Goal: Task Accomplishment & Management: Manage account settings

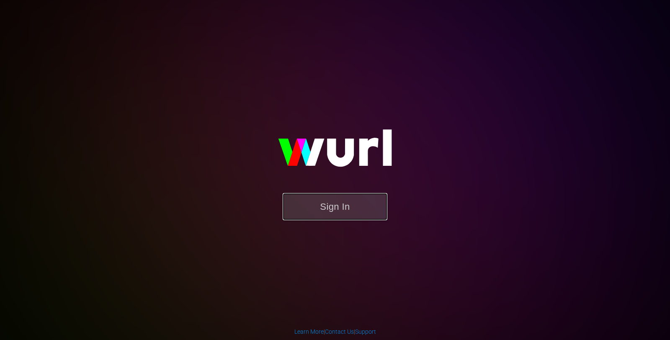
click at [342, 193] on button "Sign In" at bounding box center [335, 206] width 105 height 27
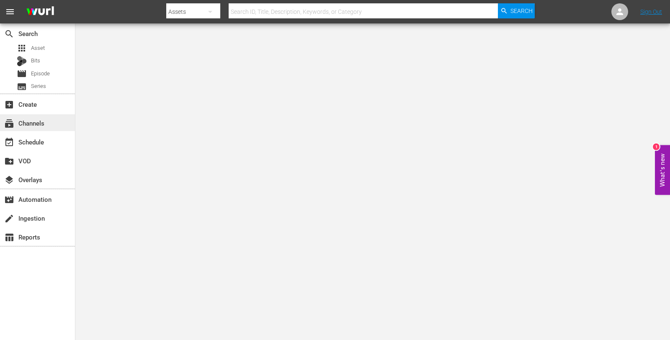
click at [31, 126] on div "subscriptions Channels" at bounding box center [23, 122] width 47 height 8
click at [31, 137] on div "event_available Schedule" at bounding box center [23, 141] width 47 height 8
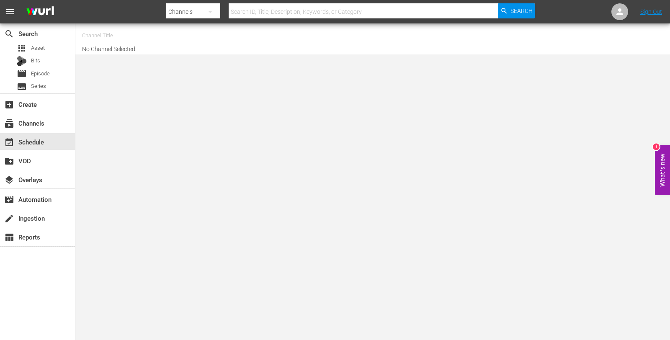
click at [128, 36] on input "text" at bounding box center [135, 36] width 107 height 20
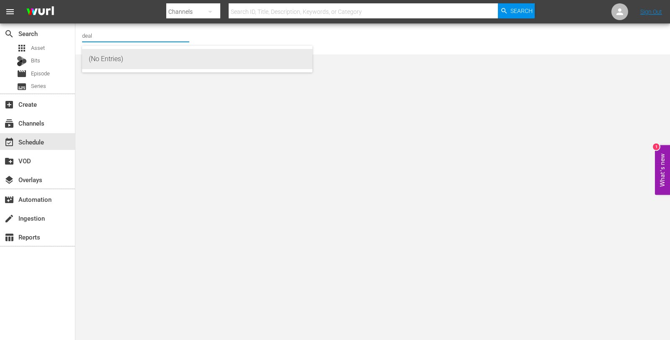
click at [132, 65] on div "(No Entries)" at bounding box center [197, 59] width 217 height 20
type input "(No Entries)"
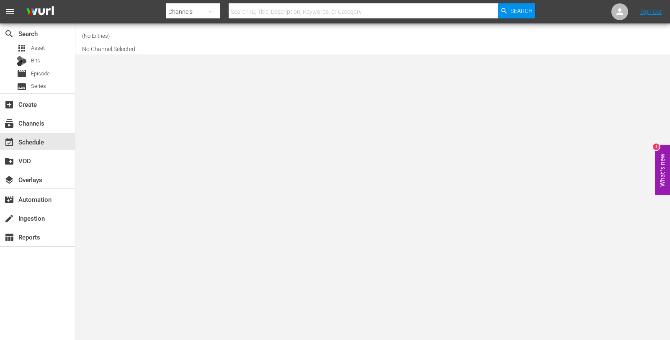
click at [123, 45] on input "(No Entries)" at bounding box center [135, 36] width 107 height 20
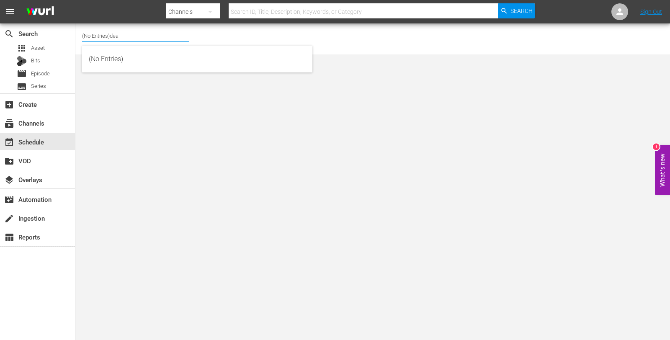
click at [122, 43] on input "(No Entries)dea" at bounding box center [135, 36] width 107 height 20
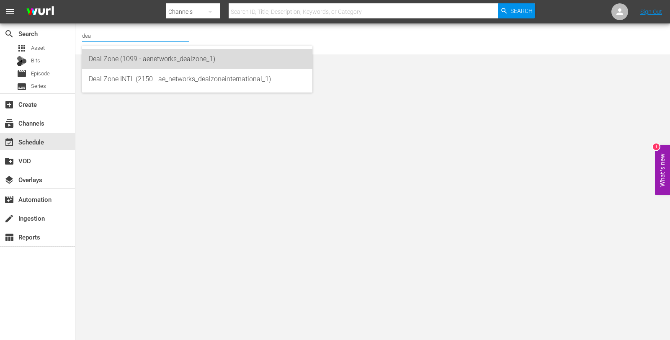
click at [133, 59] on div "Deal Zone (1099 - aenetworks_dealzone_1)" at bounding box center [197, 59] width 217 height 20
type input "Deal Zone (1099 - aenetworks_dealzone_1)"
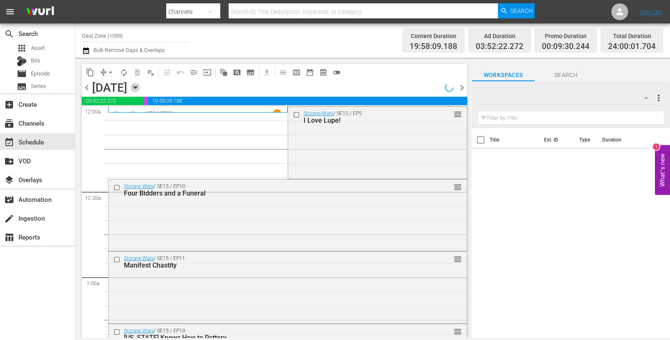
click at [140, 87] on icon "button" at bounding box center [135, 87] width 9 height 9
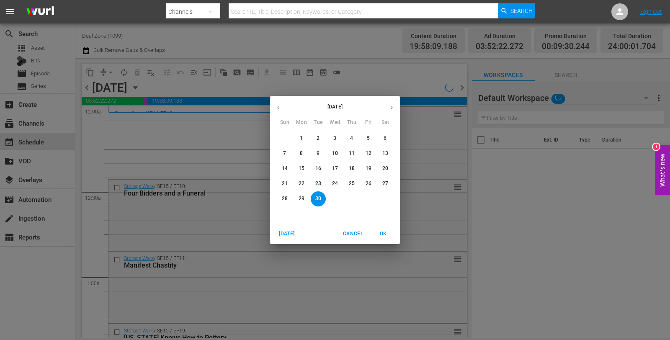
click at [388, 111] on button "button" at bounding box center [391, 108] width 16 height 16
click at [304, 164] on button "13" at bounding box center [301, 168] width 15 height 15
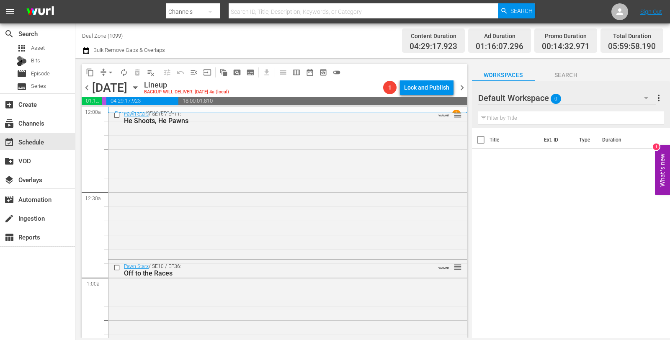
click at [304, 164] on div "Pawn Stars / SE16 / EP11: He Shoots, He Pawns VARIANT reorder" at bounding box center [287, 182] width 358 height 150
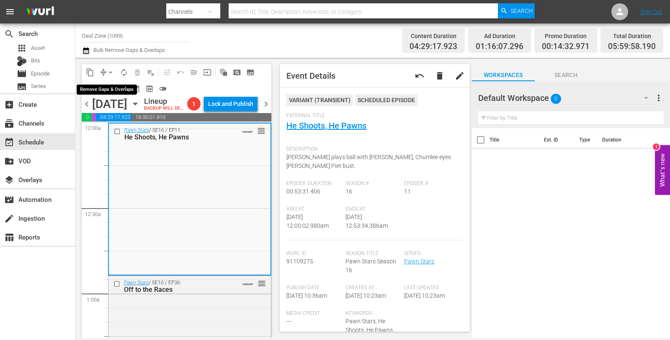
click at [113, 73] on span "arrow_drop_down" at bounding box center [110, 72] width 8 height 8
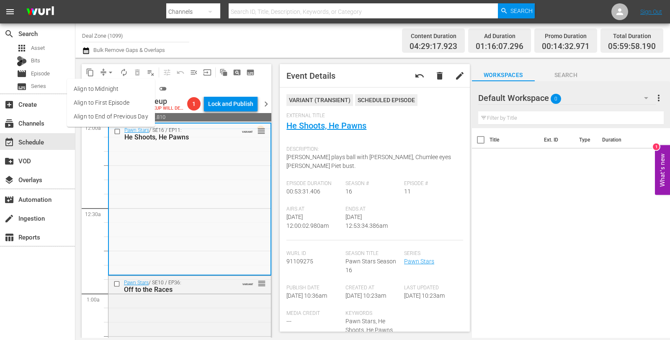
click at [116, 87] on li "Align to Midnight" at bounding box center [111, 89] width 88 height 14
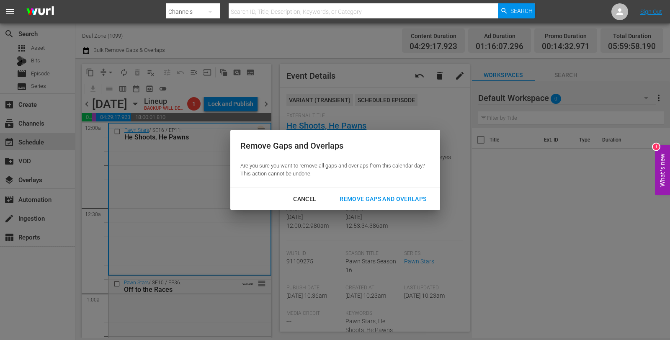
click at [388, 196] on div "Remove Gaps and Overlaps" at bounding box center [383, 199] width 100 height 10
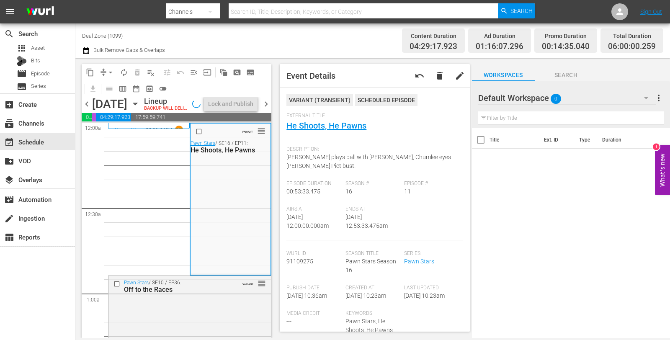
click at [119, 74] on button "autorenew_outlined" at bounding box center [123, 72] width 13 height 13
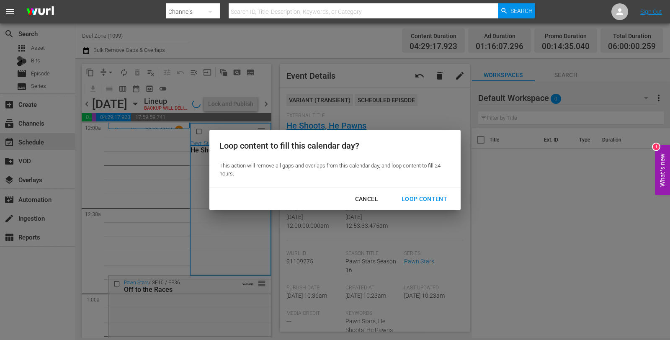
click at [423, 197] on div "Loop Content" at bounding box center [424, 199] width 59 height 10
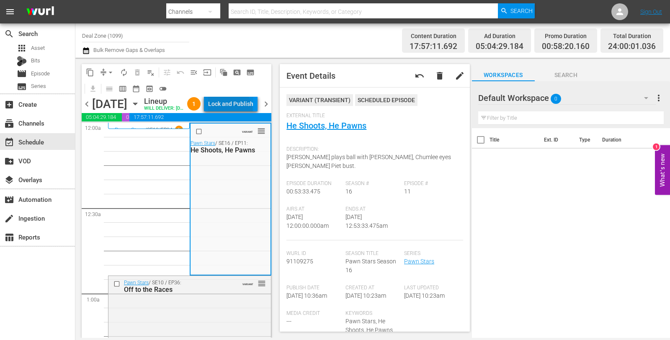
click at [245, 111] on div "Lock and Publish" at bounding box center [230, 103] width 45 height 15
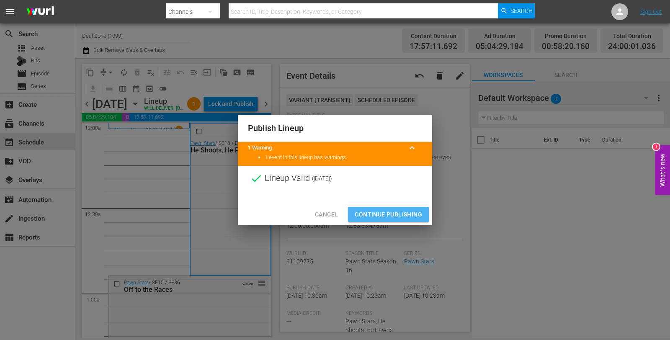
click at [396, 211] on span "Continue Publishing" at bounding box center [388, 214] width 67 height 10
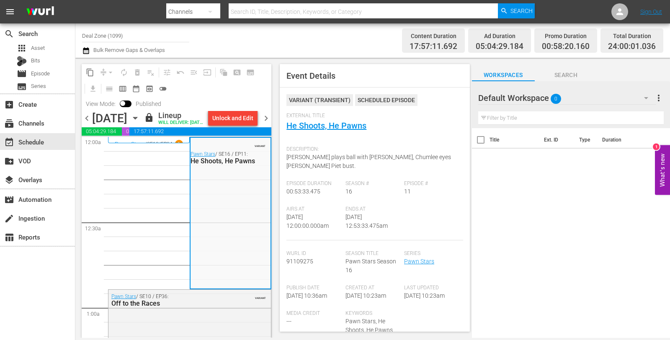
click at [267, 124] on span "chevron_right" at bounding box center [266, 118] width 10 height 10
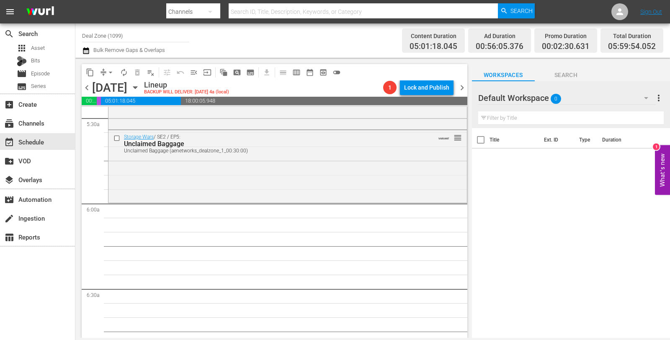
scroll to position [924, 0]
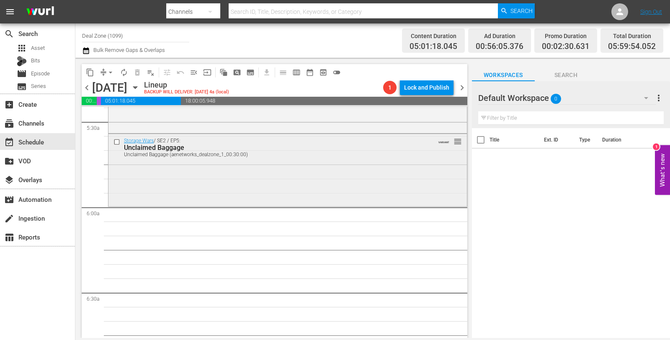
click at [266, 166] on div "Storage Wars / SE2 / EP5: Unclaimed Baggage Unclaimed Baggage (aenetworks_dealz…" at bounding box center [287, 169] width 358 height 70
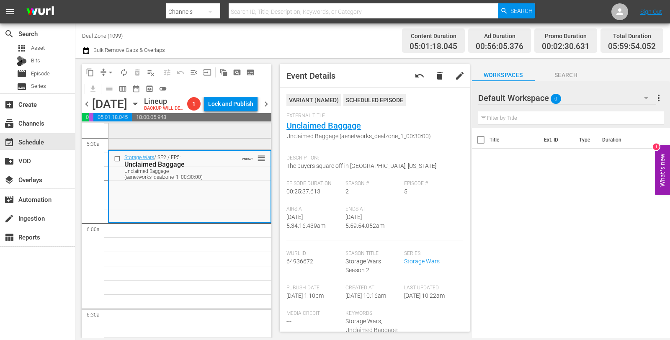
click at [225, 148] on div "Storage Wars / SE2 / EP3: Pay the Lady Pay the Lady (aenetworks_dealzone_1_00:3…" at bounding box center [189, 112] width 162 height 71
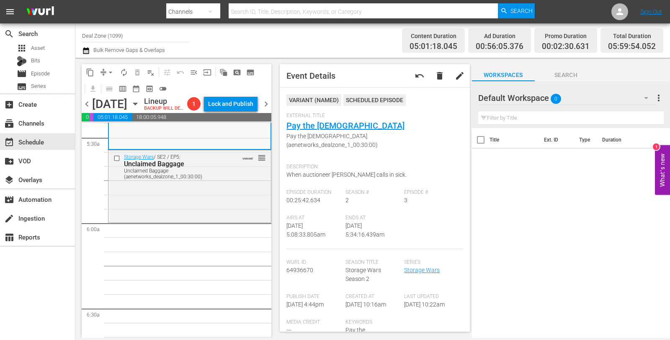
click at [114, 71] on span "arrow_drop_down" at bounding box center [110, 72] width 8 height 8
click at [108, 89] on li "Align to Midnight" at bounding box center [111, 89] width 88 height 14
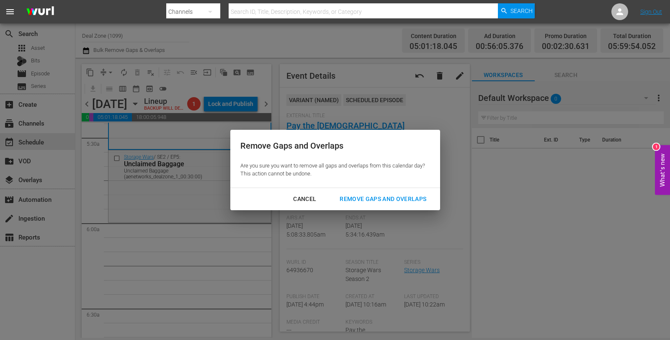
click at [403, 199] on div "Remove Gaps and Overlaps" at bounding box center [383, 199] width 100 height 10
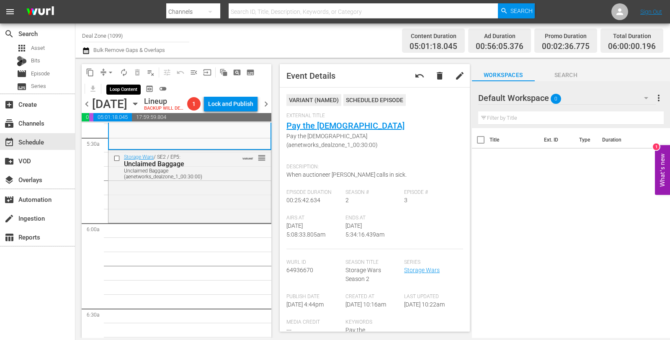
click at [126, 72] on span "autorenew_outlined" at bounding box center [124, 72] width 8 height 8
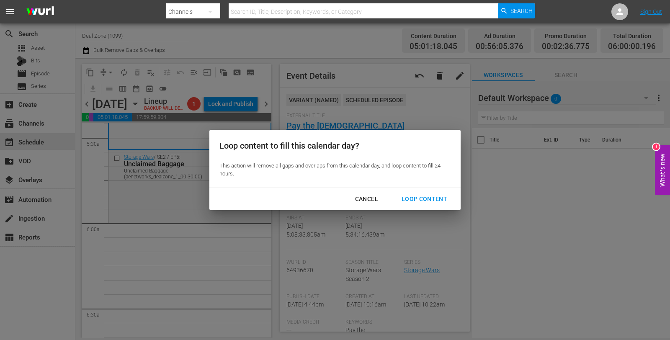
click at [431, 201] on div "Loop Content" at bounding box center [424, 199] width 59 height 10
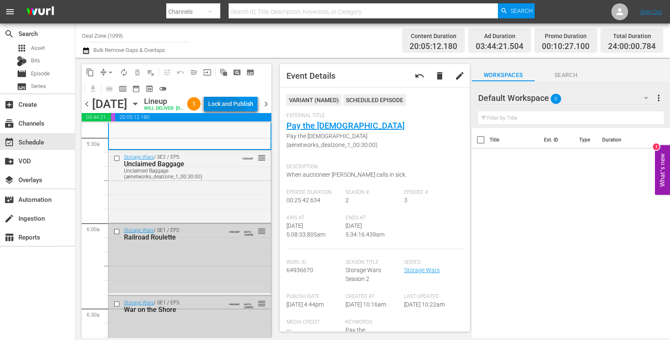
click at [239, 111] on div "Lock and Publish" at bounding box center [230, 103] width 45 height 15
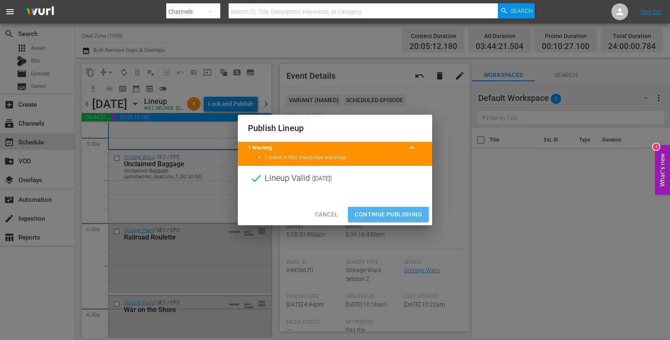
click at [394, 211] on span "Continue Publishing" at bounding box center [388, 214] width 67 height 10
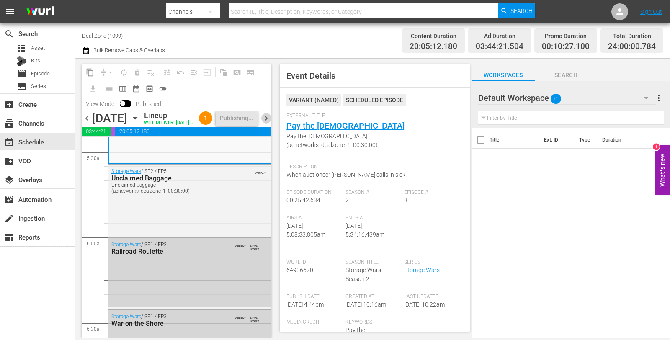
click at [265, 124] on span "chevron_right" at bounding box center [266, 118] width 10 height 10
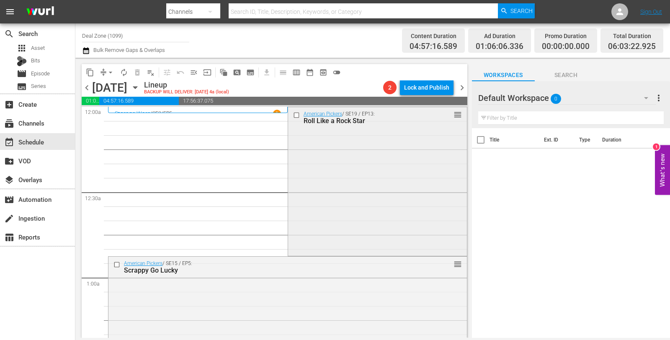
click at [371, 166] on div "American Pickers / SE19 / EP13: Roll Like a Rock Star reorder" at bounding box center [377, 180] width 179 height 147
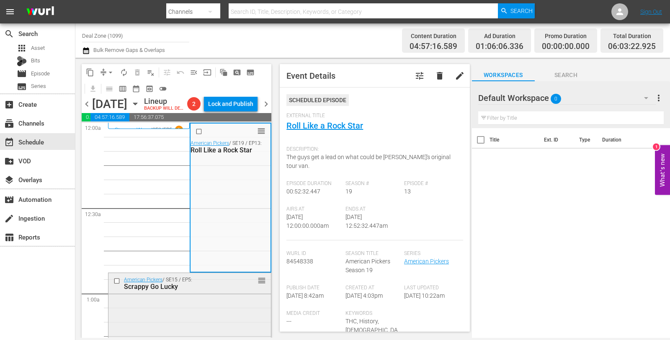
click at [222, 311] on div "American Pickers / SE15 / EP5: Scrappy Go Lucky reorder" at bounding box center [189, 346] width 162 height 146
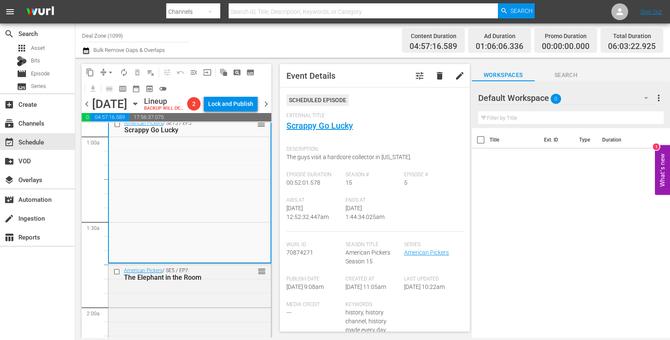
scroll to position [168, 0]
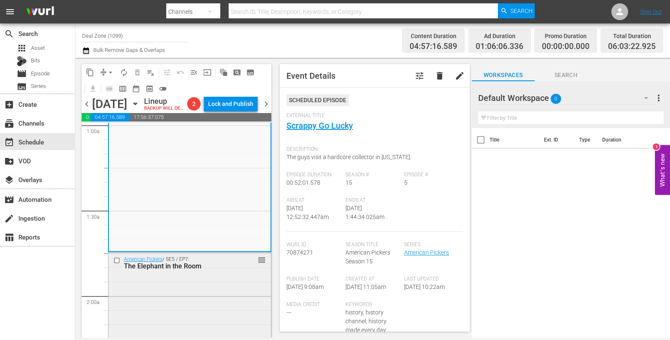
click at [188, 295] on div "American Pickers / SE5 / EP7: The Elephant in the Room reorder" at bounding box center [189, 323] width 162 height 143
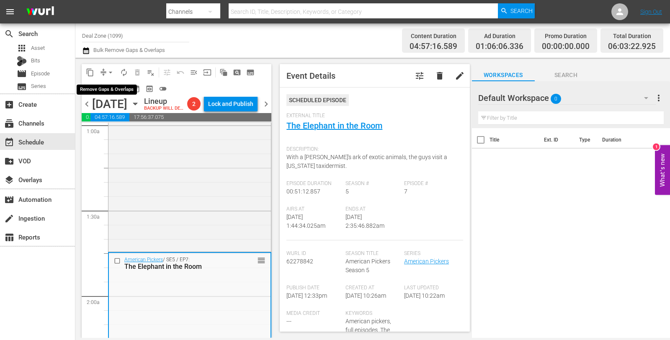
click at [108, 70] on span "arrow_drop_down" at bounding box center [110, 72] width 8 height 8
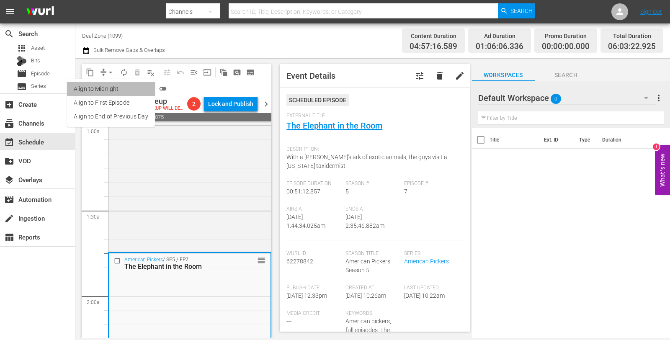
click at [116, 90] on li "Align to Midnight" at bounding box center [111, 89] width 88 height 14
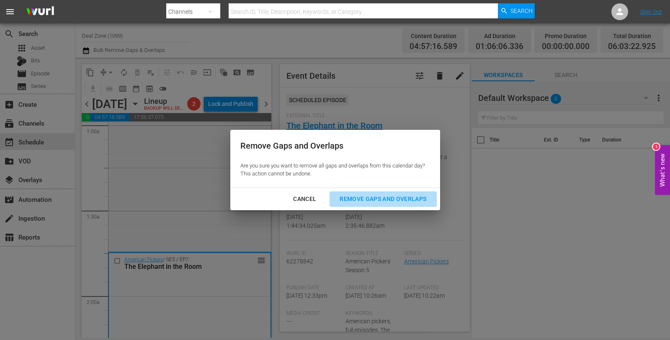
click at [405, 196] on div "Remove Gaps and Overlaps" at bounding box center [383, 199] width 100 height 10
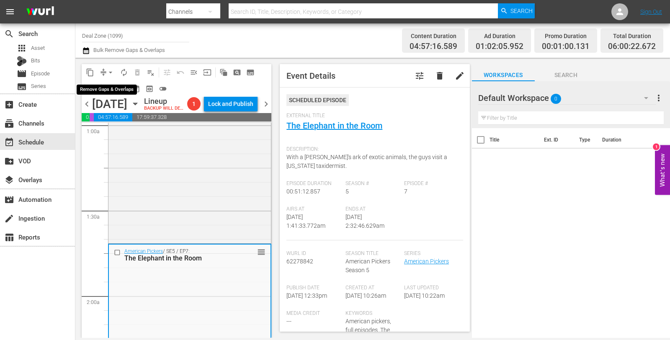
click at [104, 70] on button "arrow_drop_down" at bounding box center [110, 72] width 13 height 13
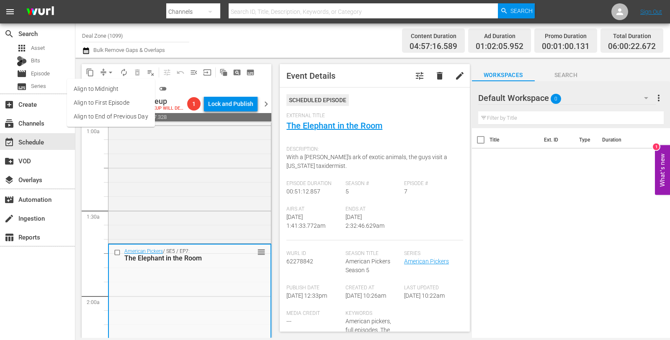
click at [109, 88] on li "Align to Midnight" at bounding box center [111, 89] width 88 height 14
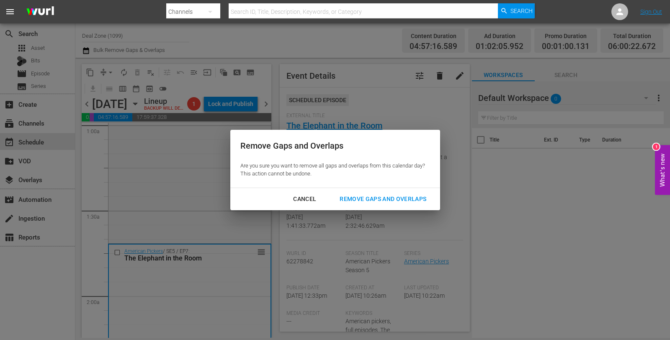
click at [370, 197] on div "Remove Gaps and Overlaps" at bounding box center [383, 199] width 100 height 10
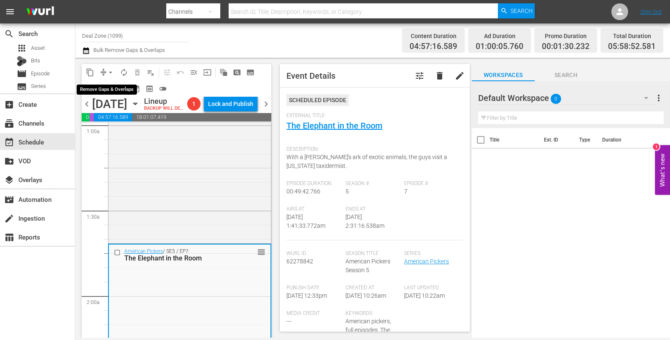
click at [110, 68] on span "arrow_drop_down" at bounding box center [110, 72] width 8 height 8
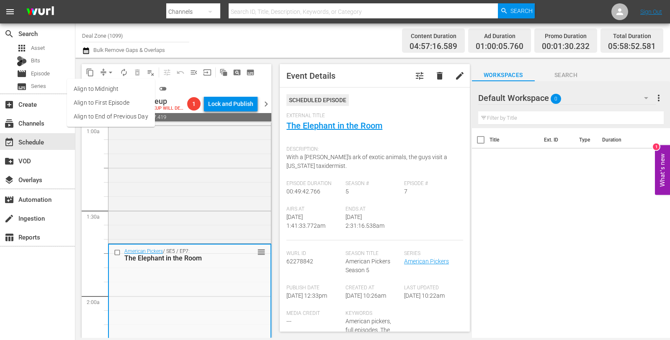
click at [105, 89] on li "Align to Midnight" at bounding box center [111, 89] width 88 height 14
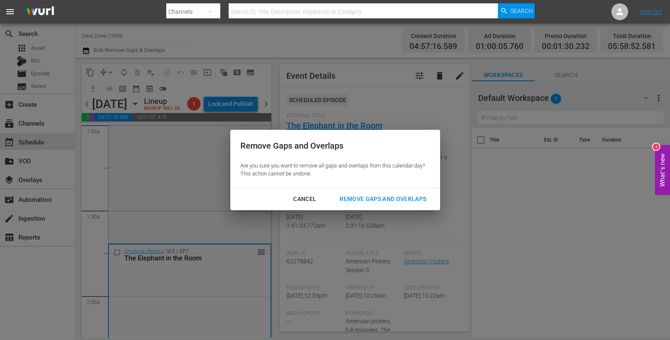
click at [371, 197] on div "Remove Gaps and Overlaps" at bounding box center [383, 199] width 100 height 10
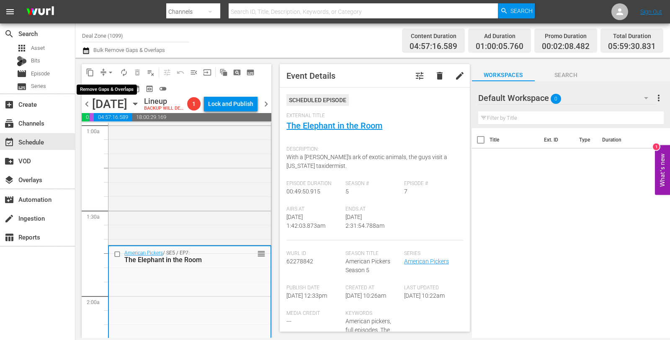
click at [108, 68] on span "arrow_drop_down" at bounding box center [110, 72] width 8 height 8
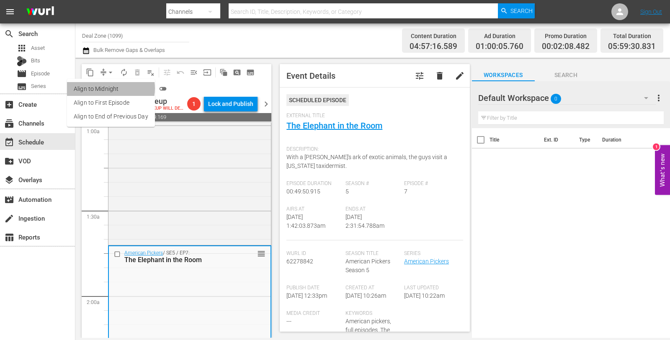
click at [108, 88] on li "Align to Midnight" at bounding box center [111, 89] width 88 height 14
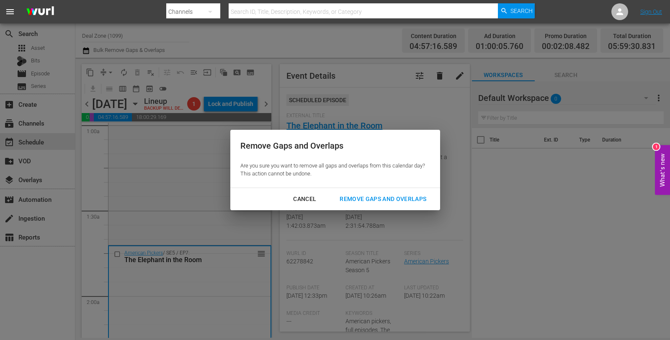
click at [347, 195] on div "Remove Gaps and Overlaps" at bounding box center [383, 199] width 100 height 10
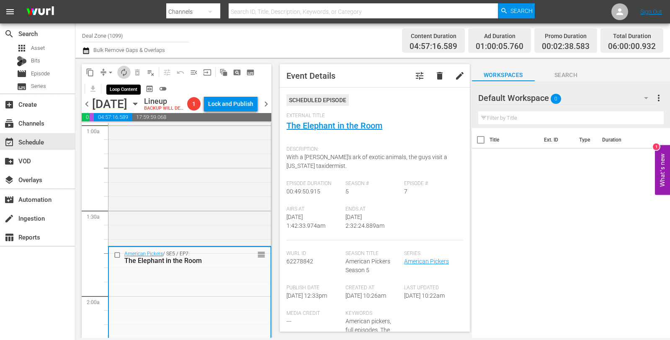
click at [126, 68] on span "autorenew_outlined" at bounding box center [124, 72] width 8 height 8
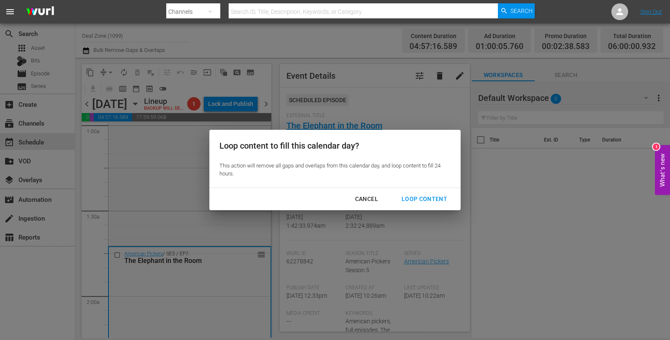
click at [409, 200] on div "Loop Content" at bounding box center [424, 199] width 59 height 10
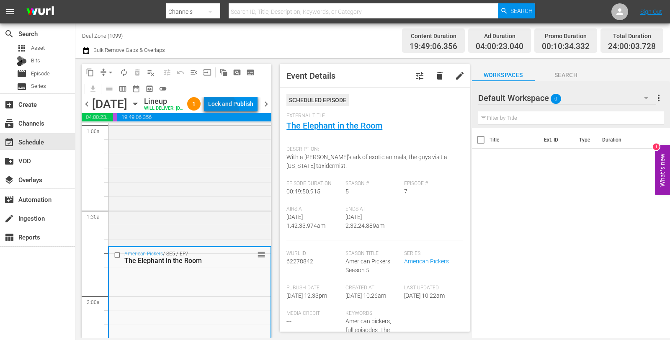
click at [237, 111] on div "Lock and Publish" at bounding box center [230, 103] width 45 height 15
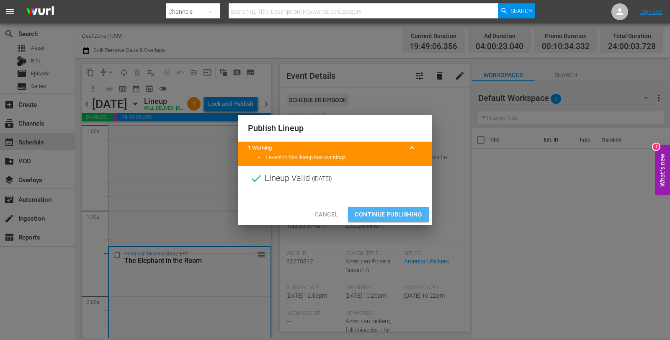
click at [391, 210] on span "Continue Publishing" at bounding box center [388, 214] width 67 height 10
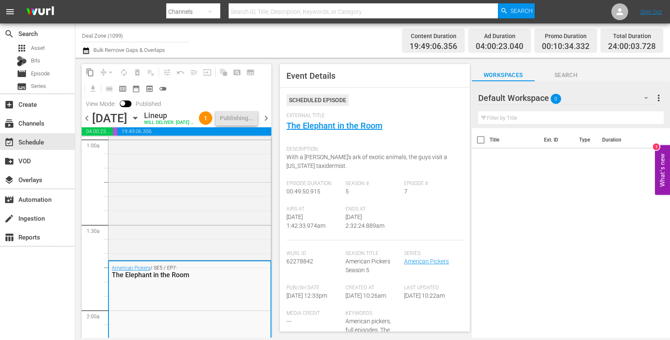
click at [266, 124] on span "chevron_right" at bounding box center [266, 118] width 10 height 10
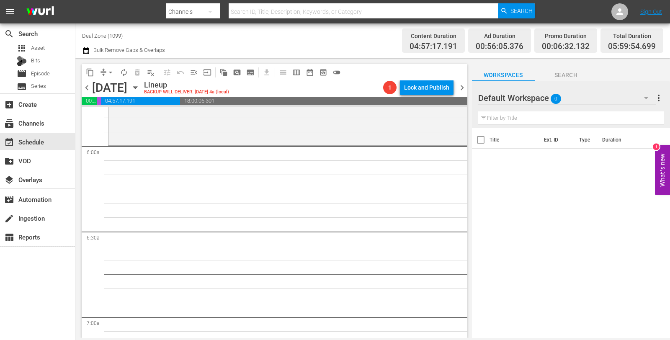
scroll to position [1001, 0]
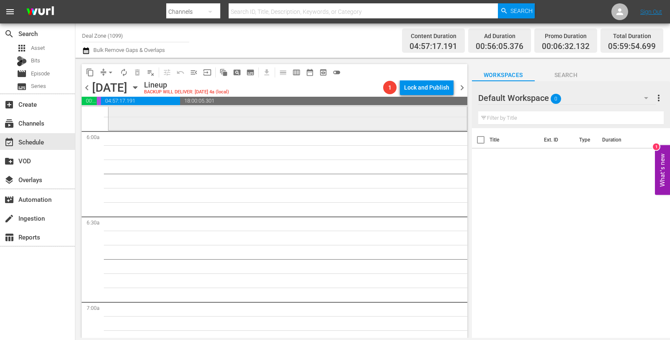
click at [265, 128] on div "Storage Wars / SE3 / EP17: There's Something About Barry VARIANT reorder" at bounding box center [287, 94] width 358 height 70
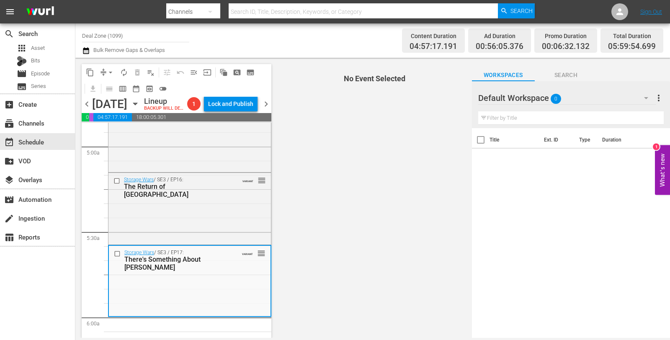
scroll to position [829, 0]
click at [209, 314] on div "Storage Wars / SE3 / EP17: There's Something About Barry VARIANT reorder" at bounding box center [190, 282] width 162 height 70
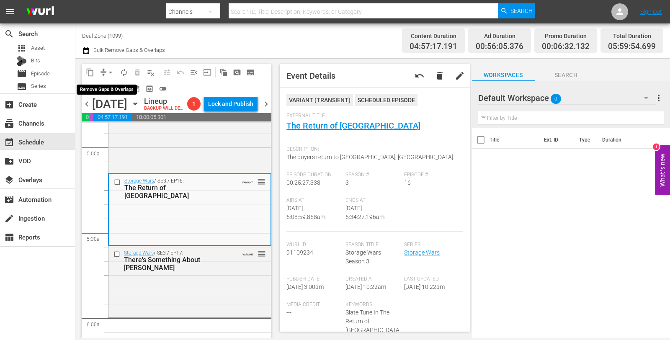
click at [114, 72] on span "arrow_drop_down" at bounding box center [110, 72] width 8 height 8
click at [125, 93] on li "Align to Midnight" at bounding box center [110, 89] width 69 height 14
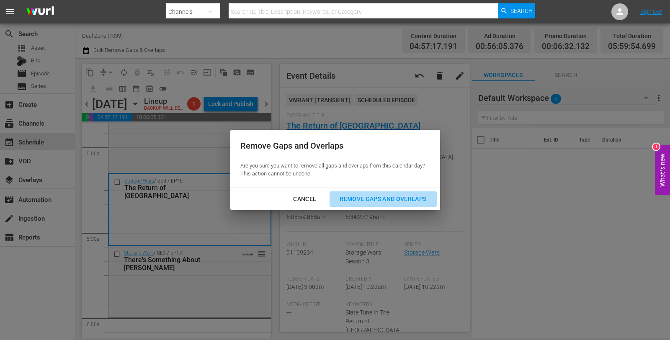
click at [382, 202] on div "Remove Gaps and Overlaps" at bounding box center [383, 199] width 100 height 10
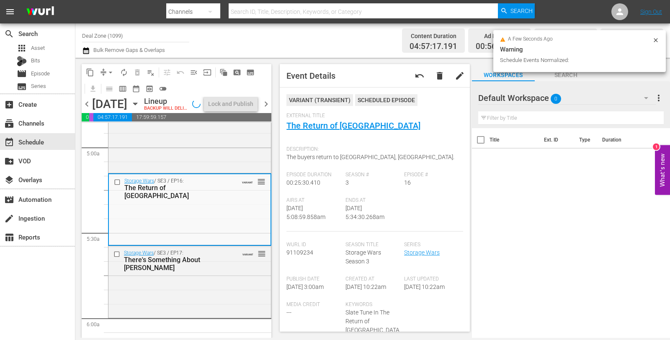
scroll to position [815, 0]
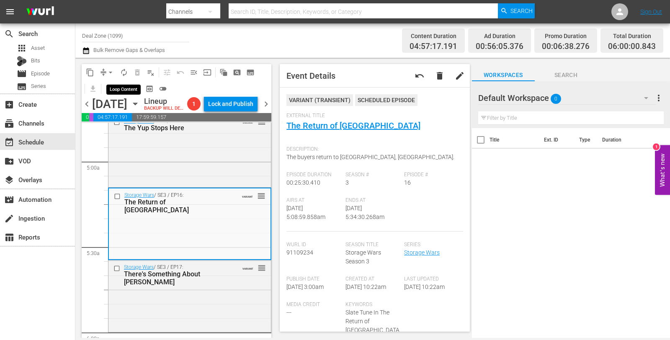
click at [121, 71] on span "autorenew_outlined" at bounding box center [124, 72] width 8 height 8
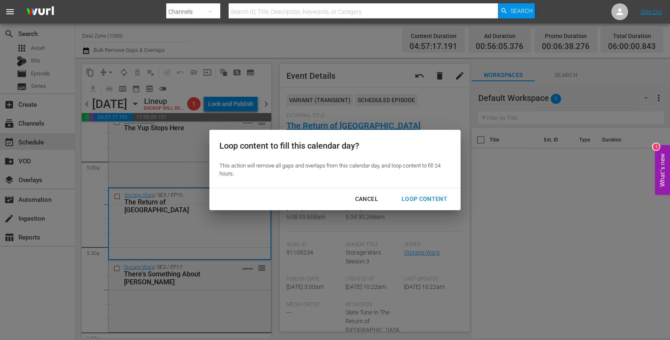
click at [420, 201] on div "Loop Content" at bounding box center [424, 199] width 59 height 10
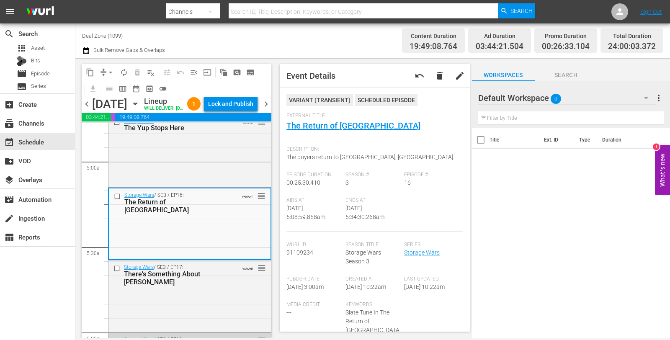
click at [243, 111] on div "Lock and Publish" at bounding box center [230, 103] width 45 height 15
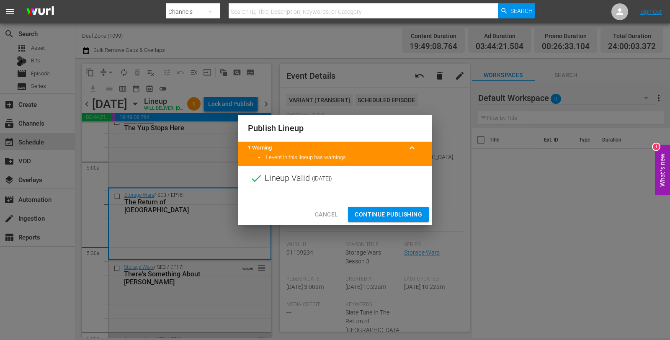
click at [391, 214] on span "Continue Publishing" at bounding box center [388, 214] width 67 height 10
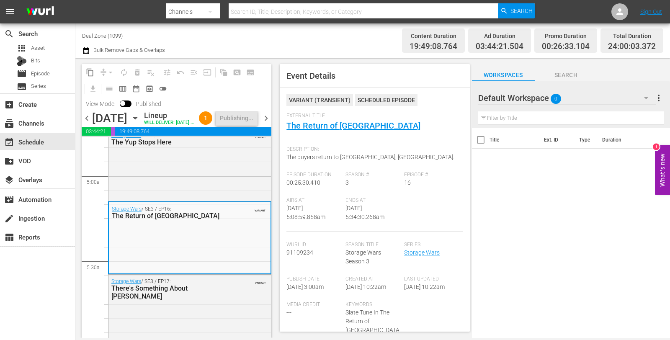
click at [265, 124] on span "chevron_right" at bounding box center [266, 118] width 10 height 10
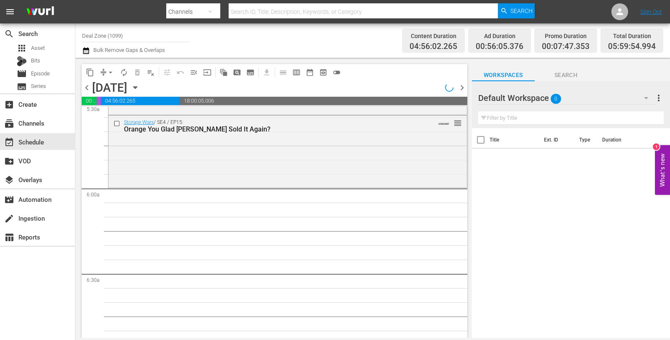
scroll to position [829, 0]
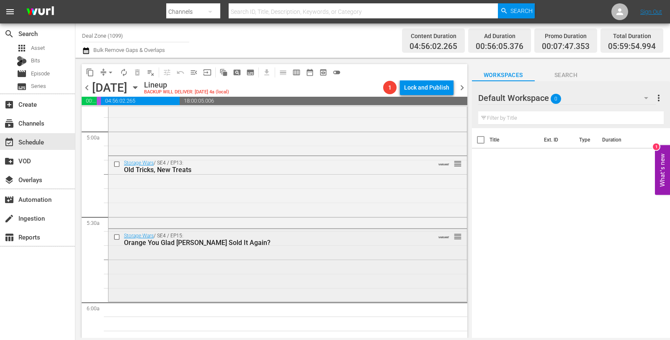
click at [298, 251] on div "Storage Wars / SE4 / EP15: Orange You Glad Dan Sold It Again? VARIANT reorder" at bounding box center [287, 264] width 358 height 70
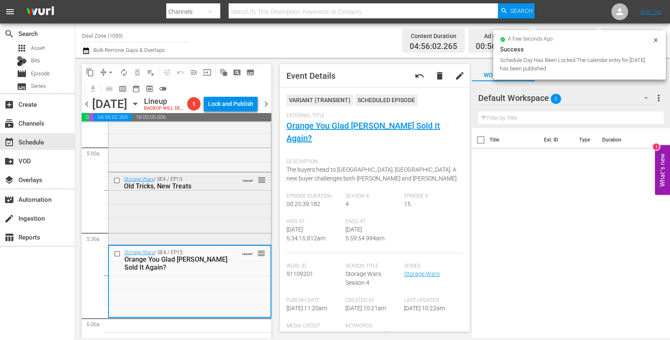
click at [211, 214] on div "Storage Wars / SE4 / EP13: Old Tricks, New Treats VARIANT reorder" at bounding box center [189, 207] width 162 height 70
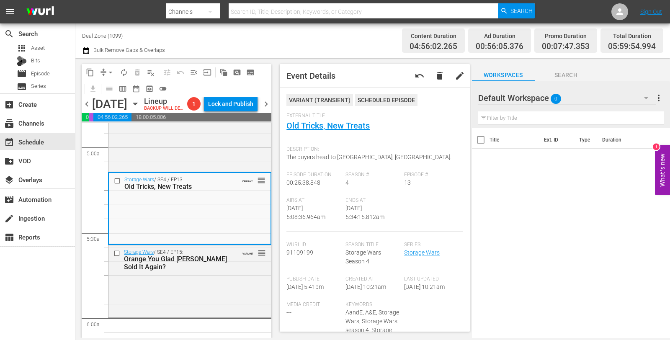
click at [107, 68] on span "arrow_drop_down" at bounding box center [110, 72] width 8 height 8
click at [104, 87] on li "Align to Midnight" at bounding box center [110, 89] width 69 height 14
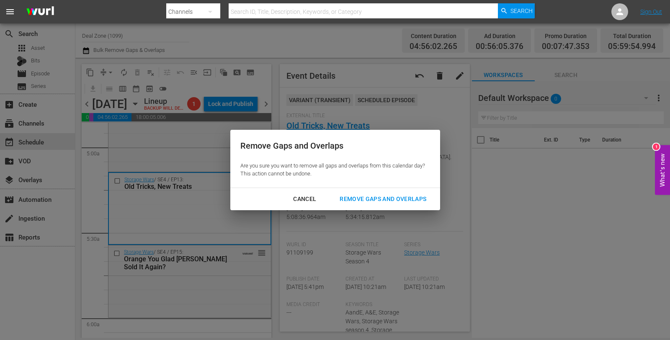
click at [408, 201] on div "Remove Gaps and Overlaps" at bounding box center [383, 199] width 100 height 10
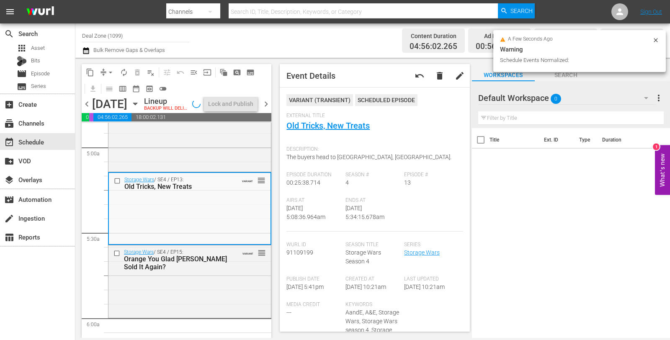
scroll to position [815, 0]
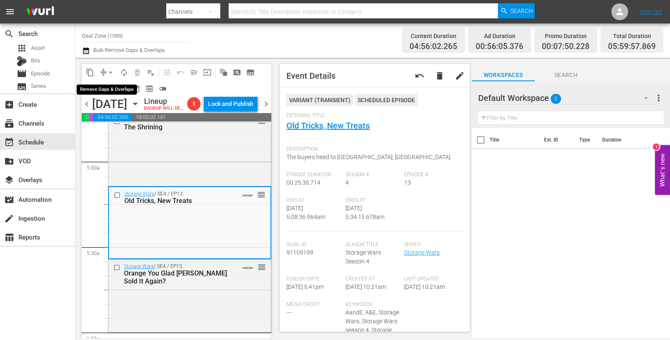
click at [111, 72] on span "arrow_drop_down" at bounding box center [110, 72] width 8 height 8
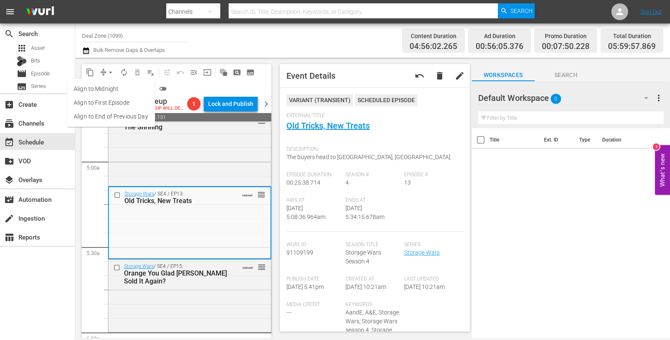
click at [112, 87] on li "Align to Midnight" at bounding box center [111, 89] width 88 height 14
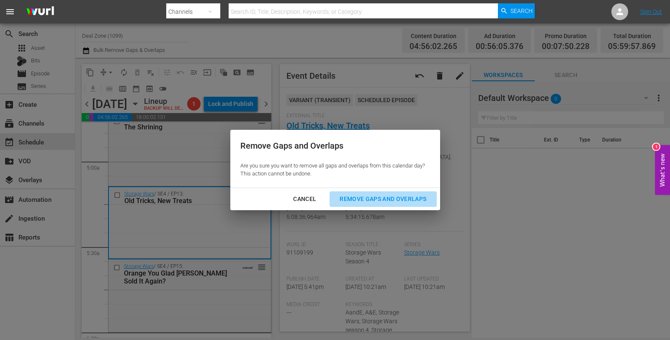
click at [388, 205] on button "Remove Gaps and Overlaps" at bounding box center [382, 198] width 107 height 15
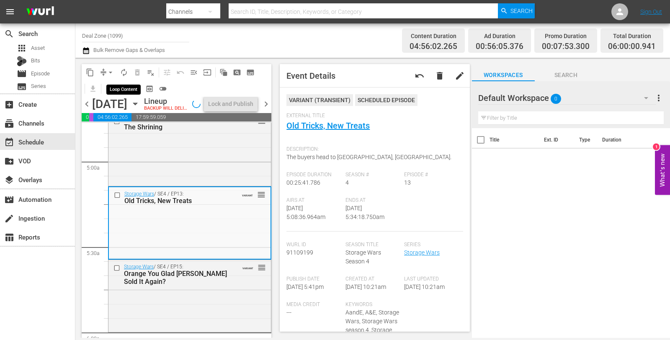
click at [125, 71] on span "autorenew_outlined" at bounding box center [124, 72] width 8 height 8
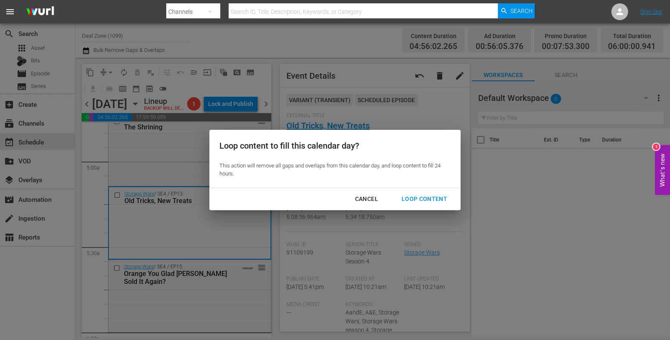
click at [407, 200] on div "Loop Content" at bounding box center [424, 199] width 59 height 10
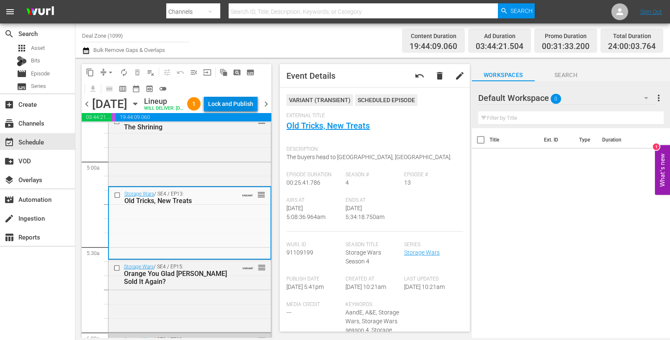
click at [237, 111] on div "Lock and Publish" at bounding box center [230, 103] width 45 height 15
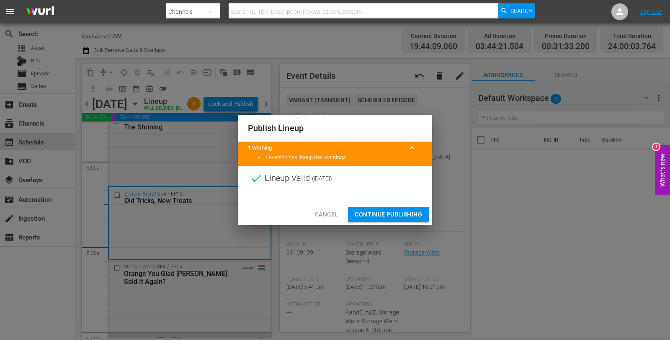
click at [400, 211] on span "Continue Publishing" at bounding box center [388, 214] width 67 height 10
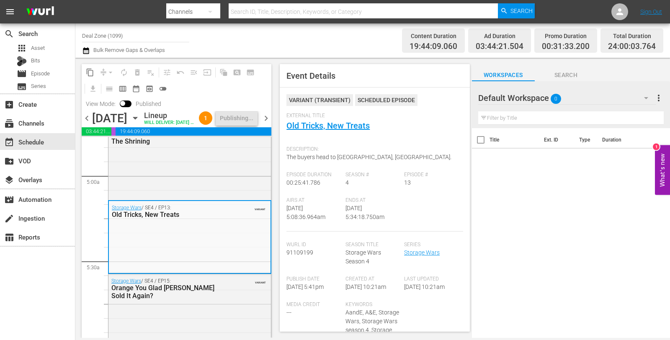
click at [269, 124] on span "chevron_right" at bounding box center [266, 118] width 10 height 10
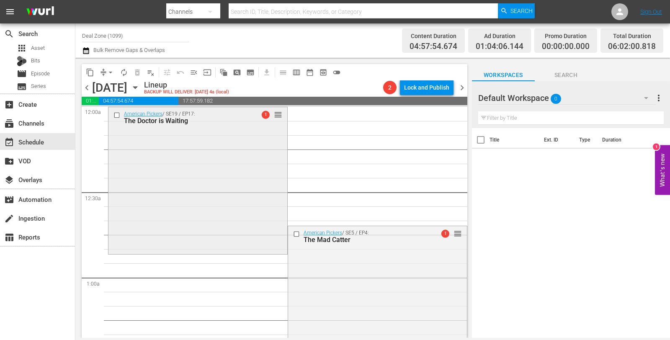
click at [237, 172] on div "American Pickers / SE19 / EP17: The Doctor is Waiting 1 reorder" at bounding box center [197, 179] width 179 height 145
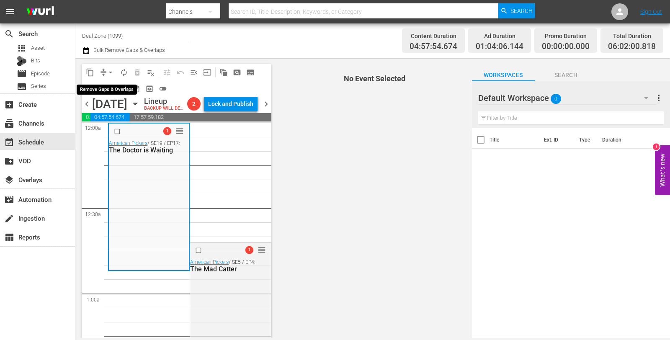
click at [103, 70] on span "compress" at bounding box center [103, 72] width 8 height 8
click at [111, 70] on span "arrow_drop_down" at bounding box center [110, 72] width 8 height 8
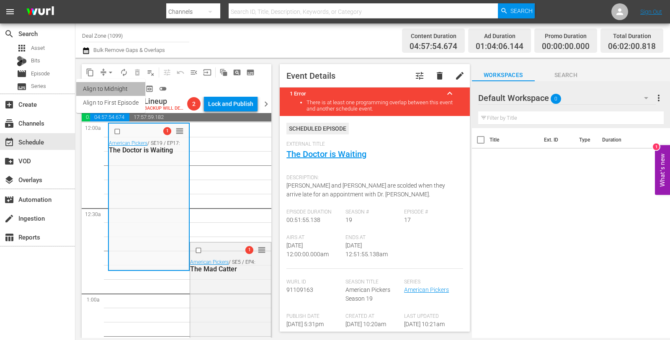
click at [108, 85] on li "Align to Midnight" at bounding box center [110, 89] width 69 height 14
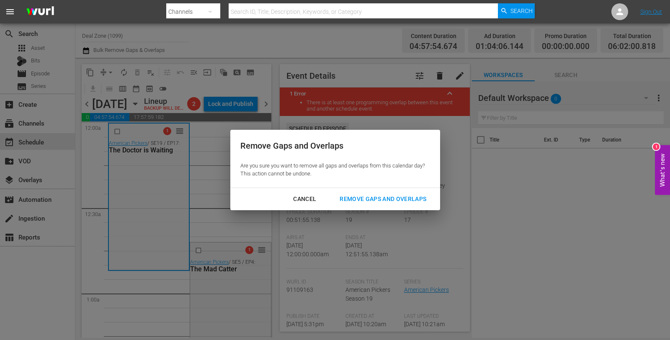
click at [354, 199] on div "Remove Gaps and Overlaps" at bounding box center [383, 199] width 100 height 10
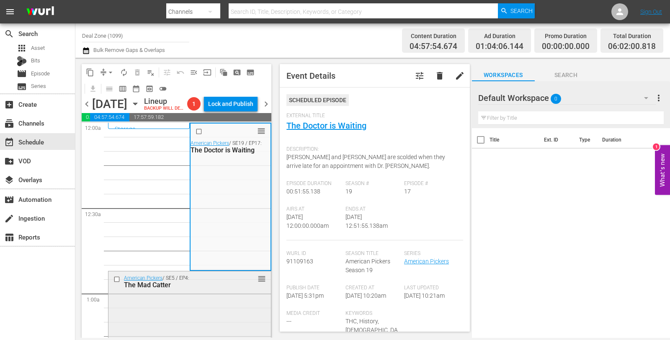
click at [216, 310] on div "American Pickers / SE5 / EP4: The Mad Catter reorder" at bounding box center [189, 342] width 162 height 143
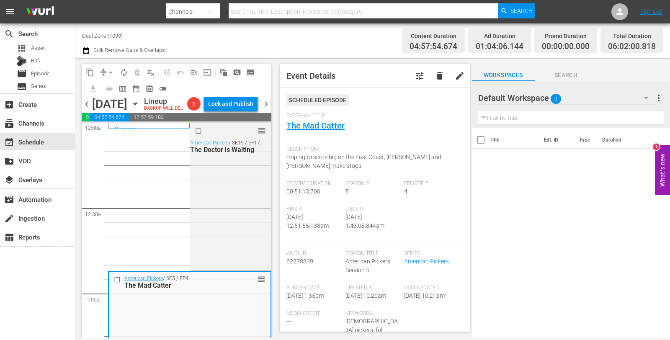
click at [105, 75] on button "arrow_drop_down" at bounding box center [110, 72] width 13 height 13
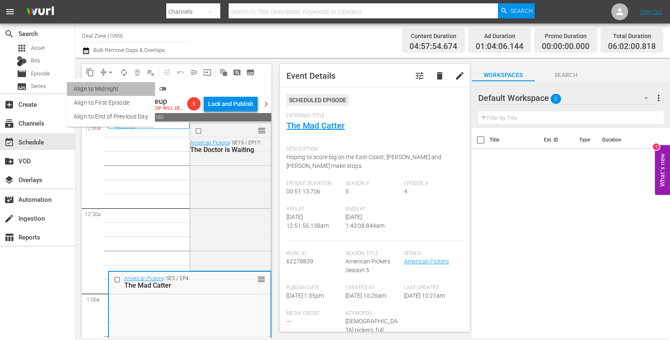
click at [118, 89] on li "Align to Midnight" at bounding box center [111, 89] width 88 height 14
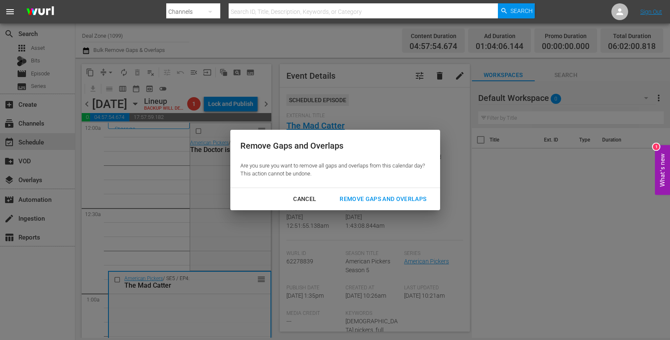
click at [371, 200] on div "Remove Gaps and Overlaps" at bounding box center [383, 199] width 100 height 10
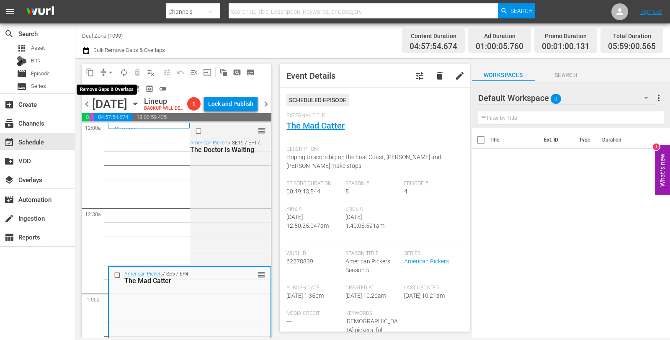
click at [107, 72] on span "arrow_drop_down" at bounding box center [110, 72] width 8 height 8
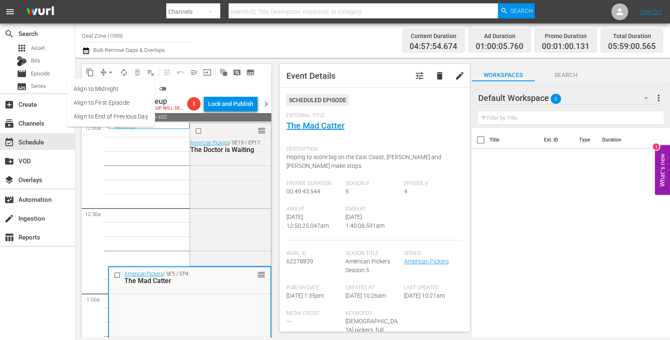
click at [110, 84] on li "Align to Midnight" at bounding box center [111, 89] width 88 height 14
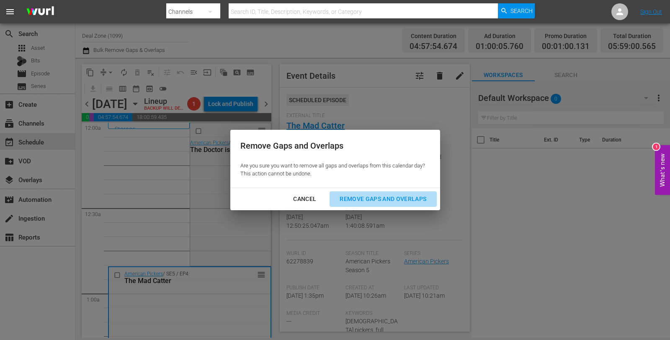
click at [386, 196] on div "Remove Gaps and Overlaps" at bounding box center [383, 199] width 100 height 10
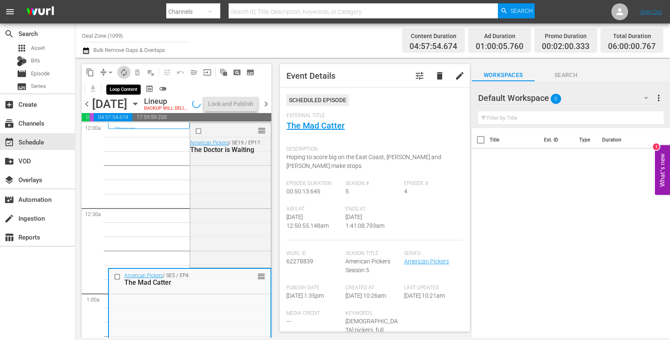
click at [126, 72] on span "autorenew_outlined" at bounding box center [124, 72] width 8 height 8
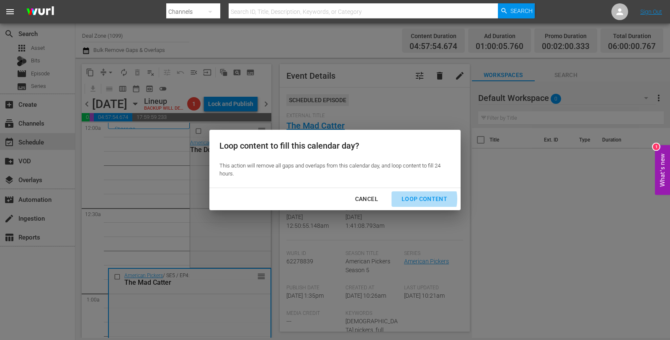
click at [417, 199] on div "Loop Content" at bounding box center [424, 199] width 59 height 10
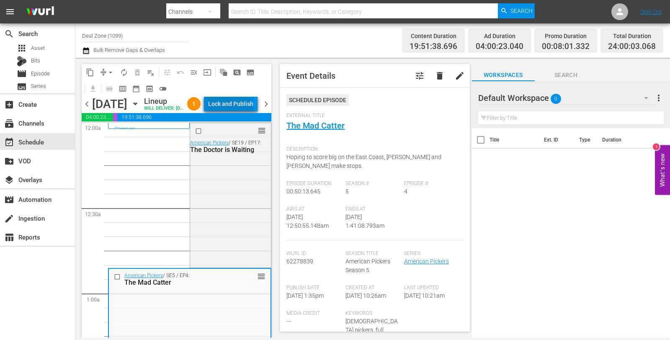
click at [246, 111] on div "Lock and Publish" at bounding box center [230, 103] width 45 height 15
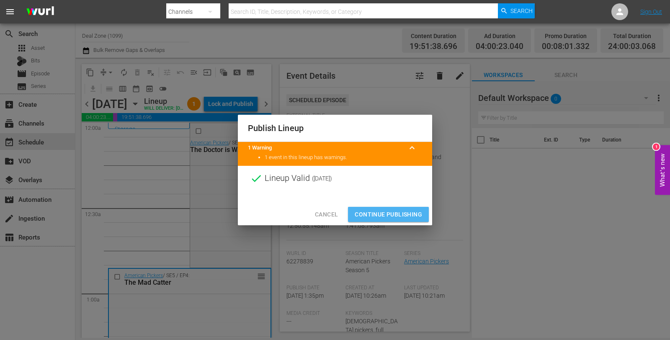
click at [393, 210] on span "Continue Publishing" at bounding box center [388, 214] width 67 height 10
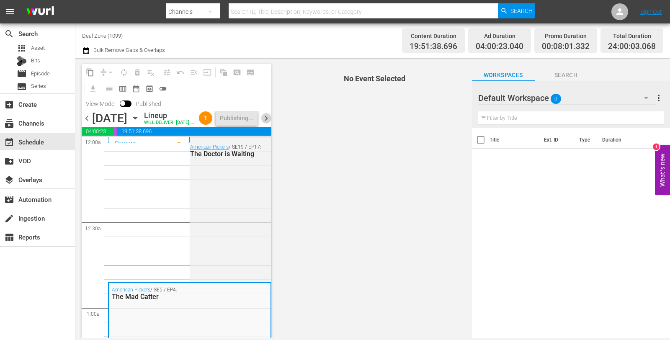
click at [265, 124] on span "chevron_right" at bounding box center [266, 118] width 10 height 10
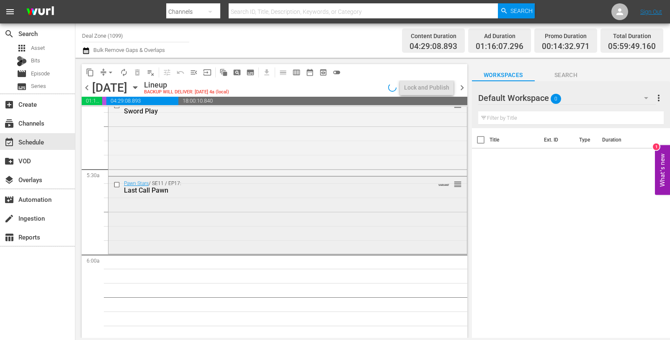
scroll to position [877, 0]
click at [240, 219] on div "Pawn Stars / SE11 / EP17: Last Call Pawn VARIANT reorder" at bounding box center [287, 214] width 358 height 75
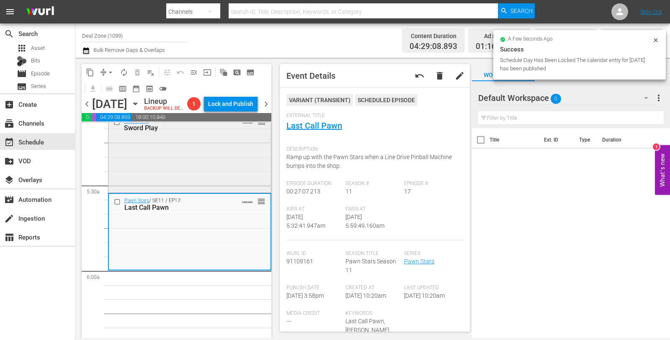
click at [221, 175] on div "Pawn Stars / SE11 / EP15: Sword Play VARIANT reorder" at bounding box center [189, 152] width 162 height 77
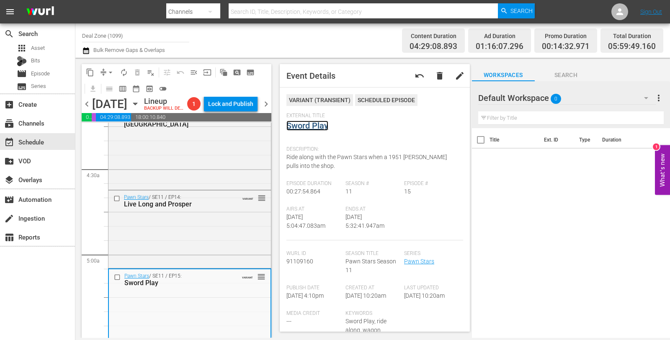
scroll to position [721, 0]
click at [163, 212] on div "Pawn Stars / SE11 / EP14: Live Long and Prosper VARIANT reorder" at bounding box center [189, 201] width 162 height 21
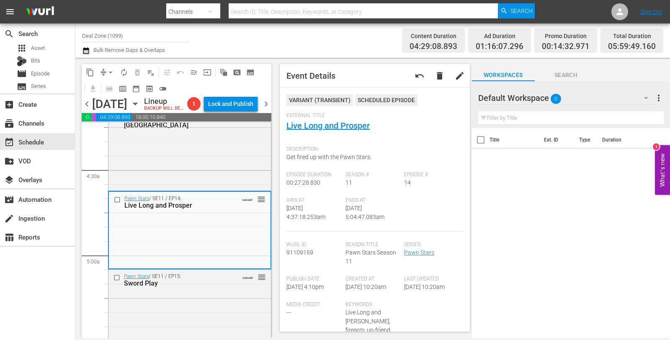
click at [110, 75] on span "arrow_drop_down" at bounding box center [110, 72] width 8 height 8
click at [115, 95] on li "Align to Midnight" at bounding box center [110, 89] width 69 height 14
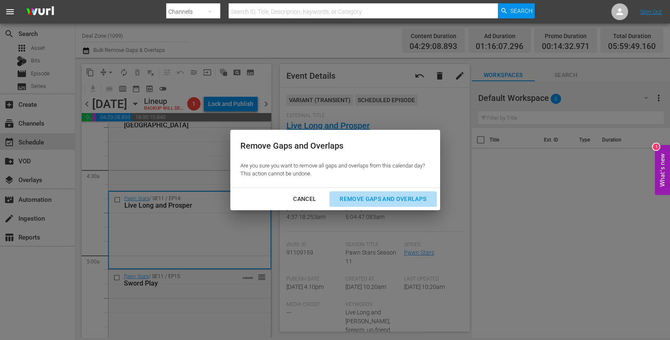
click at [346, 199] on div "Remove Gaps and Overlaps" at bounding box center [383, 199] width 100 height 10
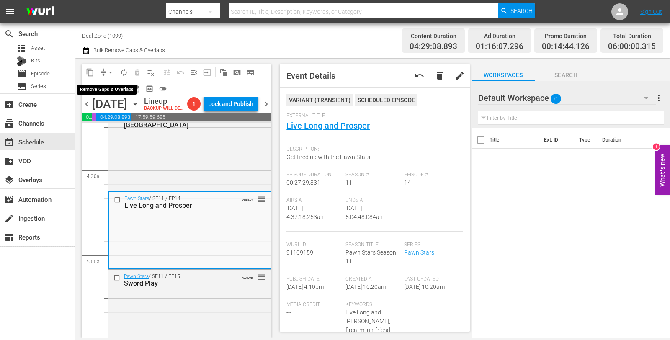
click at [124, 73] on span "autorenew_outlined" at bounding box center [124, 72] width 8 height 8
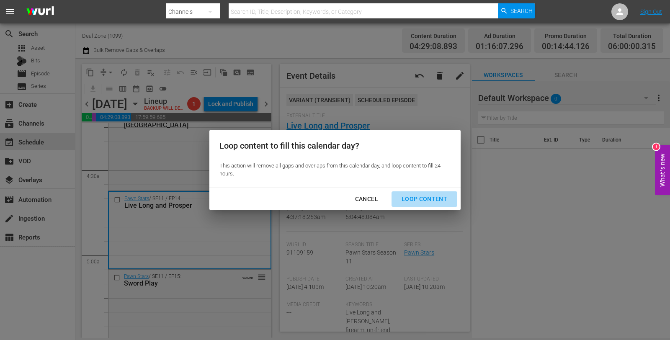
click at [444, 201] on div "Loop Content" at bounding box center [424, 199] width 59 height 10
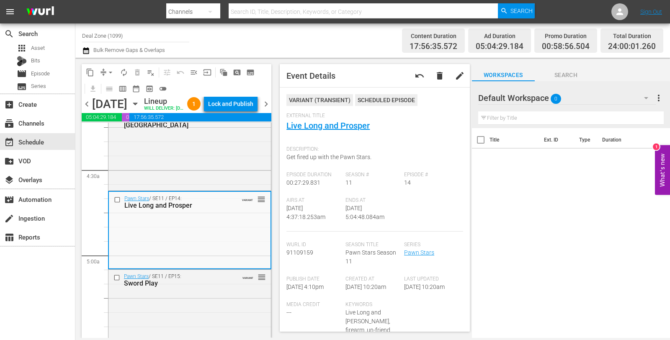
click at [239, 111] on div "Lock and Publish" at bounding box center [230, 103] width 45 height 15
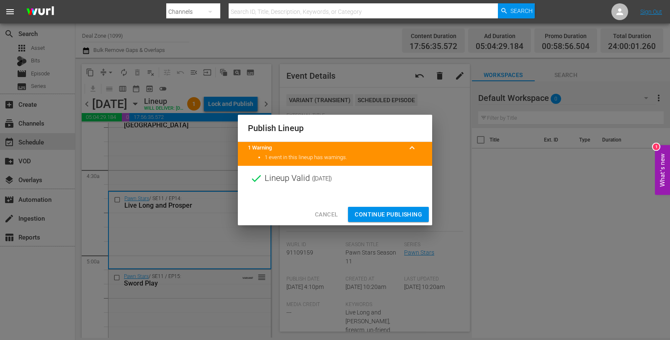
click at [402, 214] on span "Continue Publishing" at bounding box center [388, 214] width 67 height 10
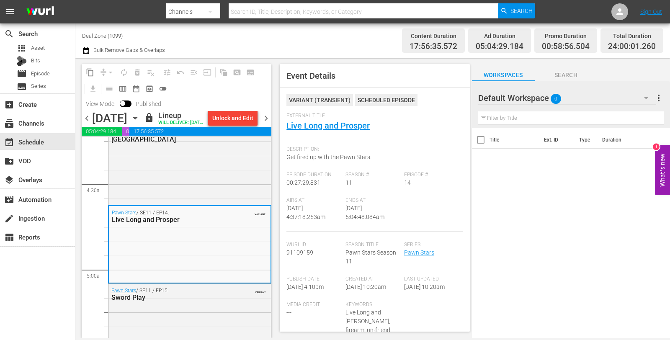
click at [75, 0] on div "search Search apps Asset Bits movie Episode subtitles Series add_box Create sub…" at bounding box center [372, 0] width 594 height 0
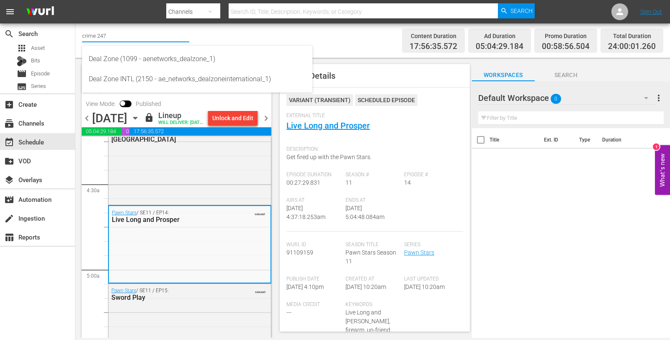
type input "crime 247"
click at [89, 37] on input "crime 247" at bounding box center [135, 36] width 107 height 20
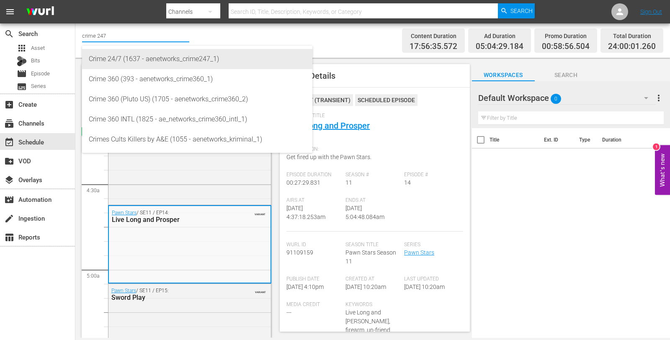
click at [161, 60] on div "Crime 24/7 (1637 - aenetworks_crime247_1)" at bounding box center [197, 59] width 217 height 20
type input "Crime 24/7 (1637 - aenetworks_crime247_1)"
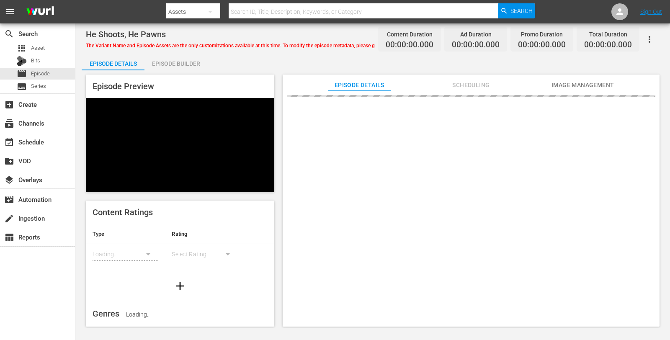
click at [154, 54] on div "Episode Builder" at bounding box center [175, 64] width 63 height 20
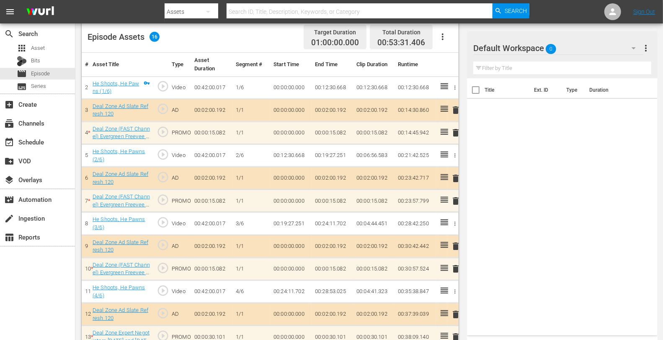
scroll to position [324, 0]
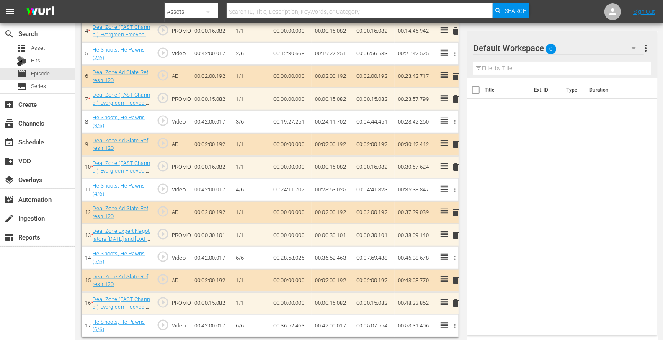
click at [580, 47] on div "Default Workspace 0" at bounding box center [558, 47] width 170 height 23
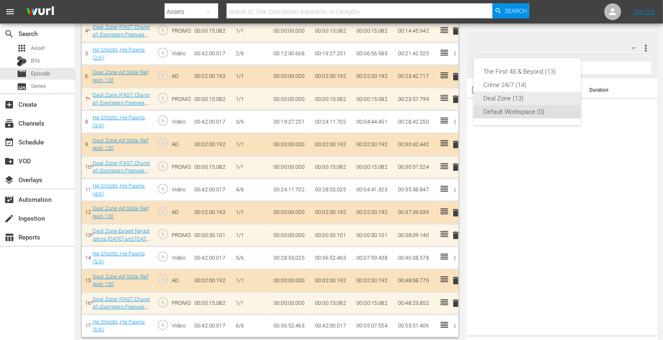
click at [516, 97] on div "Deal Zone (13)" at bounding box center [527, 98] width 87 height 13
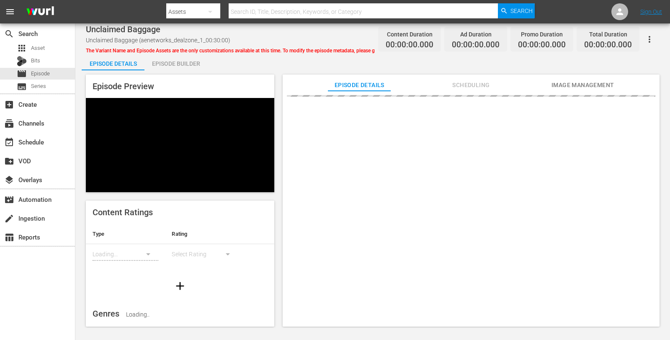
click at [160, 60] on div "Episode Builder" at bounding box center [175, 64] width 63 height 20
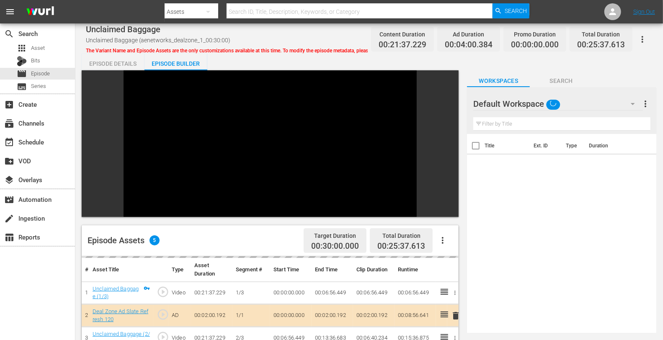
scroll to position [50, 0]
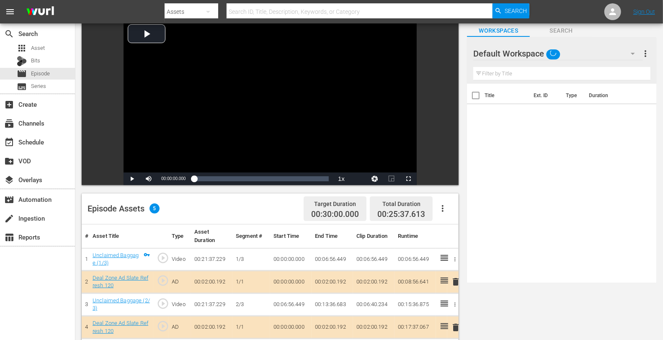
click at [579, 54] on div "Default Workspace" at bounding box center [558, 53] width 170 height 23
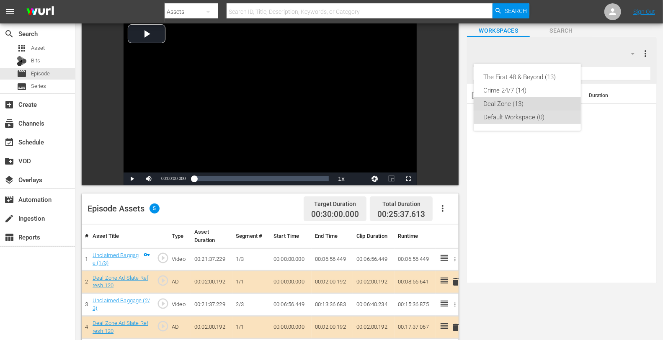
click at [521, 105] on div "Deal Zone (13)" at bounding box center [527, 103] width 87 height 13
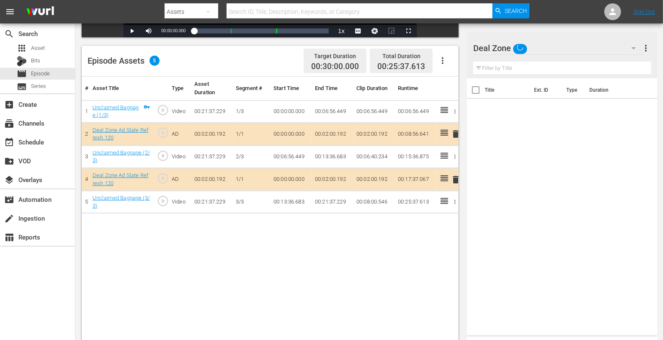
scroll to position [218, 0]
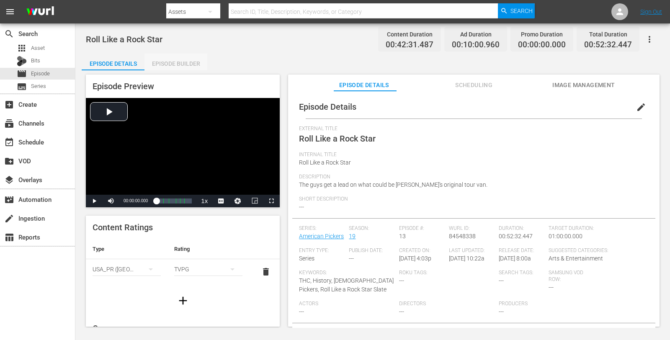
click at [170, 54] on div "Episode Builder" at bounding box center [175, 64] width 63 height 20
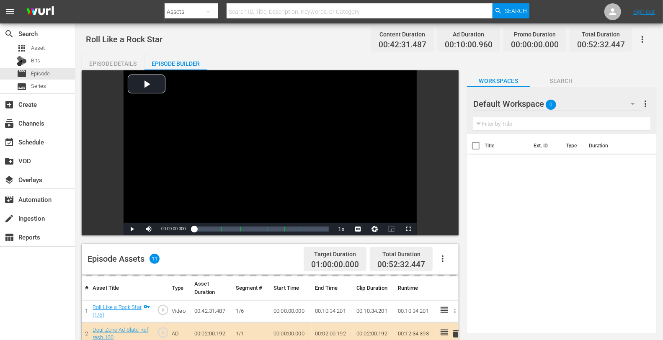
click at [170, 59] on div "Episode Builder" at bounding box center [175, 64] width 63 height 20
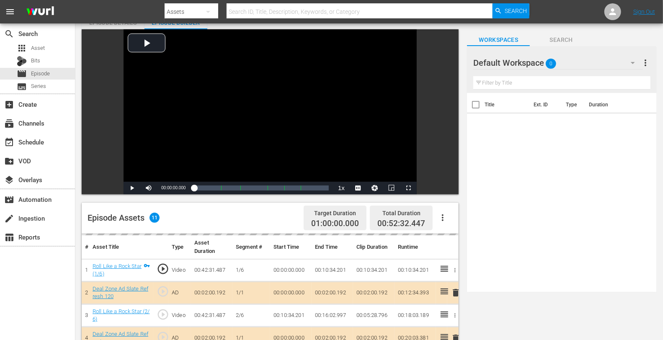
scroll to position [97, 0]
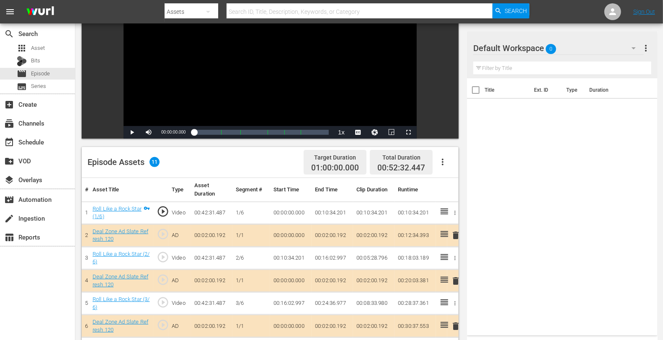
click at [457, 281] on span "delete" at bounding box center [455, 281] width 10 height 10
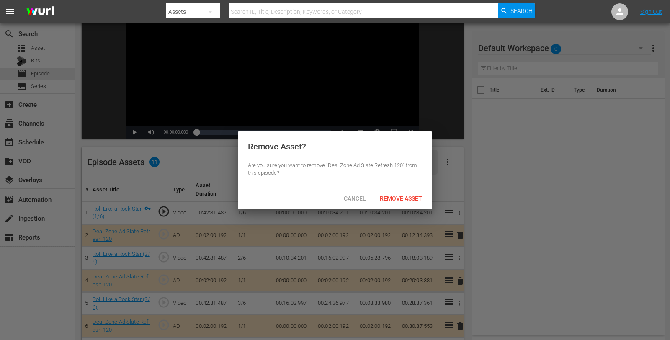
click at [406, 197] on span "Remove Asset" at bounding box center [401, 198] width 56 height 7
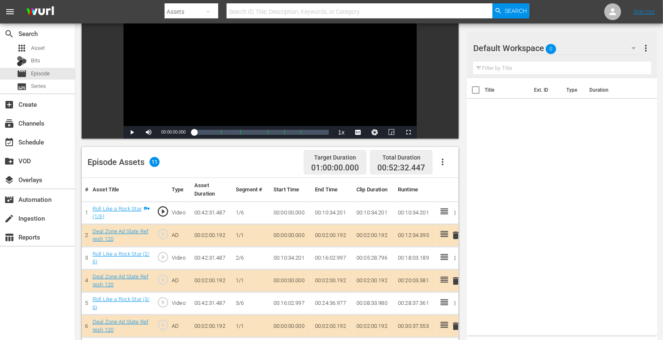
click at [578, 46] on div "Default Workspace 0" at bounding box center [558, 47] width 170 height 23
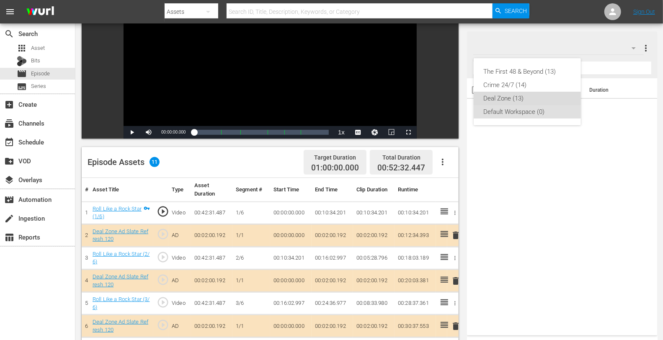
click at [513, 95] on div "Deal Zone (13)" at bounding box center [527, 98] width 87 height 13
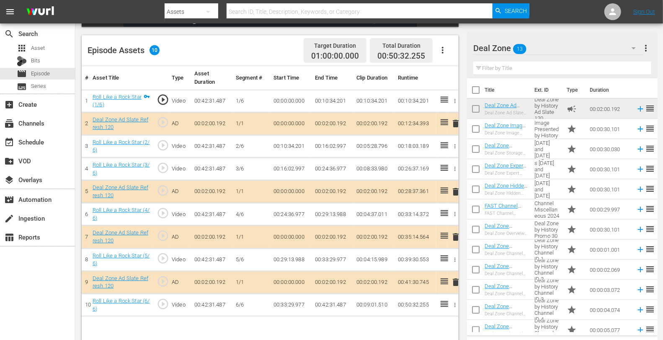
scroll to position [214, 0]
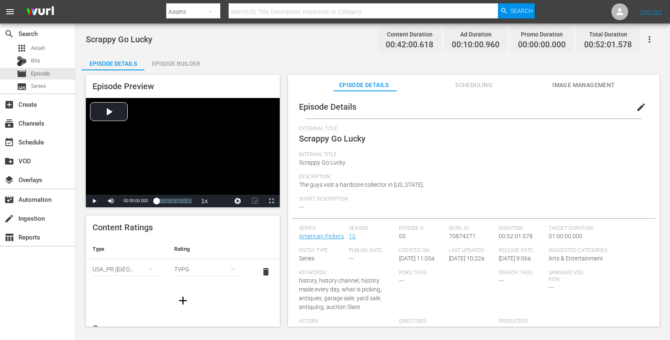
click at [185, 66] on div "Episode Builder" at bounding box center [175, 64] width 63 height 20
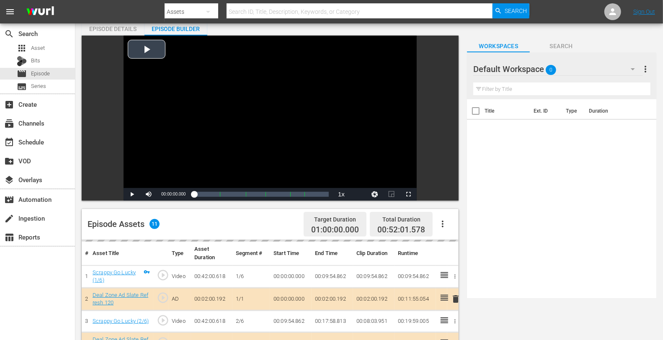
scroll to position [99, 0]
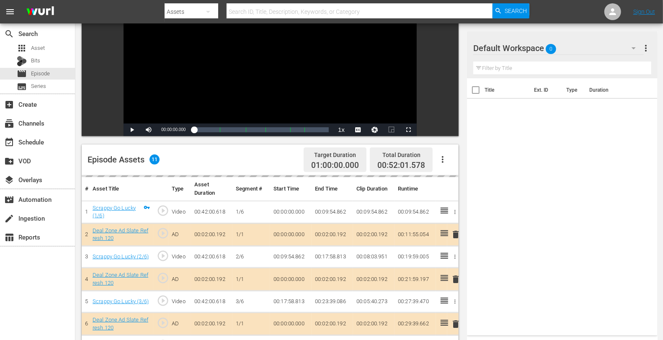
click at [453, 278] on div "delete" at bounding box center [452, 279] width 5 height 12
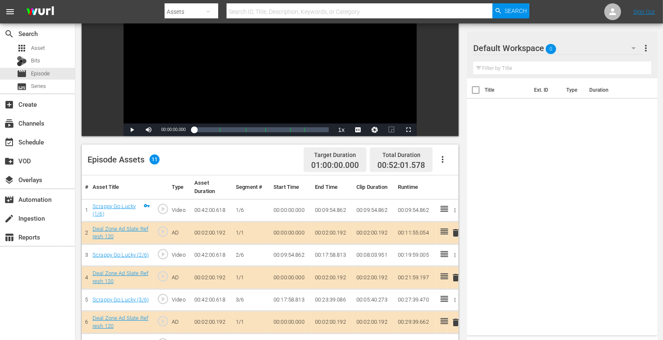
click at [453, 278] on span "delete" at bounding box center [455, 278] width 10 height 10
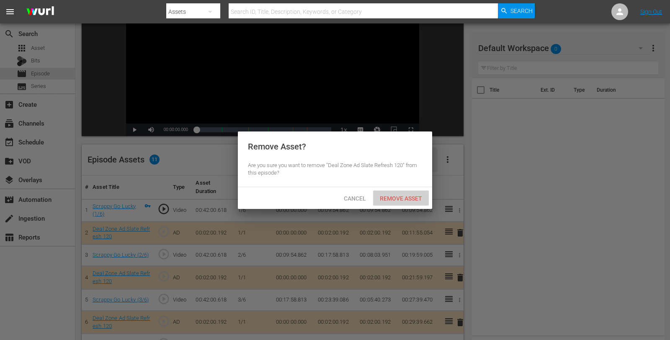
click at [413, 199] on span "Remove Asset" at bounding box center [401, 198] width 56 height 7
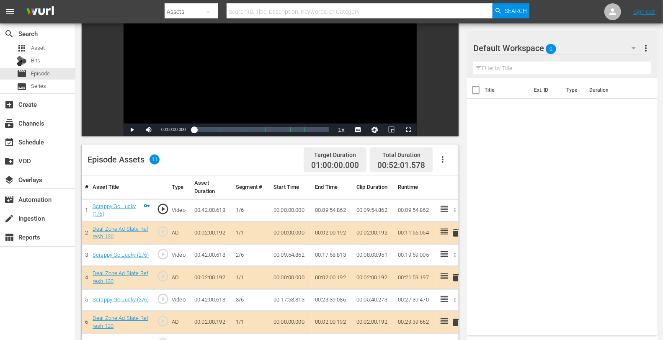
click at [568, 43] on div "Default Workspace 0" at bounding box center [558, 47] width 170 height 23
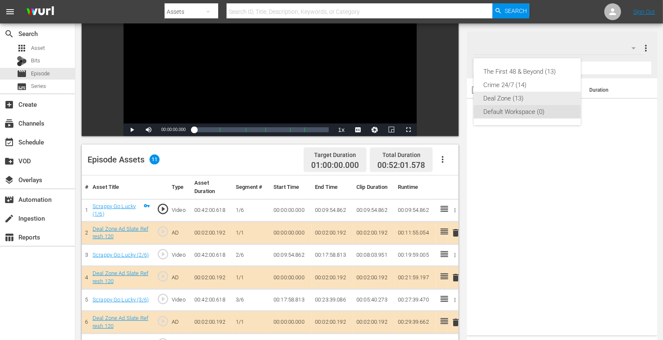
click at [509, 94] on div "Deal Zone (13)" at bounding box center [527, 98] width 87 height 13
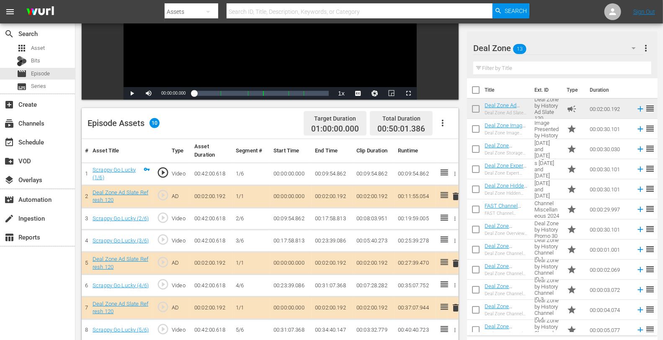
scroll to position [136, 0]
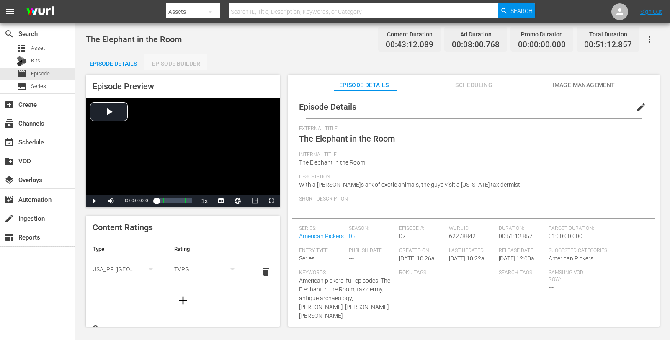
click at [180, 62] on div "Episode Builder" at bounding box center [175, 64] width 63 height 20
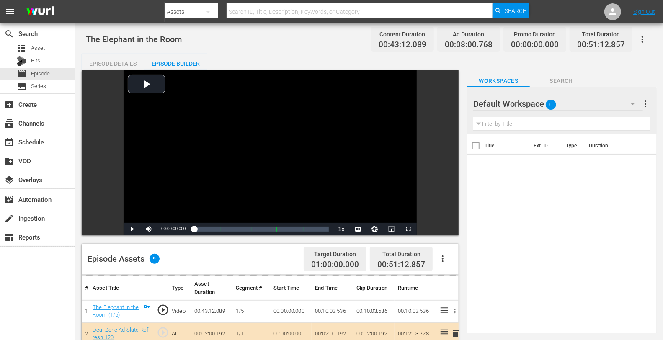
click at [595, 103] on div "Default Workspace 0" at bounding box center [558, 103] width 170 height 23
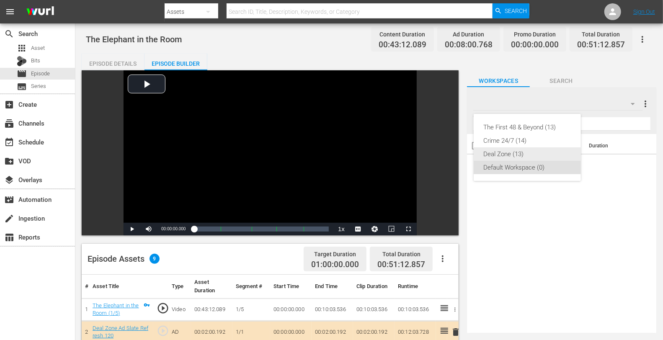
click at [527, 153] on div "Deal Zone (13)" at bounding box center [527, 153] width 87 height 13
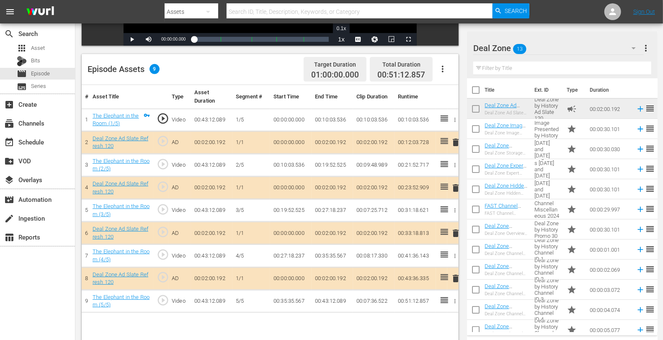
scroll to position [197, 0]
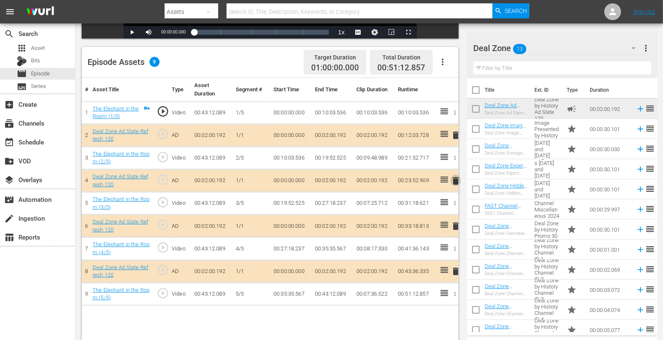
click at [454, 183] on span "delete" at bounding box center [455, 181] width 10 height 10
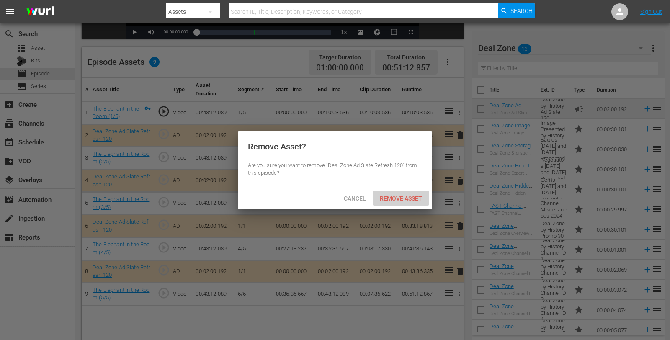
click at [414, 201] on span "Remove Asset" at bounding box center [401, 198] width 56 height 7
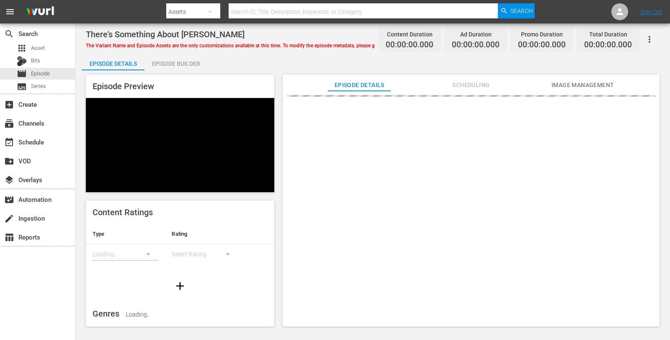
click at [185, 64] on div "Episode Builder" at bounding box center [175, 64] width 63 height 20
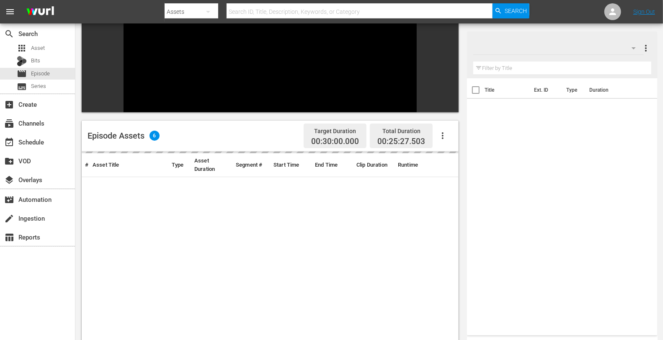
scroll to position [116, 0]
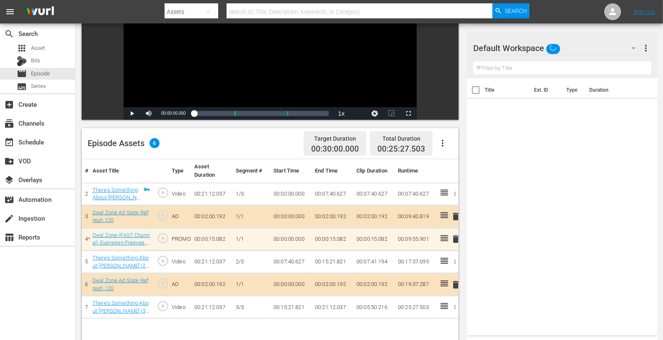
click at [584, 41] on div "Default Workspace" at bounding box center [558, 47] width 170 height 23
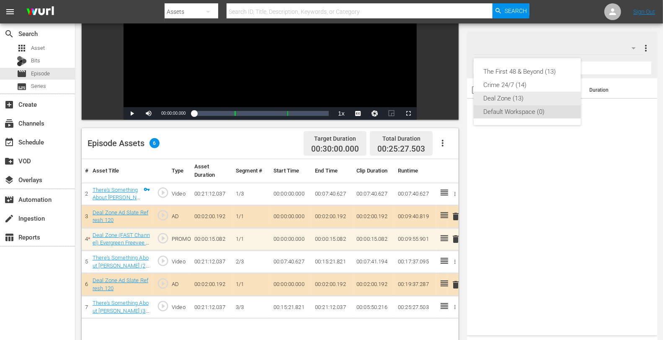
click at [501, 100] on div "Deal Zone (13)" at bounding box center [527, 98] width 87 height 13
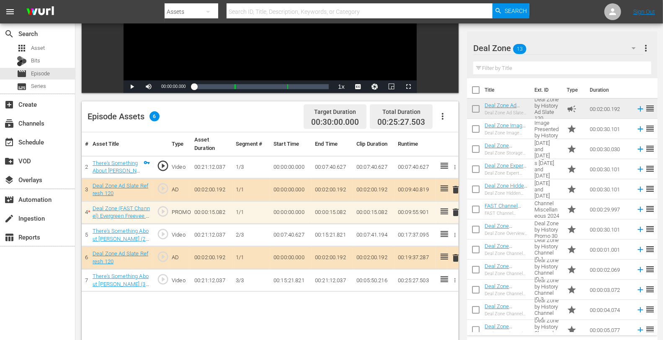
scroll to position [143, 0]
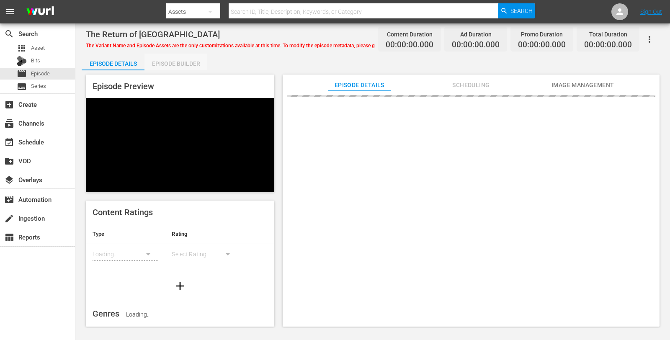
click at [173, 66] on div "Episode Builder" at bounding box center [175, 64] width 63 height 20
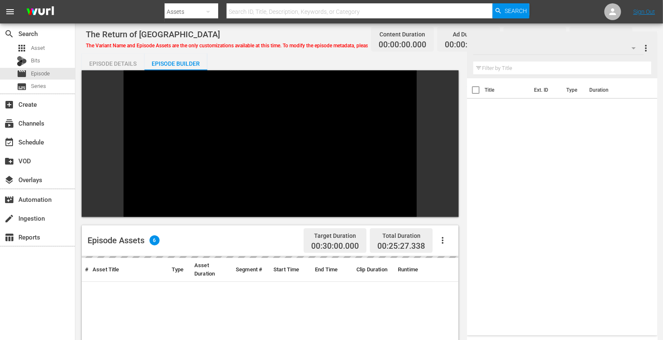
scroll to position [68, 0]
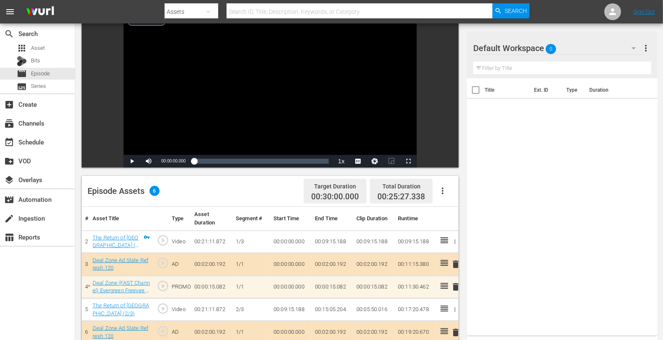
click at [578, 48] on div "Default Workspace 0" at bounding box center [558, 47] width 170 height 23
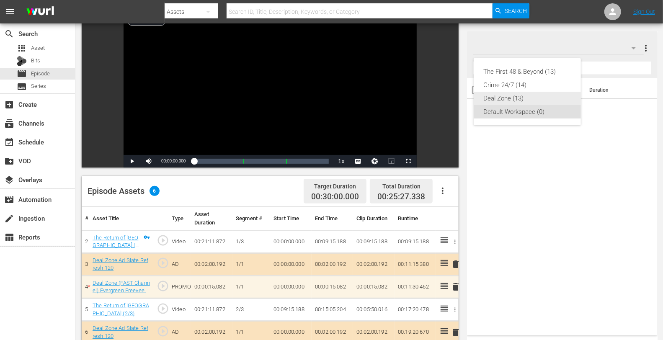
click at [521, 96] on div "Deal Zone (13)" at bounding box center [527, 98] width 87 height 13
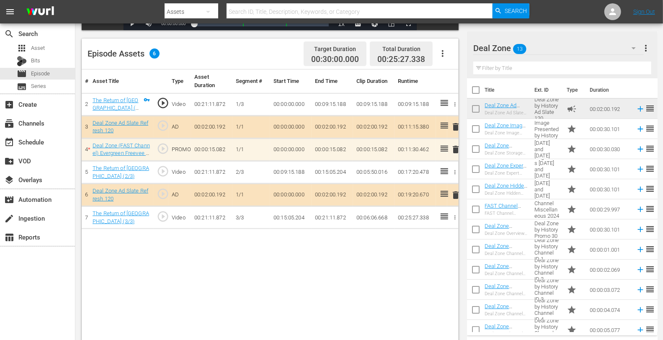
scroll to position [218, 0]
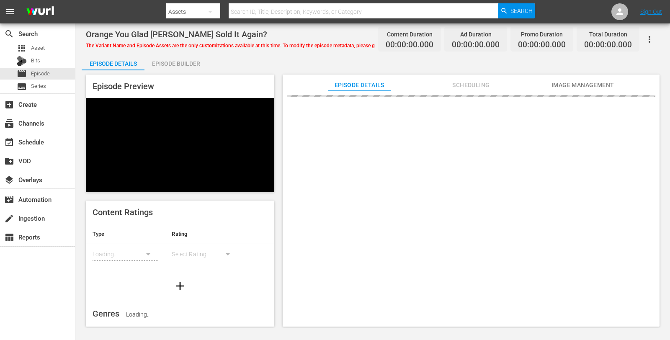
click at [192, 60] on div "Episode Builder" at bounding box center [175, 64] width 63 height 20
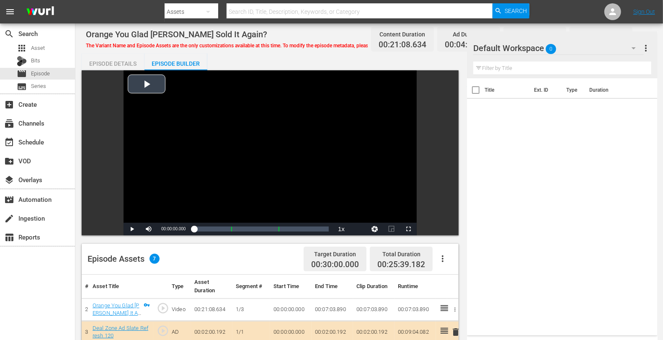
scroll to position [218, 0]
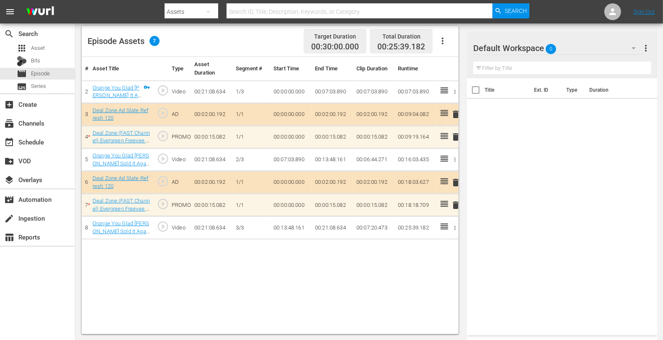
click at [582, 44] on div "Default Workspace 0" at bounding box center [558, 47] width 170 height 23
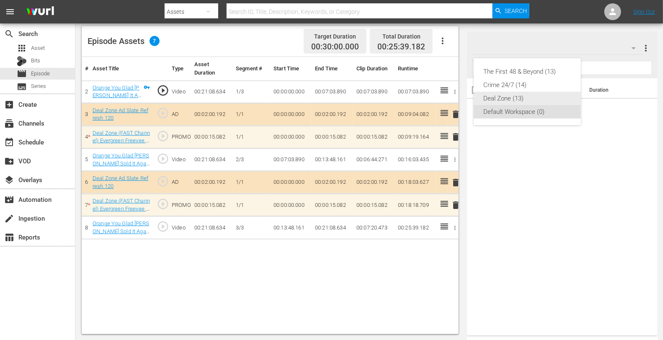
click at [505, 98] on div "Deal Zone (13)" at bounding box center [527, 98] width 87 height 13
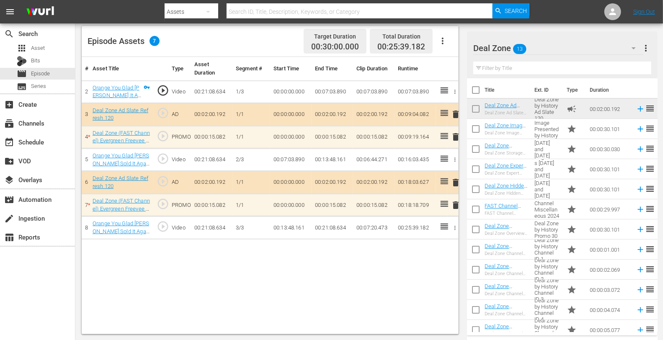
click at [456, 134] on span "delete" at bounding box center [455, 137] width 10 height 10
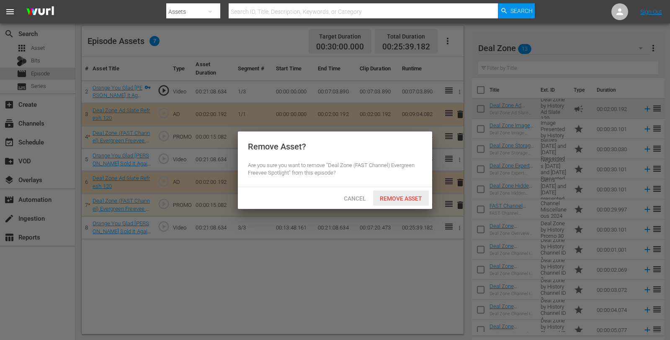
click at [391, 195] on span "Remove Asset" at bounding box center [401, 198] width 56 height 7
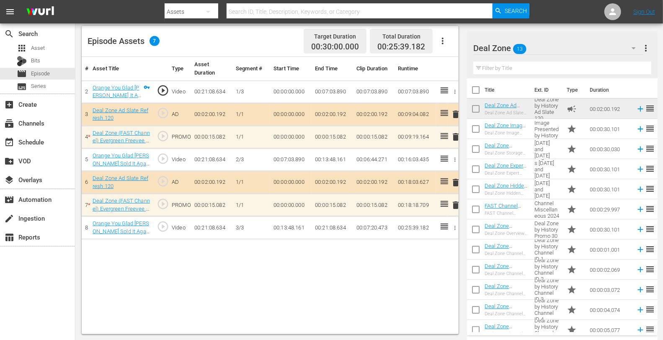
click at [457, 203] on span "delete" at bounding box center [455, 205] width 10 height 10
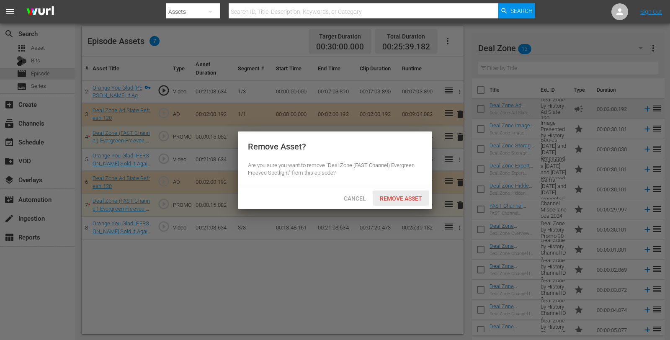
click at [402, 193] on div "Remove Asset" at bounding box center [401, 197] width 56 height 15
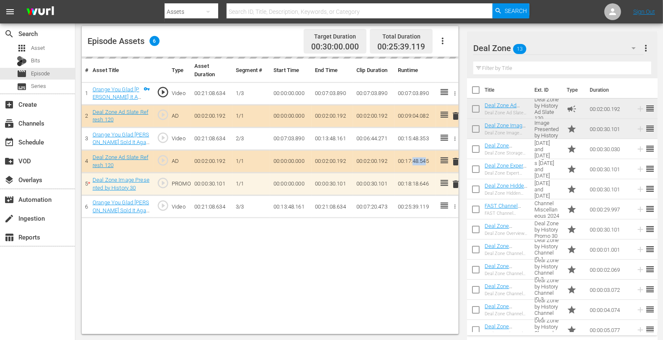
drag, startPoint x: 615, startPoint y: 290, endPoint x: 415, endPoint y: 155, distance: 241.5
click at [415, 155] on td "00:17:48.545" at bounding box center [414, 161] width 41 height 23
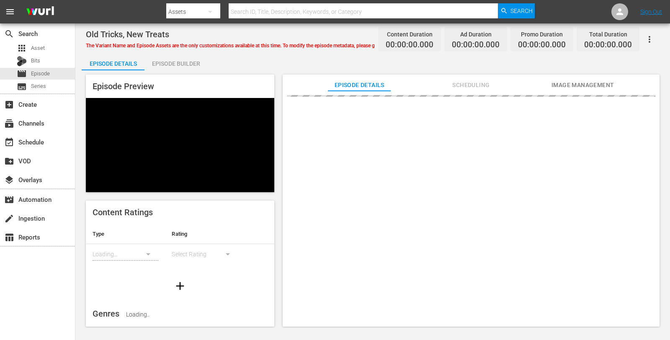
click at [186, 64] on div "Episode Builder" at bounding box center [175, 64] width 63 height 20
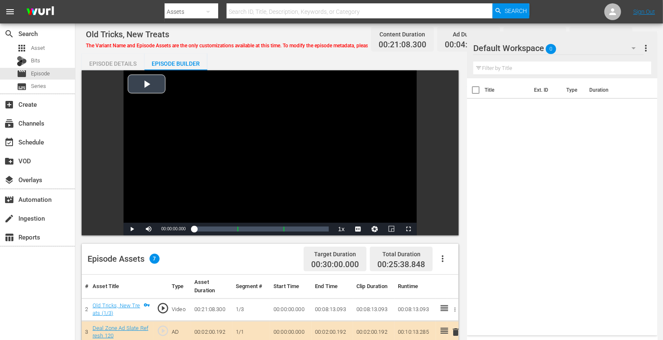
scroll to position [158, 0]
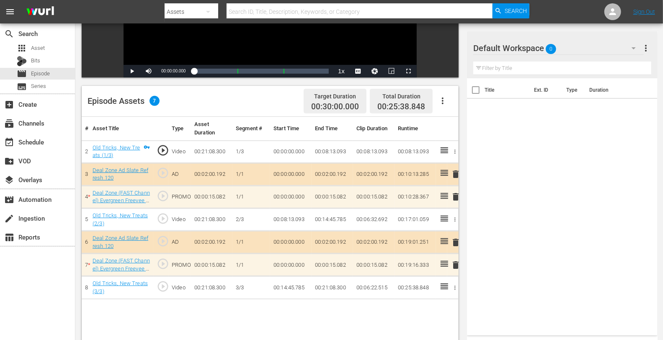
click at [454, 260] on span "delete" at bounding box center [455, 265] width 10 height 10
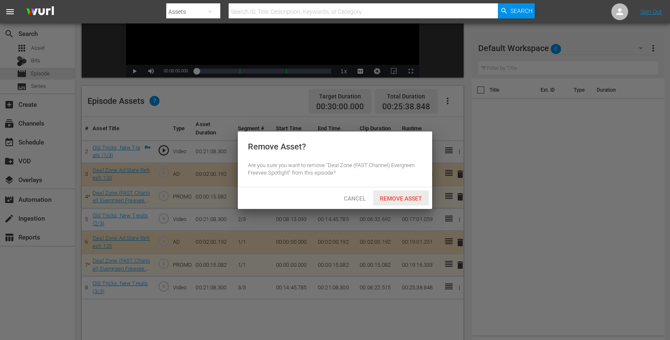
click at [413, 203] on div "Remove Asset" at bounding box center [401, 197] width 56 height 15
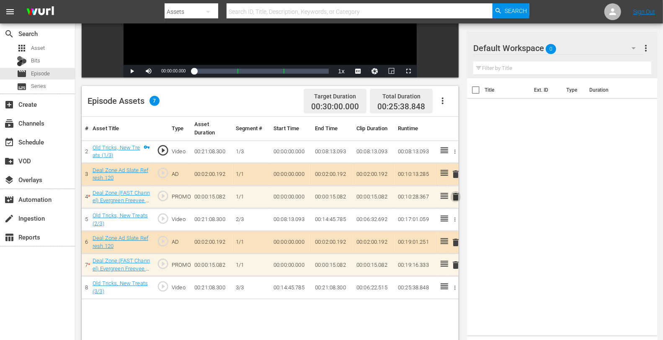
click at [454, 193] on span "delete" at bounding box center [455, 197] width 10 height 10
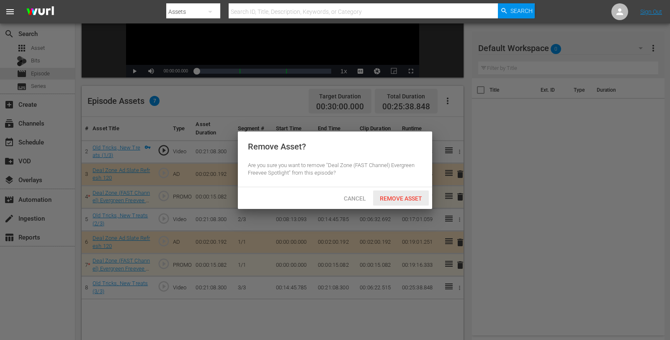
click at [391, 199] on span "Remove Asset" at bounding box center [401, 198] width 56 height 7
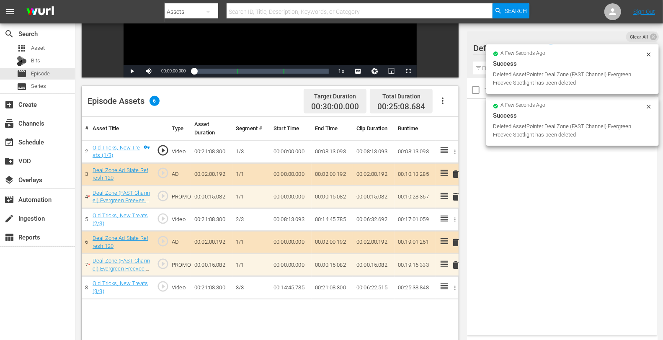
click at [580, 44] on div "a few seconds ago Success Deleted AssetPointer Deal Zone (FAST Channel) Evergre…" at bounding box center [572, 68] width 172 height 49
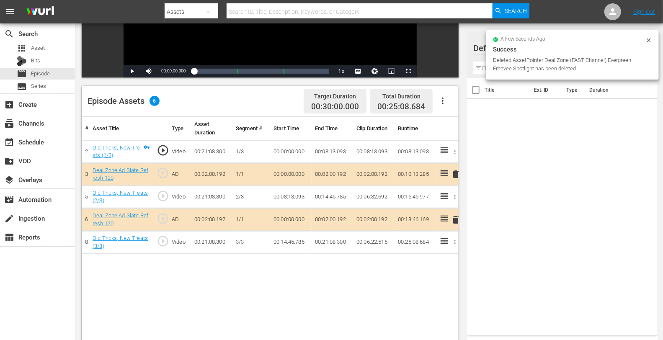
click at [580, 44] on div "Success" at bounding box center [572, 49] width 159 height 10
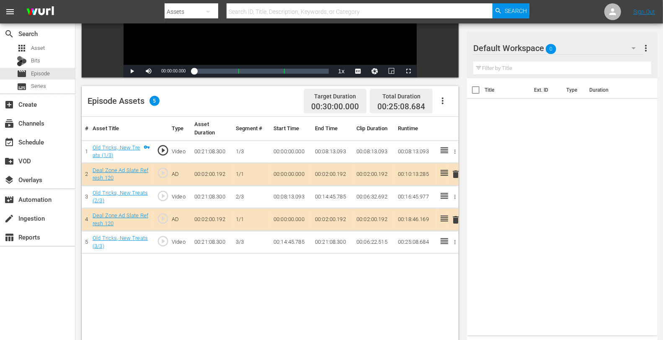
click at [580, 44] on div "Default Workspace 0" at bounding box center [558, 47] width 170 height 23
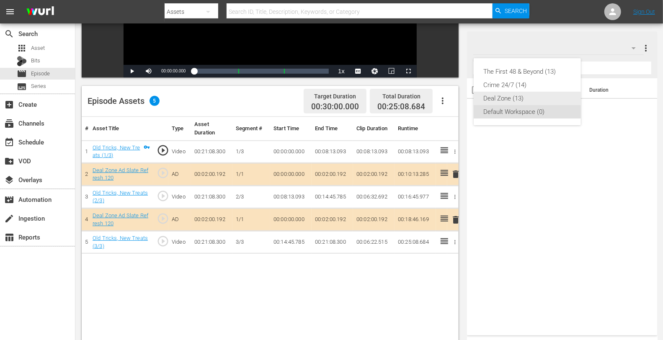
click at [511, 97] on div "Deal Zone (13)" at bounding box center [527, 98] width 87 height 13
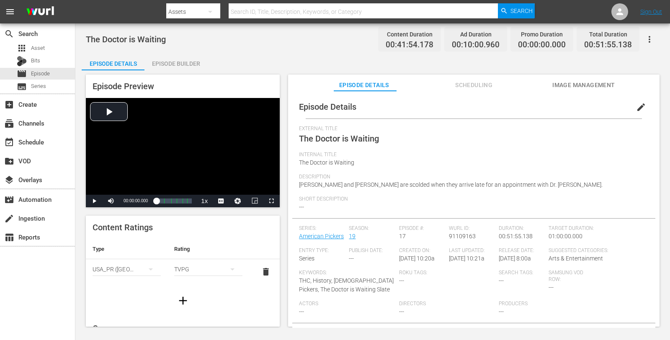
click at [173, 66] on div "Episode Builder" at bounding box center [175, 64] width 63 height 20
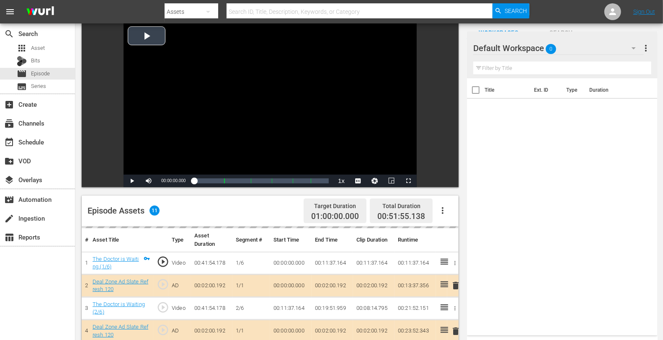
scroll to position [132, 0]
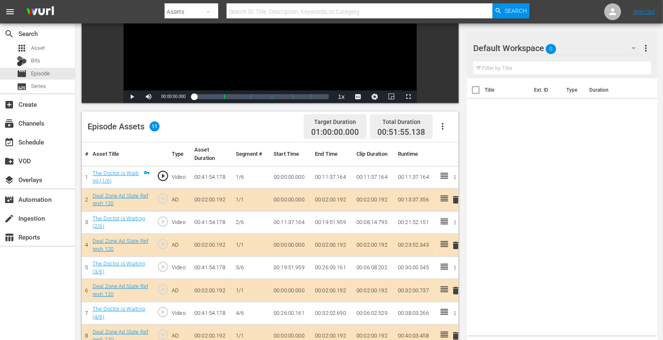
click at [564, 48] on div "Default Workspace 0" at bounding box center [558, 47] width 170 height 23
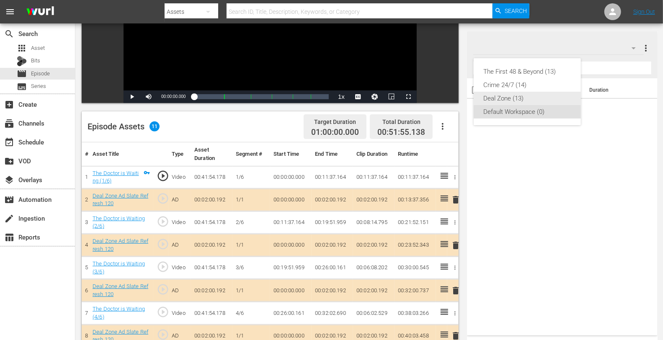
click at [508, 96] on div "Deal Zone (13)" at bounding box center [527, 98] width 87 height 13
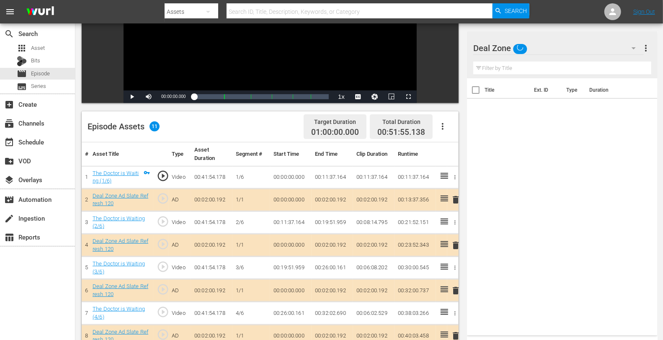
click at [455, 245] on span "delete" at bounding box center [455, 245] width 10 height 10
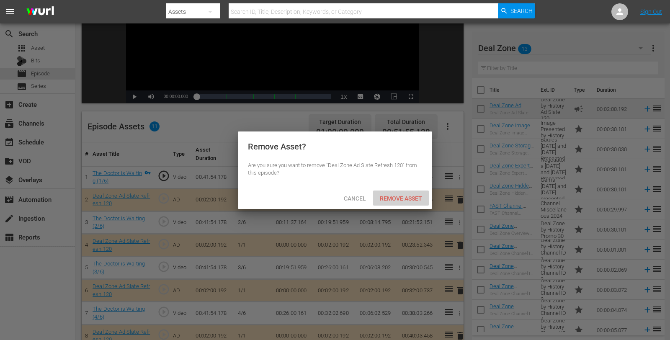
click at [394, 199] on span "Remove Asset" at bounding box center [401, 198] width 56 height 7
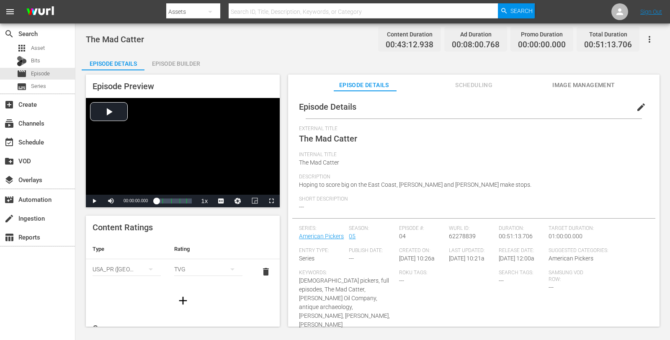
click at [168, 57] on div "Episode Builder" at bounding box center [175, 64] width 63 height 20
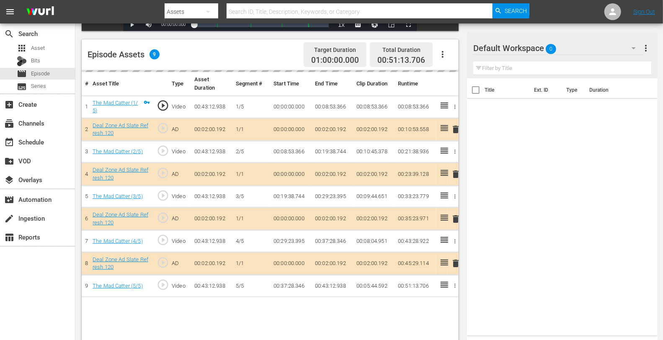
scroll to position [205, 0]
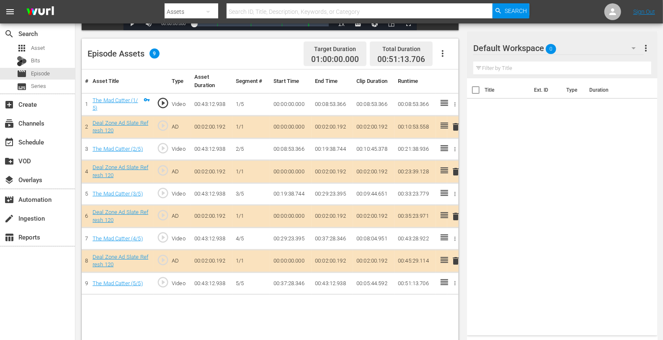
click at [580, 46] on div "Default Workspace 0" at bounding box center [558, 47] width 170 height 23
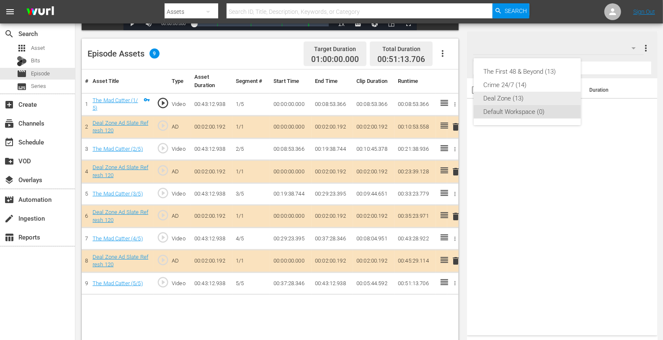
click at [512, 97] on div "Deal Zone (13)" at bounding box center [527, 98] width 87 height 13
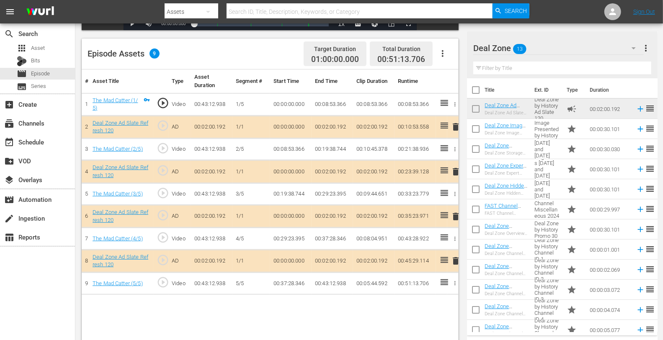
click at [454, 171] on span "delete" at bounding box center [455, 172] width 10 height 10
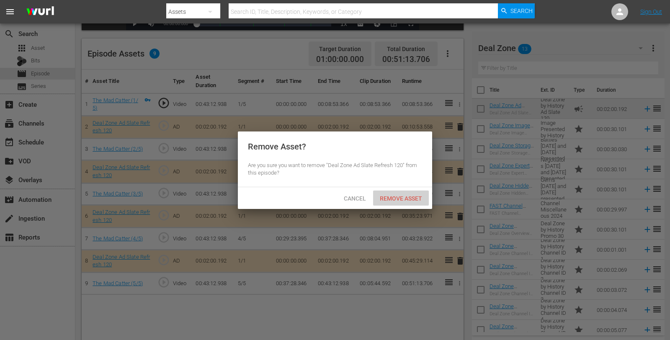
click at [399, 197] on span "Remove Asset" at bounding box center [401, 198] width 56 height 7
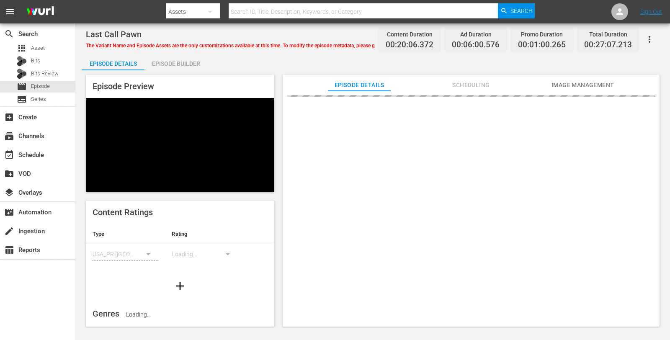
click at [170, 59] on div "Episode Builder" at bounding box center [175, 64] width 63 height 20
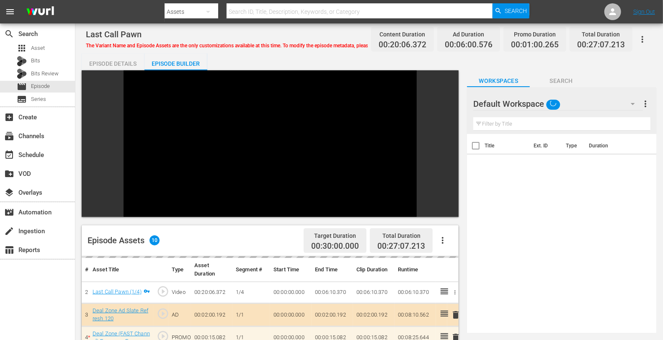
click at [246, 116] on div "Episode Assets 10 Target Duration 00:30:00.000 Total Duration 00:27:07.213 # As…" at bounding box center [272, 301] width 381 height 463
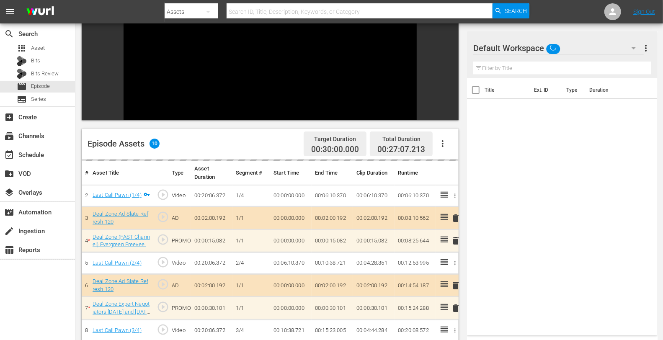
scroll to position [116, 0]
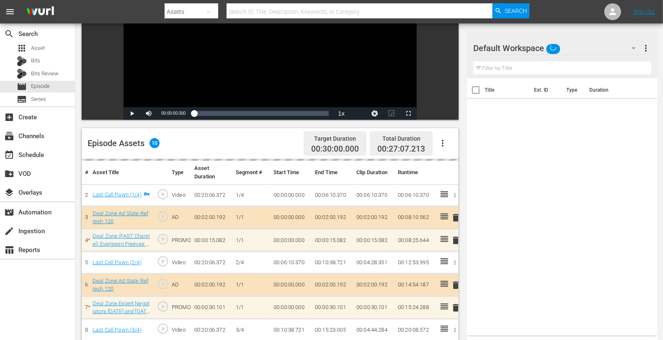
click at [600, 44] on div "Default Workspace" at bounding box center [558, 47] width 170 height 23
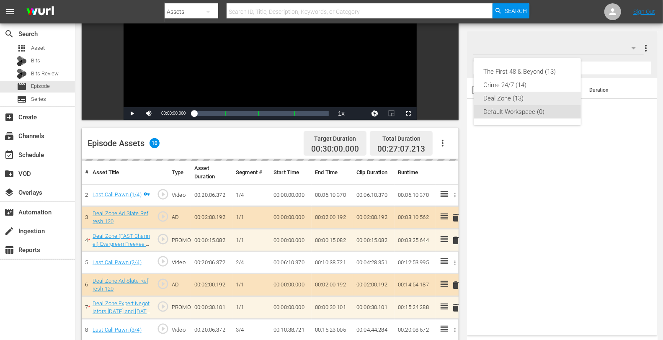
click at [511, 93] on div "Deal Zone (13)" at bounding box center [527, 98] width 87 height 13
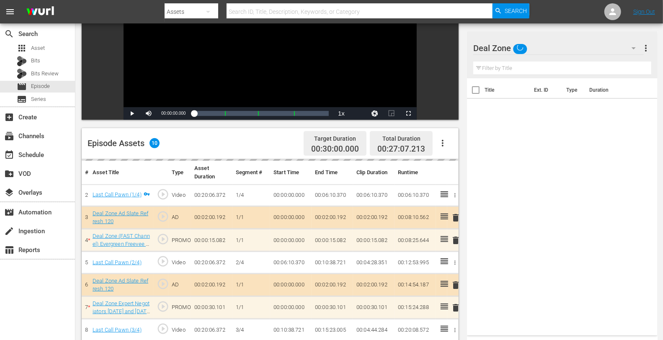
scroll to position [218, 0]
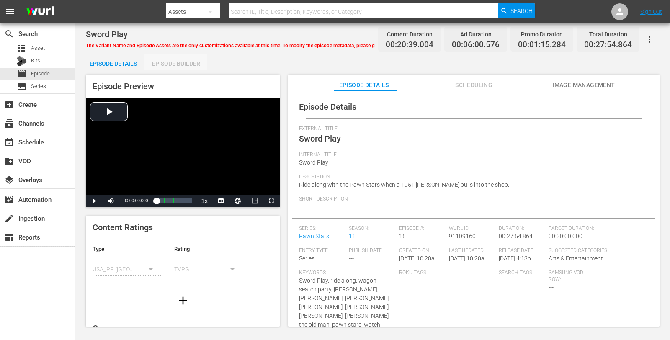
click at [176, 66] on div "Episode Builder" at bounding box center [175, 64] width 63 height 20
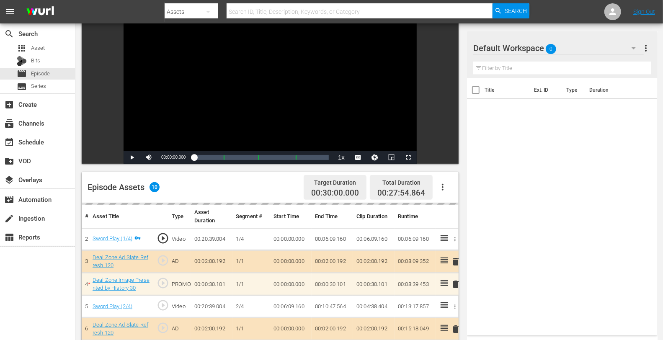
scroll to position [218, 0]
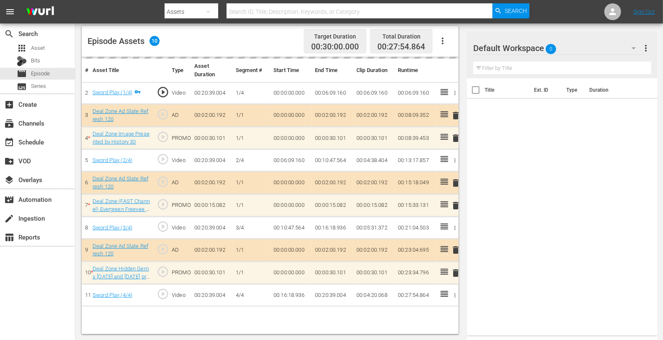
click at [589, 47] on div "Default Workspace 0" at bounding box center [558, 47] width 170 height 23
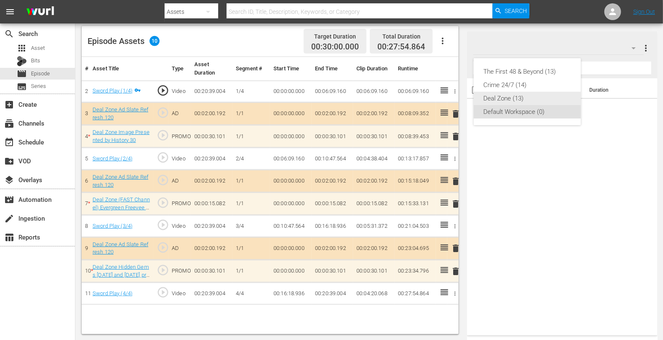
click at [495, 97] on div "Deal Zone (13)" at bounding box center [527, 98] width 87 height 13
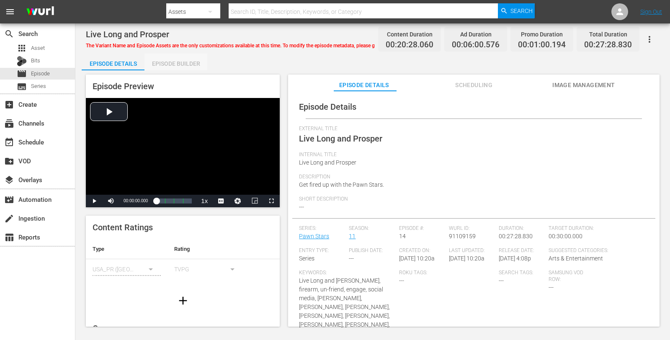
click at [186, 64] on div "Episode Builder" at bounding box center [175, 64] width 63 height 20
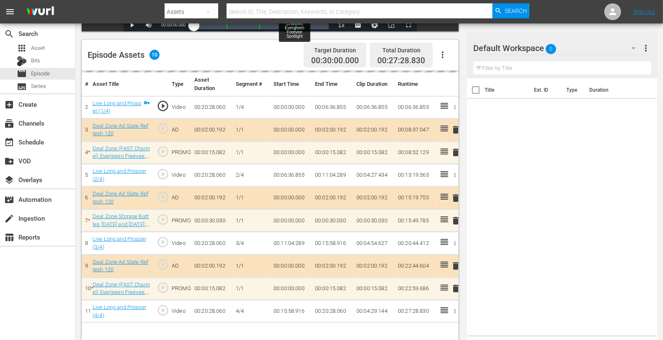
scroll to position [211, 0]
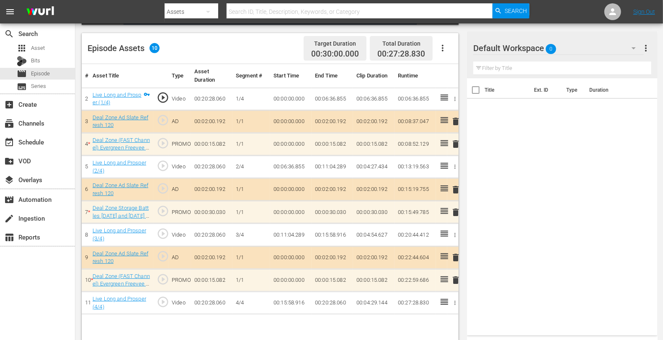
click at [587, 55] on div "Default Workspace 0" at bounding box center [558, 47] width 170 height 23
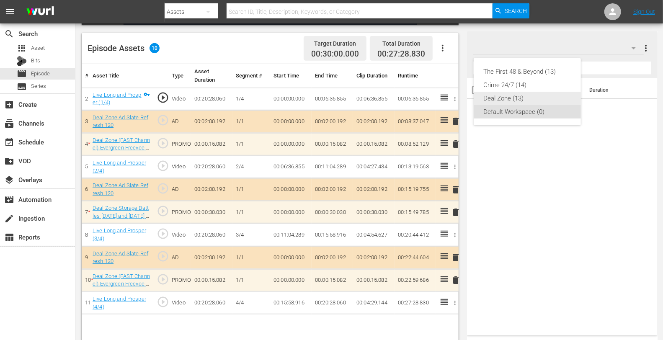
click at [512, 98] on div "Deal Zone (13)" at bounding box center [527, 98] width 87 height 13
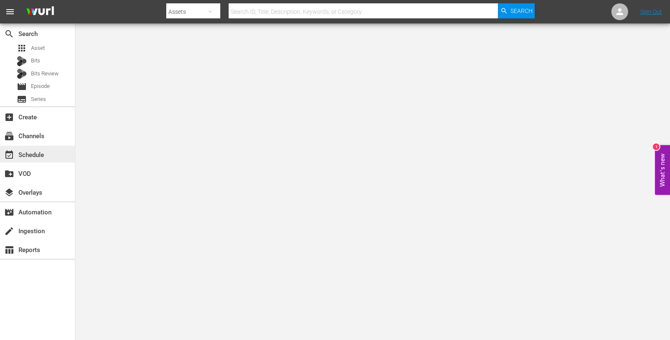
click at [33, 155] on div "event_available Schedule" at bounding box center [23, 154] width 47 height 8
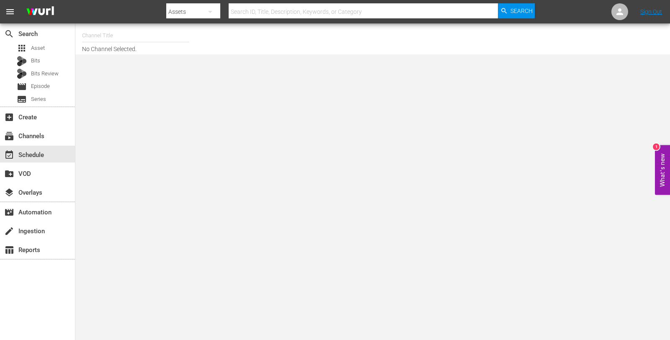
click at [115, 28] on input "text" at bounding box center [135, 36] width 107 height 20
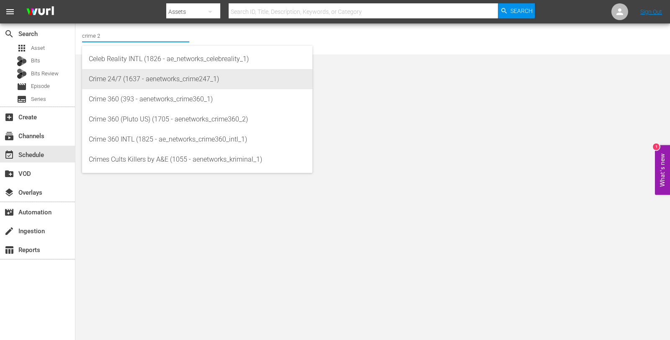
click at [119, 74] on div "Crime 24/7 (1637 - aenetworks_crime247_1)" at bounding box center [197, 79] width 217 height 20
type input "Crime 24/7 (1637 - aenetworks_crime247_1)"
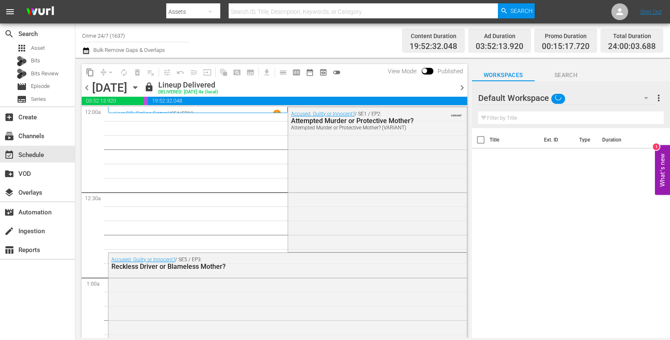
click at [140, 89] on icon "button" at bounding box center [135, 87] width 9 height 9
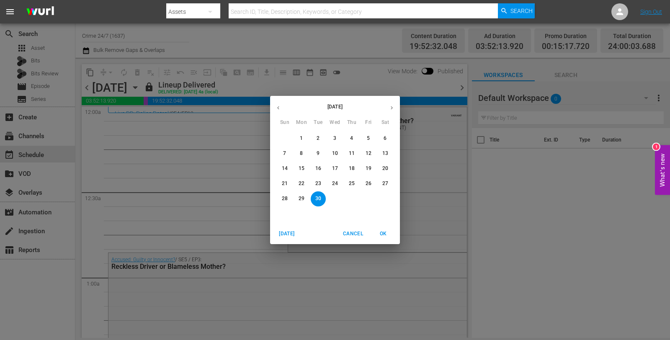
click at [394, 108] on icon "button" at bounding box center [392, 108] width 6 height 6
click at [300, 170] on p "13" at bounding box center [301, 168] width 6 height 7
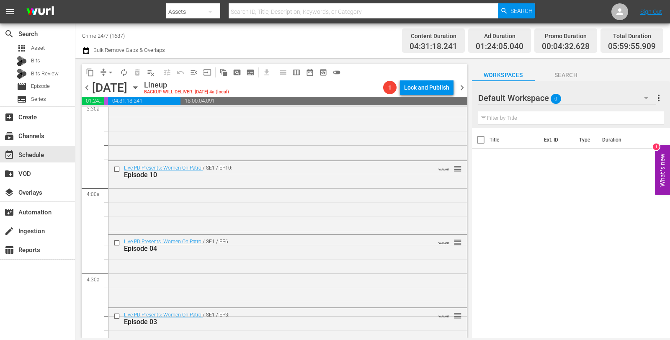
scroll to position [613, 0]
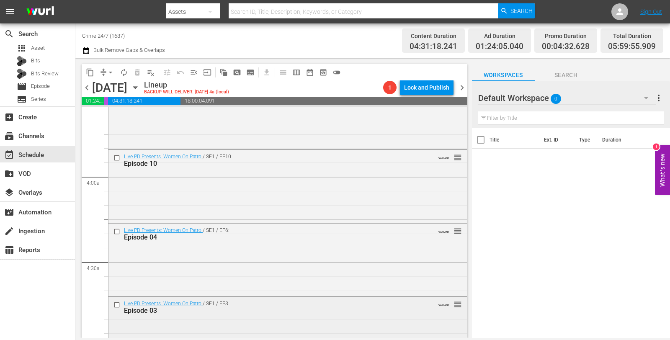
click at [255, 314] on div "Episode 03" at bounding box center [272, 310] width 297 height 8
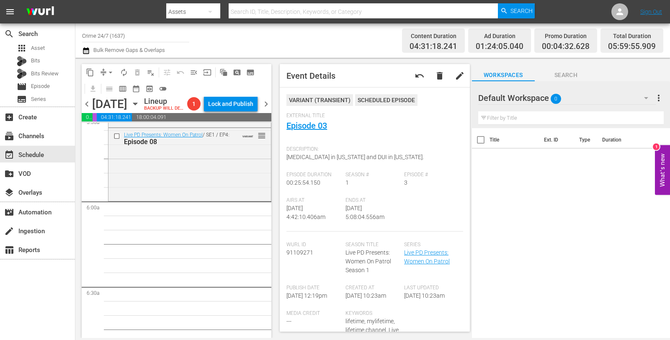
scroll to position [956, 0]
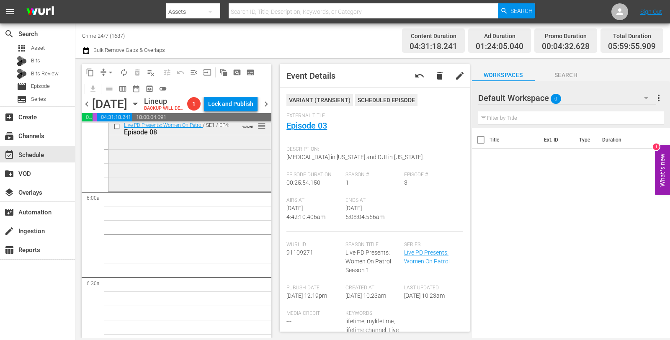
click at [213, 172] on div "Live PD Presents: Women On Patrol / SE1 / EP4: Episode 08 VARIANT reorder" at bounding box center [189, 153] width 162 height 71
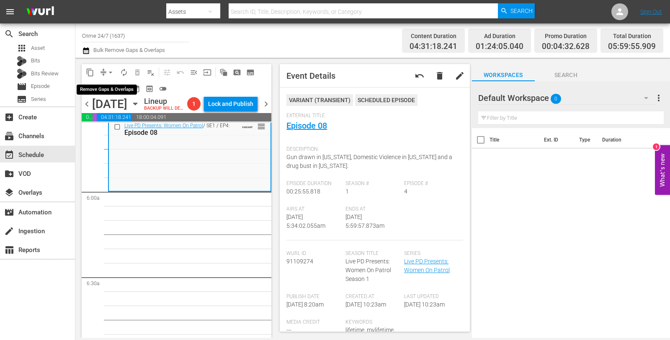
click at [107, 72] on span "arrow_drop_down" at bounding box center [110, 72] width 8 height 8
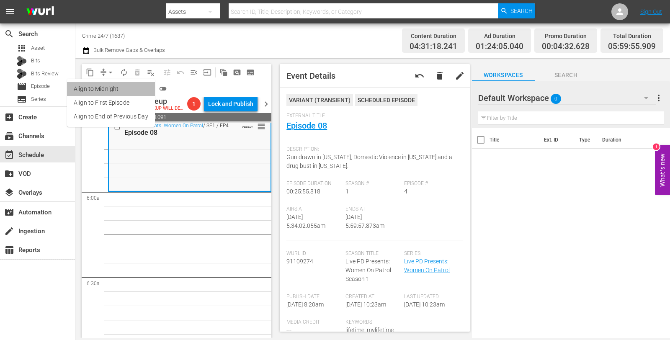
click at [115, 89] on li "Align to Midnight" at bounding box center [111, 89] width 88 height 14
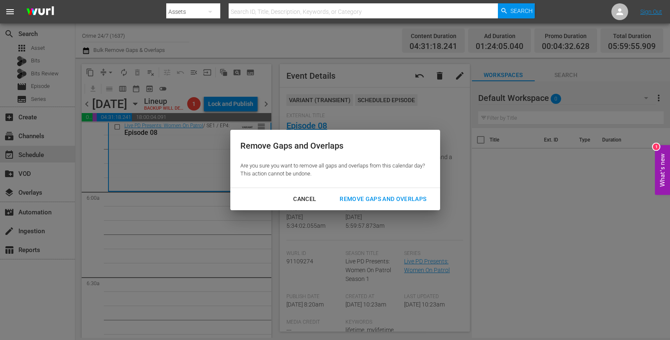
click at [396, 204] on button "Remove Gaps and Overlaps" at bounding box center [382, 198] width 107 height 15
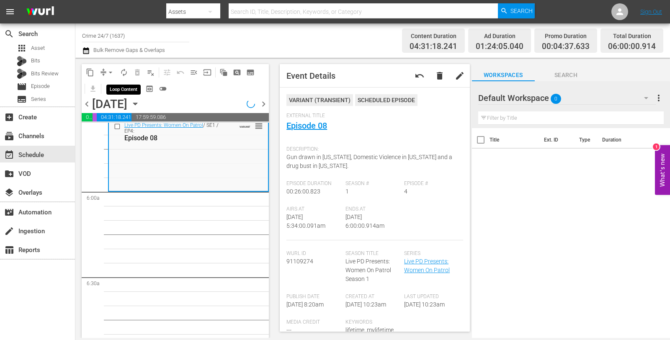
click at [126, 74] on span "autorenew_outlined" at bounding box center [124, 72] width 8 height 8
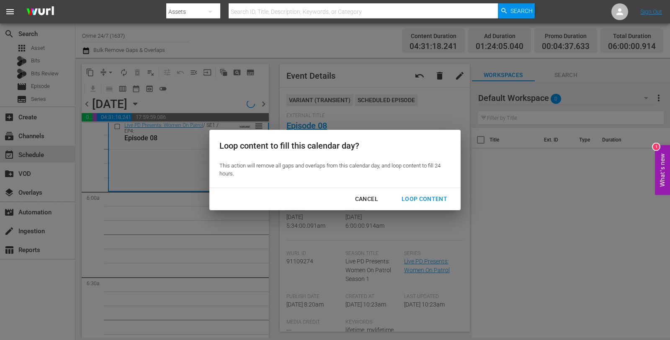
click at [438, 200] on div "Loop Content" at bounding box center [424, 199] width 59 height 10
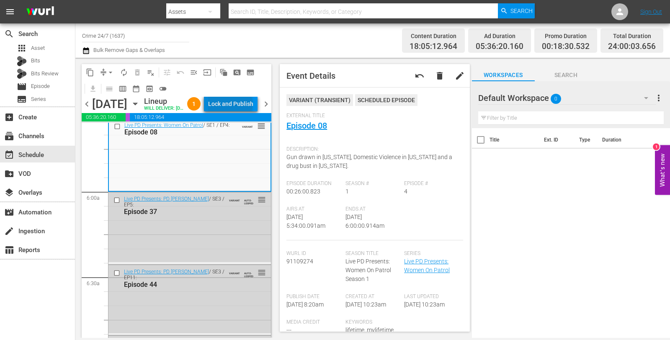
click at [247, 105] on div "Lock and Publish" at bounding box center [230, 103] width 45 height 15
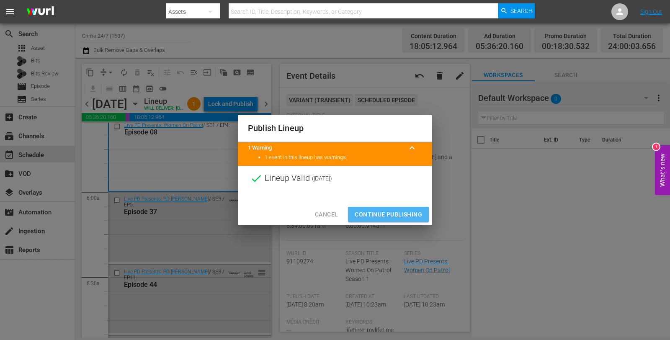
click at [401, 214] on span "Continue Publishing" at bounding box center [388, 214] width 67 height 10
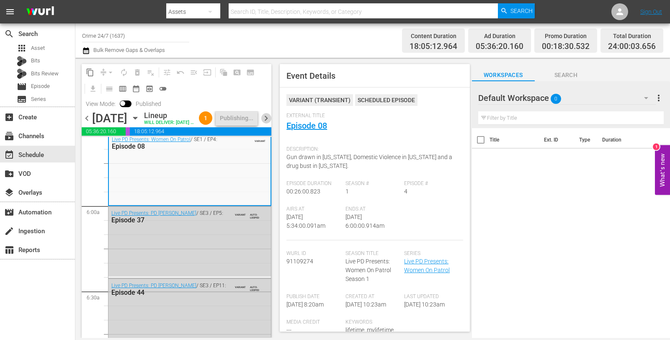
click at [264, 123] on span "chevron_right" at bounding box center [266, 118] width 10 height 10
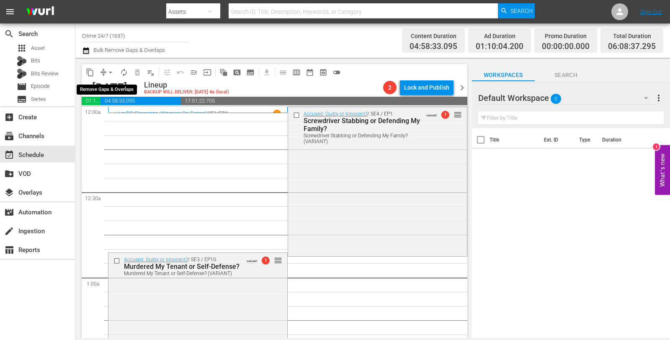
click at [110, 72] on span "arrow_drop_down" at bounding box center [110, 72] width 8 height 8
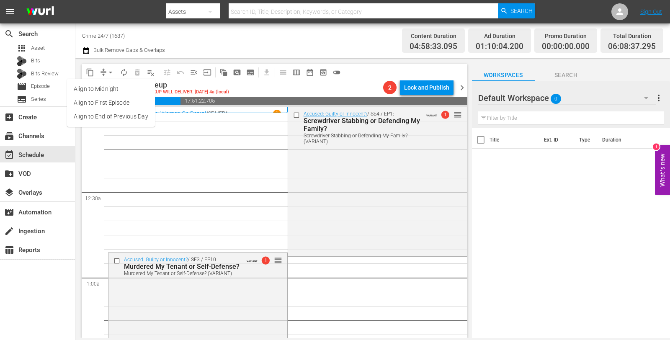
click at [110, 87] on li "Align to Midnight" at bounding box center [111, 89] width 88 height 14
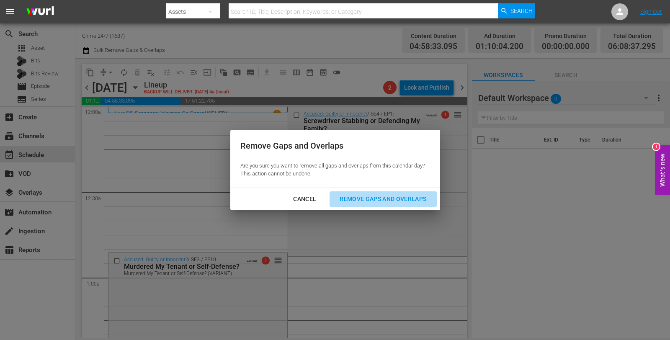
click at [356, 198] on div "Remove Gaps and Overlaps" at bounding box center [383, 199] width 100 height 10
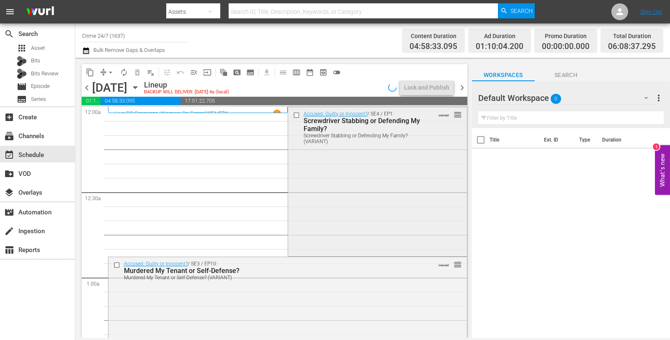
click at [314, 192] on div "Accused: Guilty or Innocent? / SE4 / EP1: Screwdriver Stabbing or Defending My …" at bounding box center [377, 181] width 179 height 148
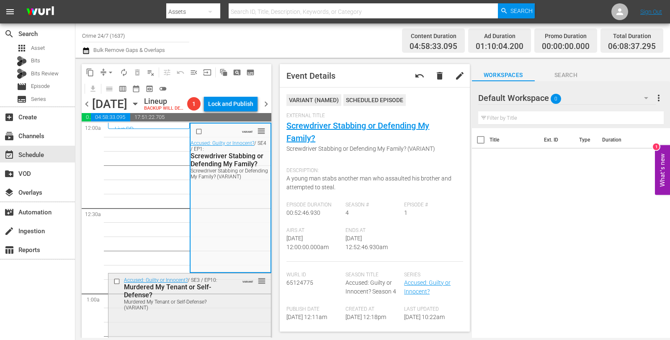
click at [224, 299] on div "Murdered My Tenant or Self-Defense?" at bounding box center [177, 291] width 107 height 16
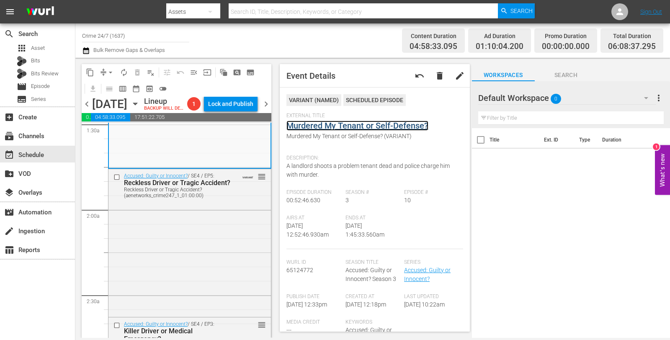
scroll to position [255, 0]
click at [220, 273] on div "Accused: Guilty or Innocent? / SE4 / EP5: Reckless Driver or Tragic Accident? R…" at bounding box center [189, 241] width 162 height 146
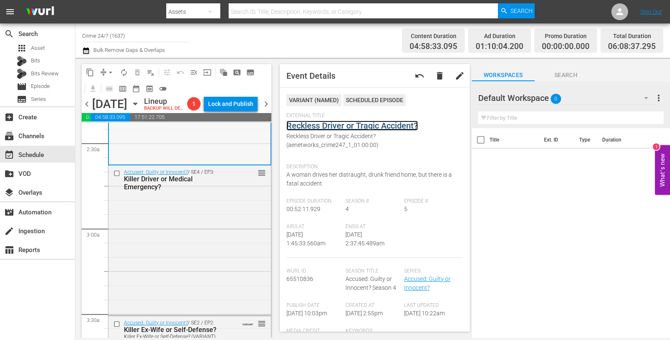
scroll to position [407, 0]
click at [218, 244] on div "Accused: Guilty or Innocent? / SE4 / EP3: Killer Driver or Medical Emergency? r…" at bounding box center [189, 239] width 162 height 148
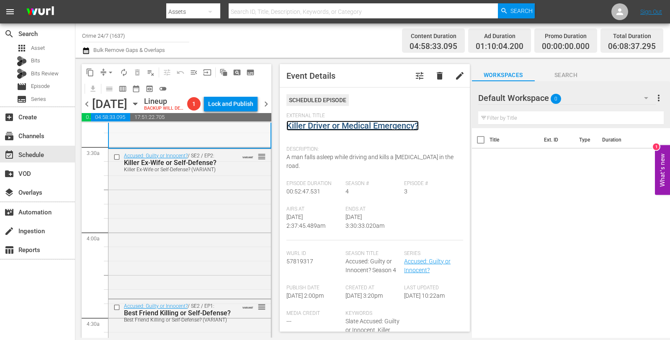
scroll to position [575, 0]
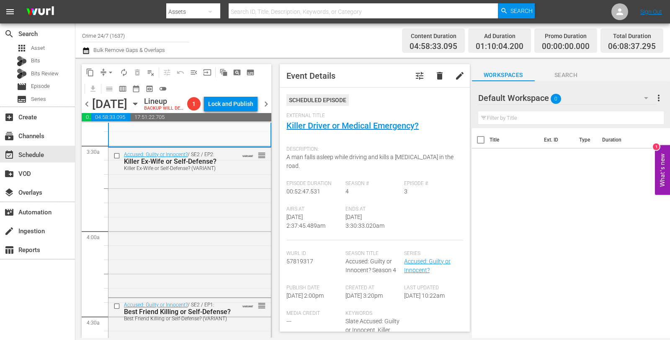
click at [195, 216] on div "Accused: Guilty or Innocent? / SE2 / EP2: Killer Ex-Wife or Self-Defense? Kille…" at bounding box center [189, 222] width 162 height 148
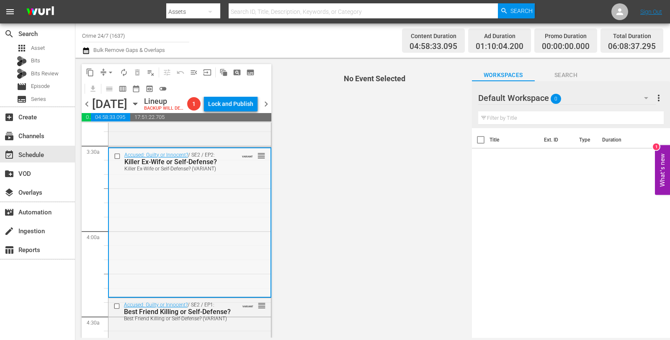
click at [232, 223] on div "Accused: Guilty or Innocent? / SE2 / EP2: Killer Ex-Wife or Self-Defense? Kille…" at bounding box center [190, 222] width 162 height 148
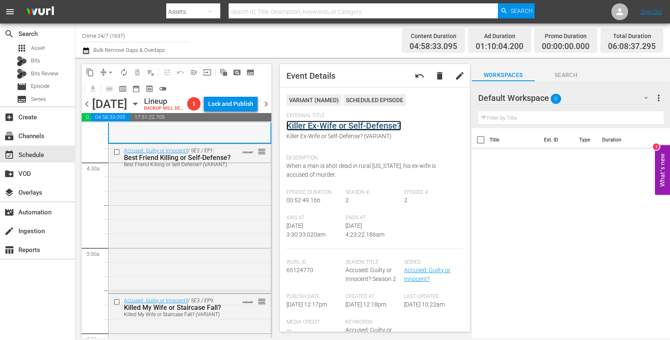
scroll to position [741, 0]
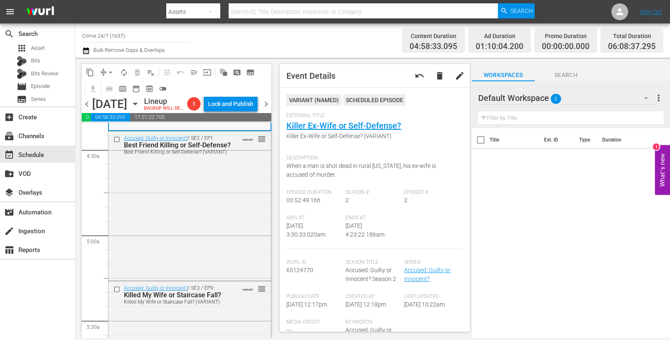
click at [228, 188] on div "Accused: Guilty or Innocent? / SE2 / EP1: Best Friend Killing or Self-Defense? …" at bounding box center [189, 204] width 162 height 147
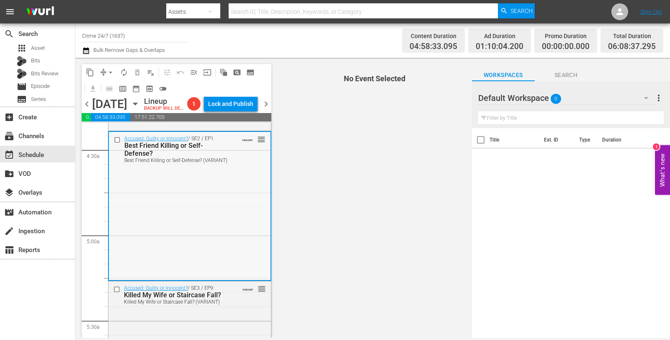
click at [239, 166] on div "Accused: Guilty or Innocent? / SE2 / EP1: Best Friend Killing or Self-Defense? …" at bounding box center [190, 149] width 162 height 34
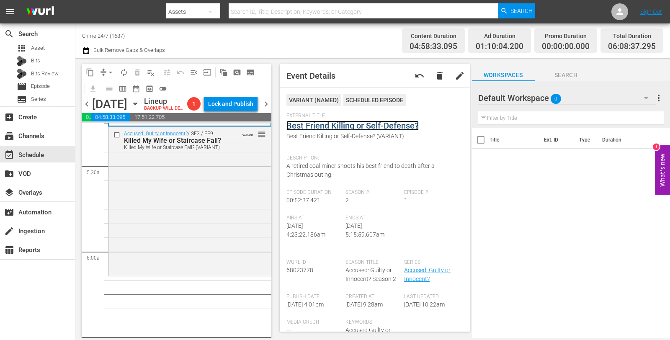
scroll to position [906, 0]
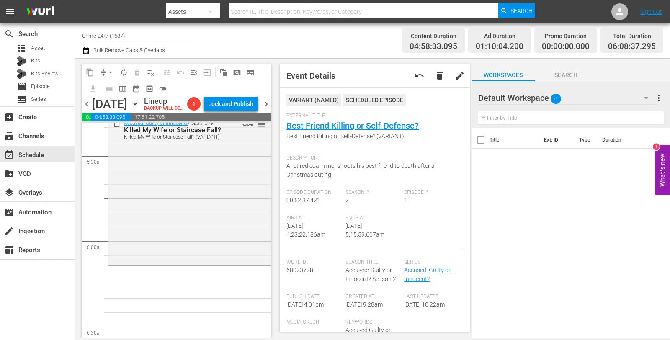
click at [199, 200] on div "Accused: Guilty or Innocent? / SE3 / EP9: Killed My Wife or Staircase Fall? Kil…" at bounding box center [189, 189] width 162 height 147
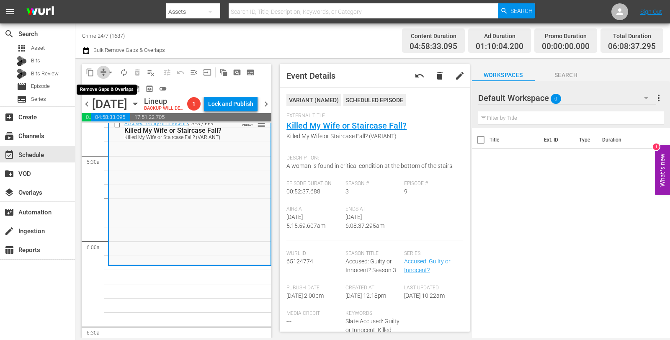
click at [100, 71] on span "compress" at bounding box center [103, 72] width 8 height 8
click at [109, 71] on span "arrow_drop_down" at bounding box center [110, 72] width 8 height 8
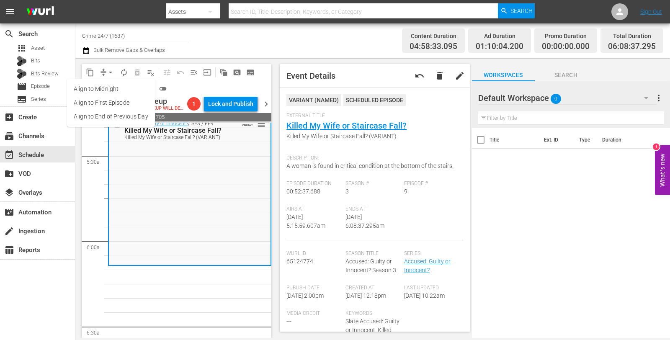
click at [114, 86] on li "Align to Midnight" at bounding box center [111, 89] width 88 height 14
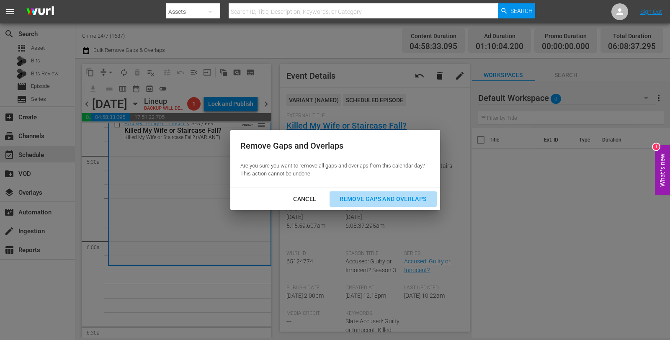
click at [389, 200] on div "Remove Gaps and Overlaps" at bounding box center [383, 199] width 100 height 10
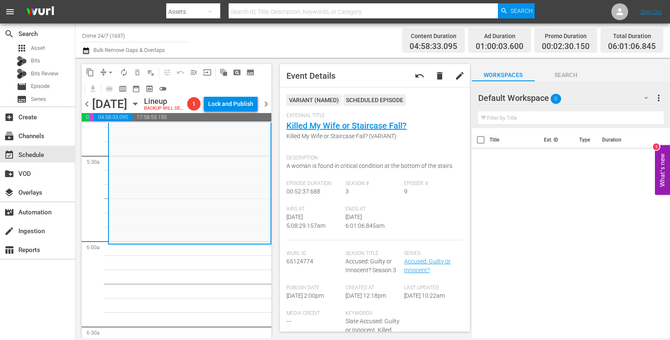
click at [102, 70] on span "compress" at bounding box center [103, 72] width 8 height 8
click at [106, 72] on span "arrow_drop_down" at bounding box center [110, 72] width 8 height 8
click at [114, 88] on li "Align to Midnight" at bounding box center [111, 89] width 88 height 14
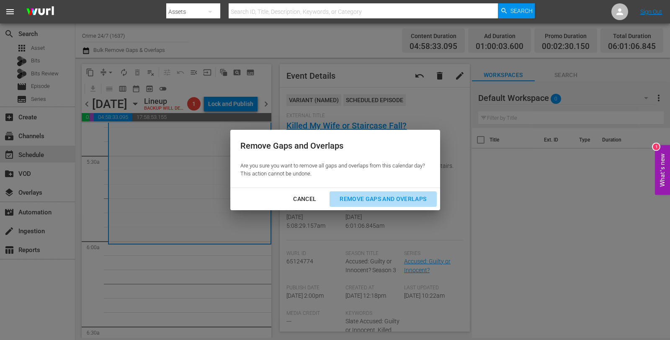
click at [396, 196] on div "Remove Gaps and Overlaps" at bounding box center [383, 199] width 100 height 10
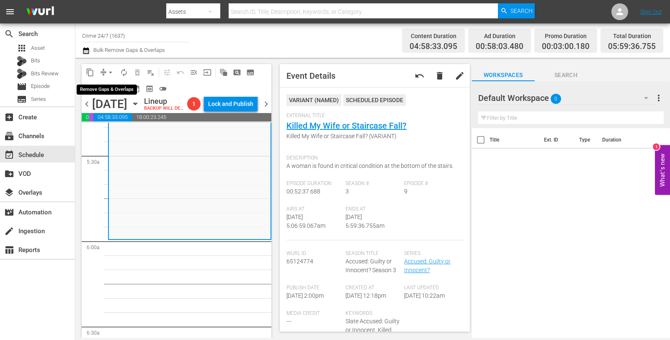
click at [109, 72] on span "arrow_drop_down" at bounding box center [110, 72] width 8 height 8
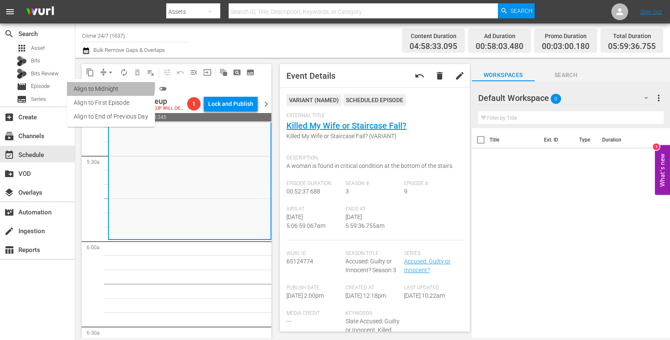
click at [110, 87] on li "Align to Midnight" at bounding box center [111, 89] width 88 height 14
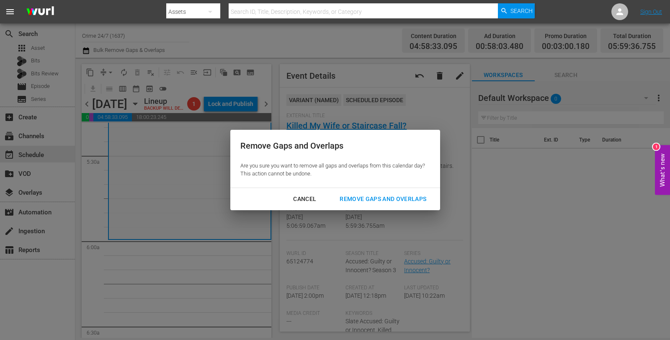
click at [401, 202] on div "Remove Gaps and Overlaps" at bounding box center [383, 199] width 100 height 10
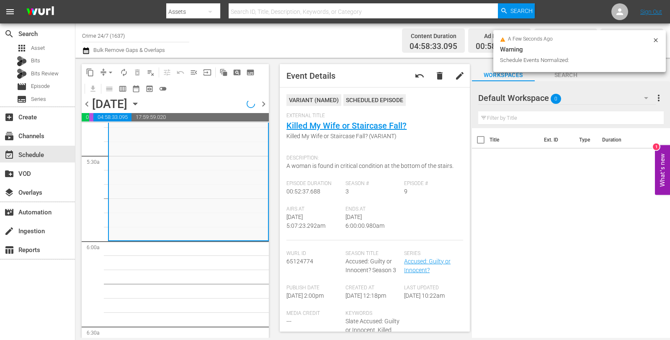
scroll to position [892, 0]
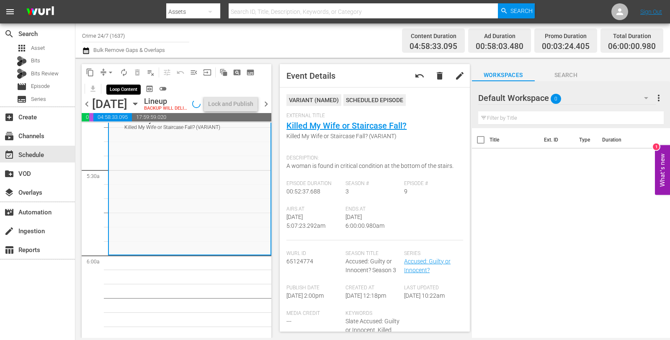
click at [126, 73] on span "autorenew_outlined" at bounding box center [124, 72] width 8 height 8
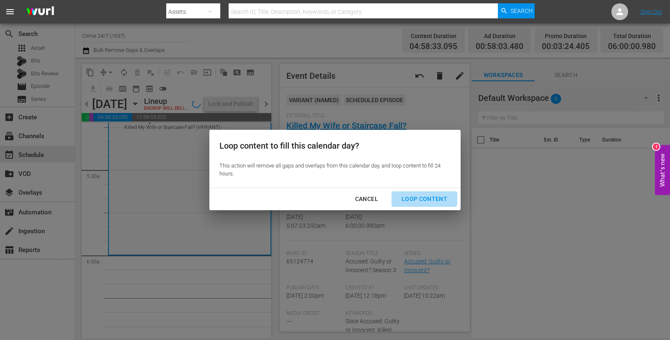
click at [417, 194] on div "Loop Content" at bounding box center [424, 199] width 59 height 10
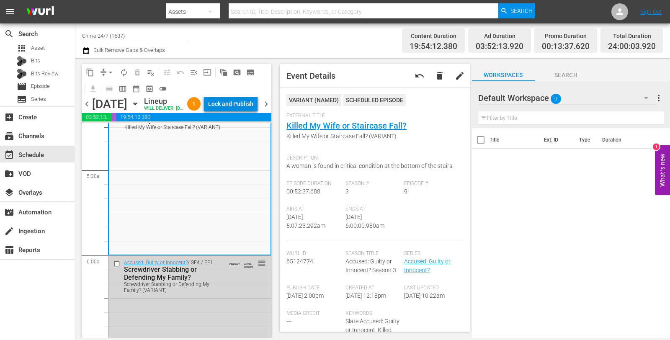
click at [249, 111] on div "Lock and Publish" at bounding box center [230, 103] width 45 height 15
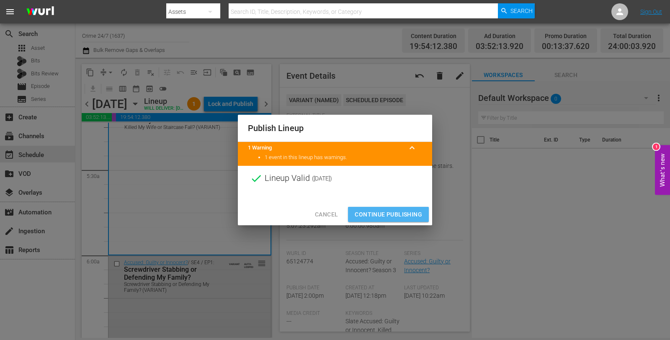
click at [383, 213] on span "Continue Publishing" at bounding box center [388, 214] width 67 height 10
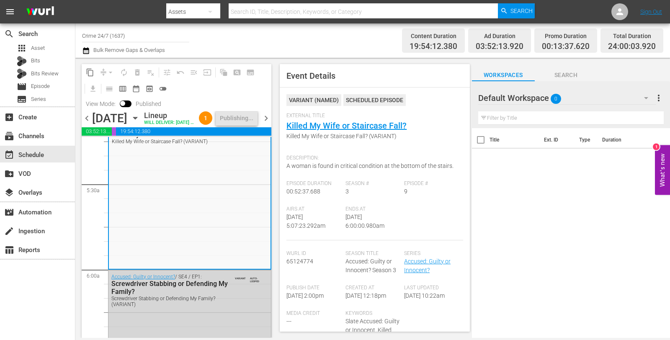
click at [267, 124] on span "chevron_right" at bounding box center [266, 118] width 10 height 10
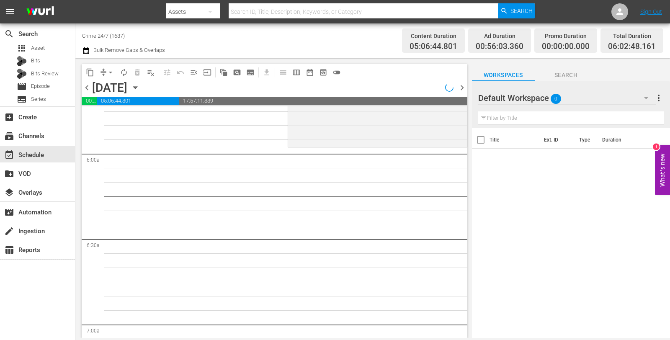
scroll to position [935, 0]
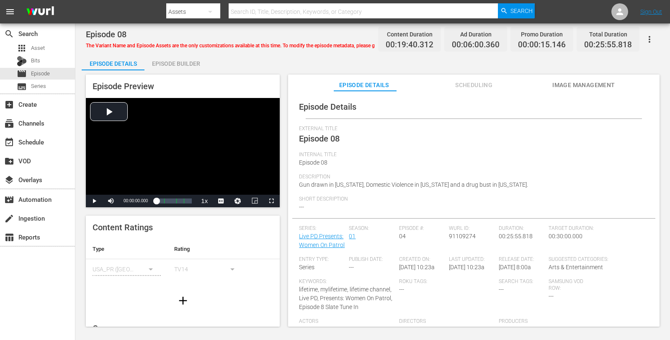
click at [172, 70] on div "Episode Builder" at bounding box center [175, 64] width 63 height 20
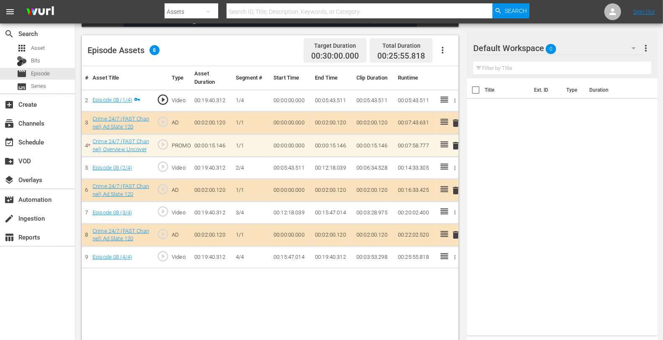
scroll to position [218, 0]
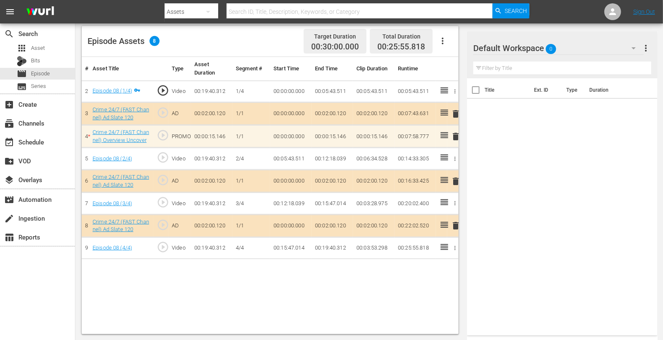
click at [581, 49] on div "Default Workspace 0" at bounding box center [558, 47] width 170 height 23
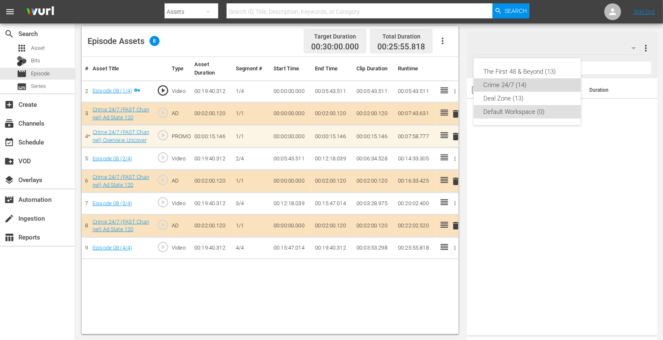
click at [546, 84] on div "Crime 24/7 (14)" at bounding box center [527, 84] width 87 height 13
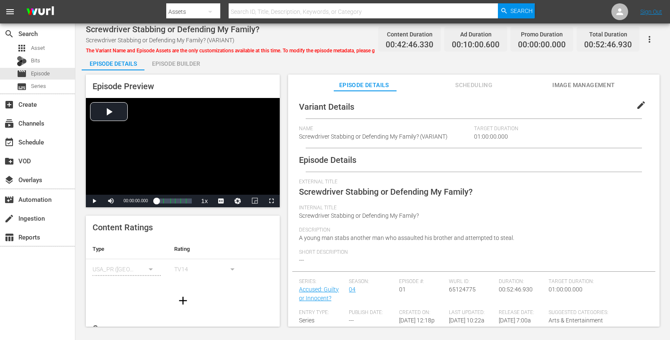
click at [179, 59] on div "Episode Builder" at bounding box center [175, 64] width 63 height 20
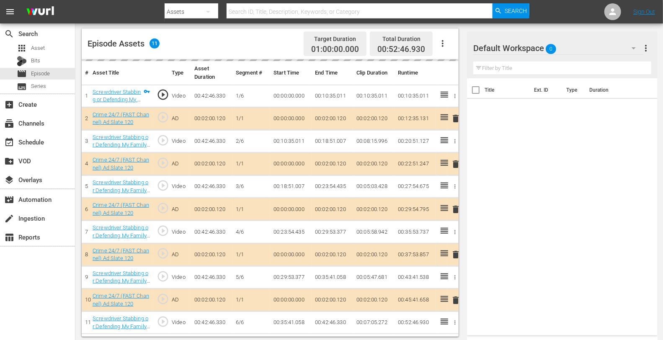
scroll to position [218, 0]
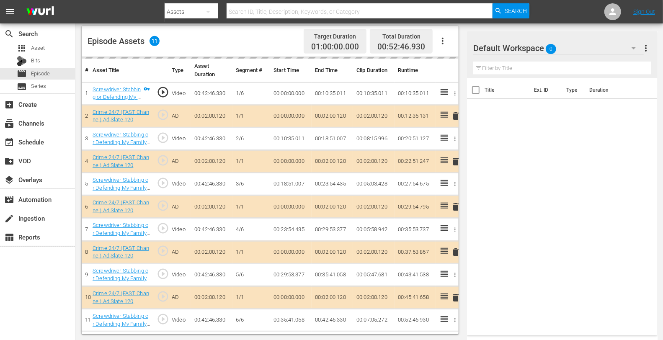
click at [457, 161] on td "delete" at bounding box center [452, 161] width 11 height 23
click at [566, 40] on div "Default Workspace 0" at bounding box center [558, 47] width 170 height 23
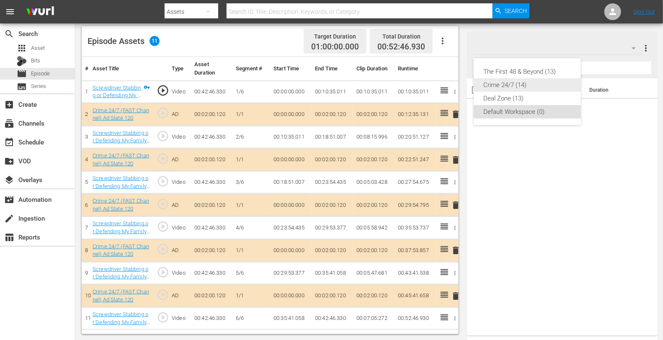
click at [509, 80] on div "Crime 24/7 (14)" at bounding box center [527, 84] width 87 height 13
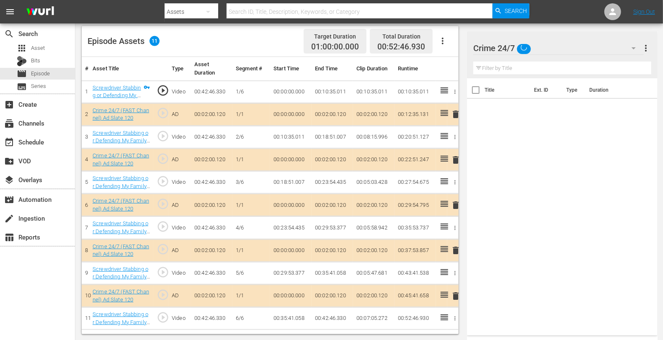
click at [455, 162] on span "delete" at bounding box center [455, 160] width 10 height 10
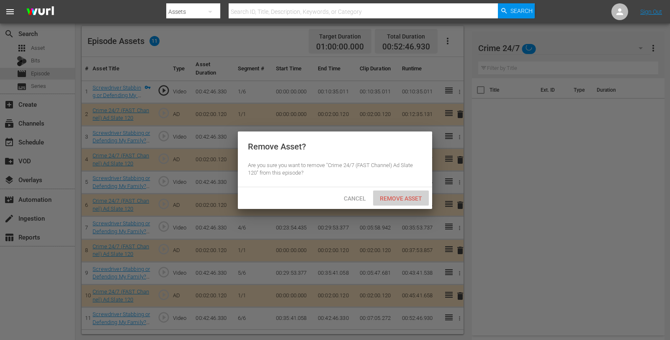
click at [396, 198] on span "Remove Asset" at bounding box center [401, 198] width 56 height 7
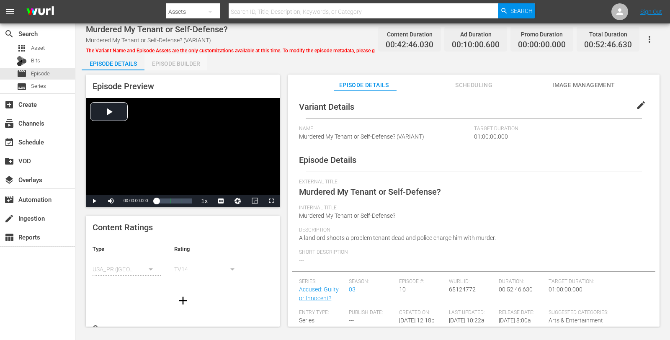
click at [188, 62] on div "Episode Builder" at bounding box center [175, 64] width 63 height 20
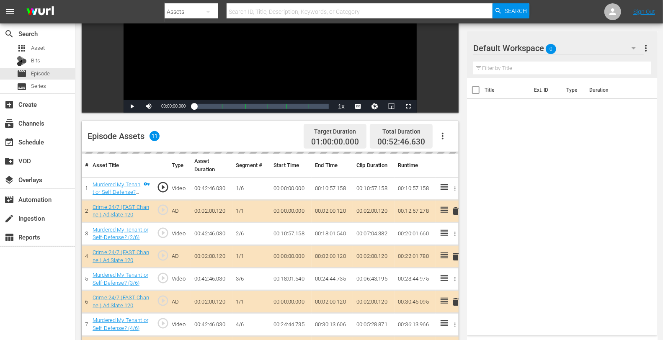
scroll to position [218, 0]
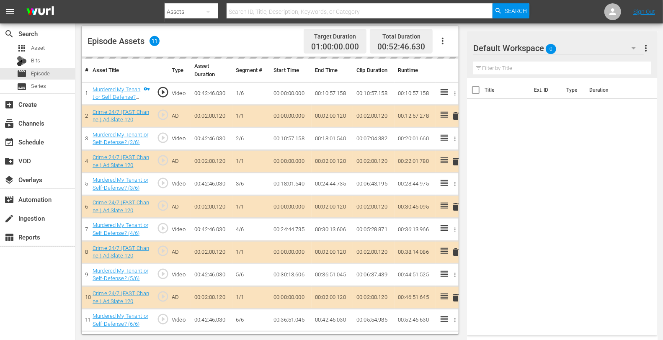
click at [574, 49] on div "Default Workspace 0" at bounding box center [558, 47] width 170 height 23
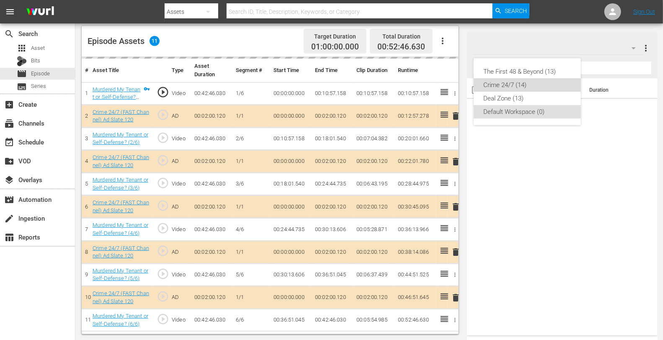
click at [516, 84] on div "Crime 24/7 (14)" at bounding box center [527, 84] width 87 height 13
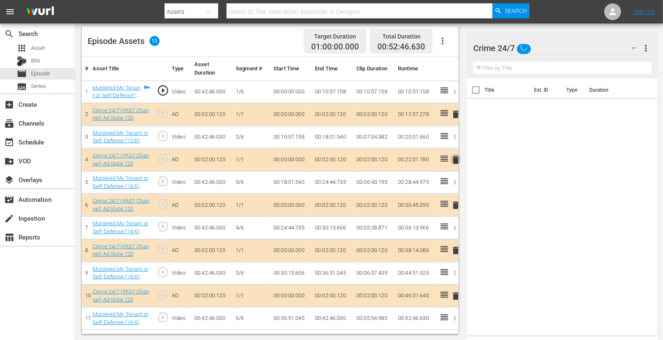
click at [456, 162] on span "delete" at bounding box center [455, 160] width 10 height 10
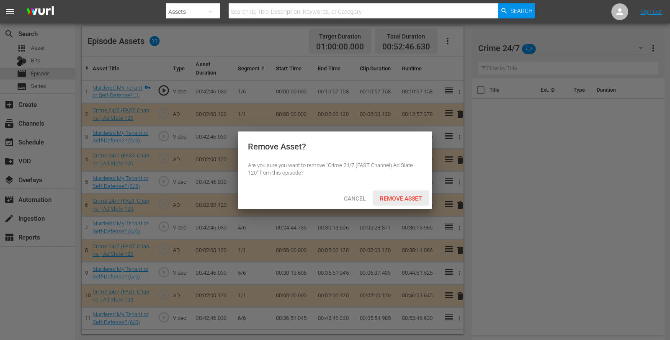
click at [391, 199] on span "Remove Asset" at bounding box center [401, 198] width 56 height 7
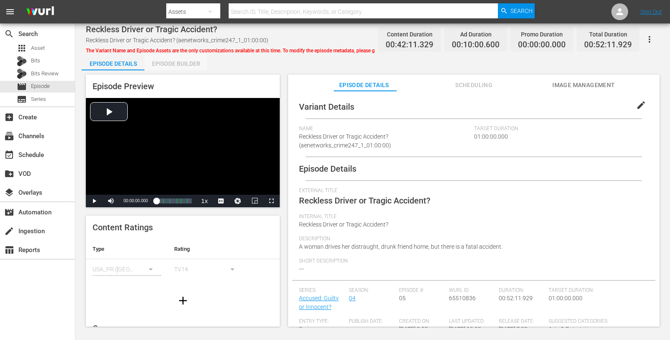
click at [170, 59] on div "Episode Builder" at bounding box center [175, 64] width 63 height 20
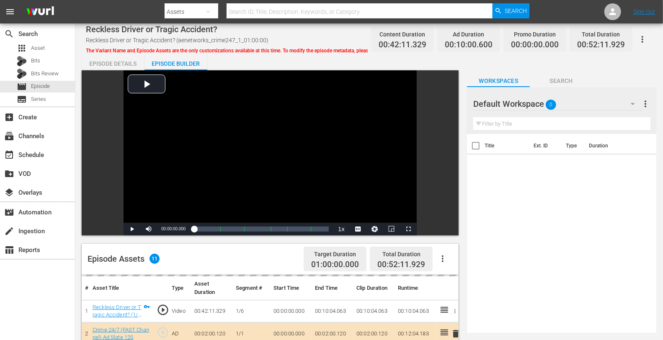
click at [589, 94] on div "Default Workspace 0" at bounding box center [558, 103] width 170 height 23
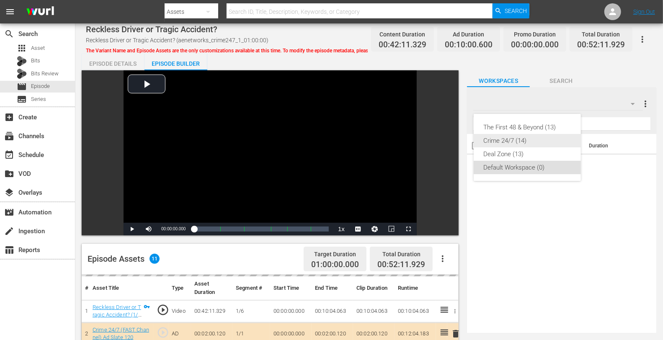
click at [511, 137] on div "Crime 24/7 (14)" at bounding box center [527, 140] width 87 height 13
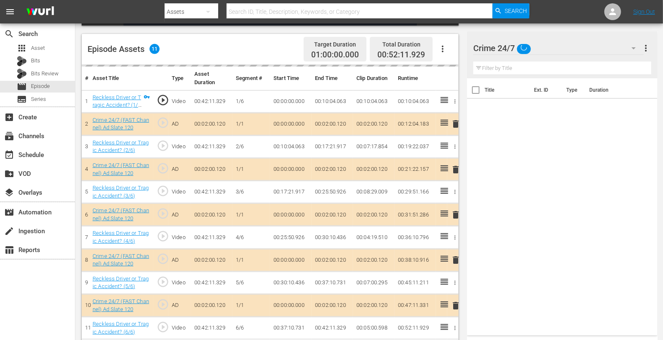
scroll to position [218, 0]
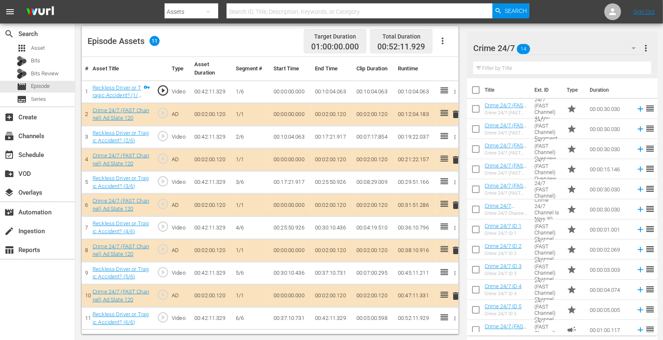
click at [455, 159] on span "delete" at bounding box center [455, 160] width 10 height 10
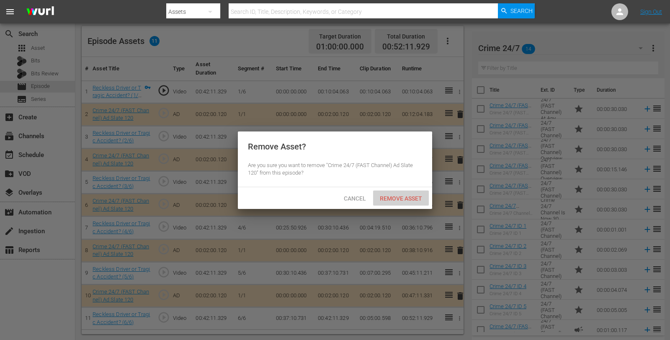
click at [408, 192] on div "Remove Asset" at bounding box center [401, 197] width 56 height 15
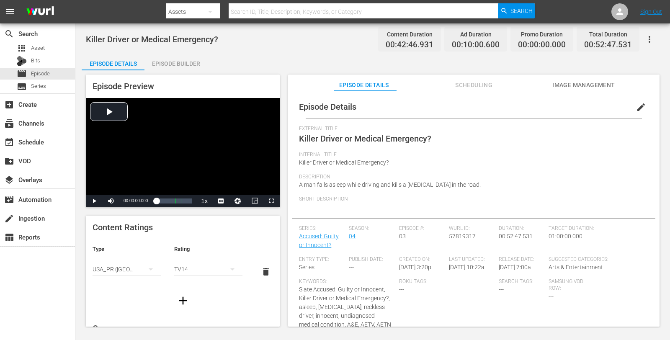
click at [182, 62] on div "Episode Builder" at bounding box center [175, 64] width 63 height 20
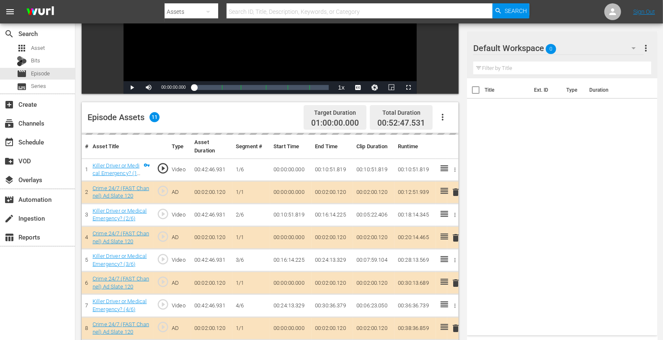
scroll to position [218, 0]
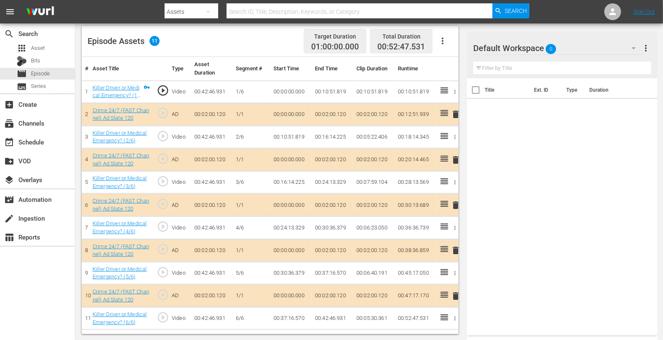
click at [585, 39] on div "Default Workspace 0" at bounding box center [558, 47] width 170 height 23
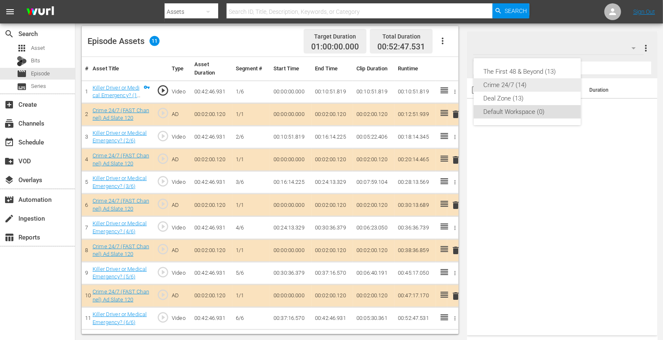
click at [522, 83] on div "Crime 24/7 (14)" at bounding box center [527, 84] width 87 height 13
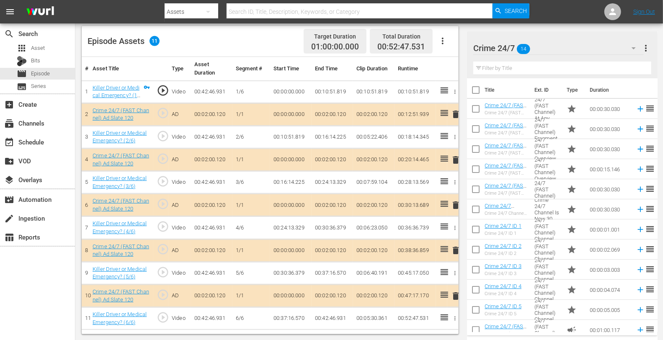
click at [457, 160] on span "delete" at bounding box center [455, 160] width 10 height 10
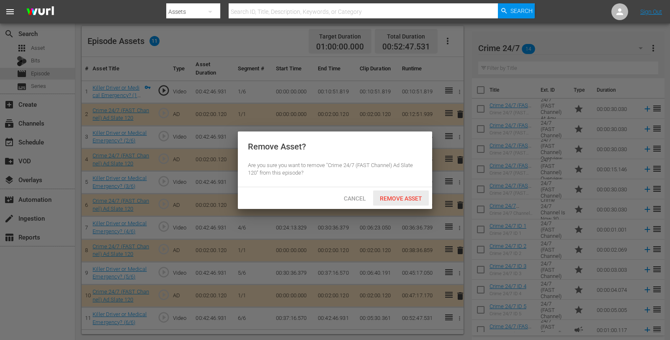
click at [382, 198] on span "Remove Asset" at bounding box center [401, 198] width 56 height 7
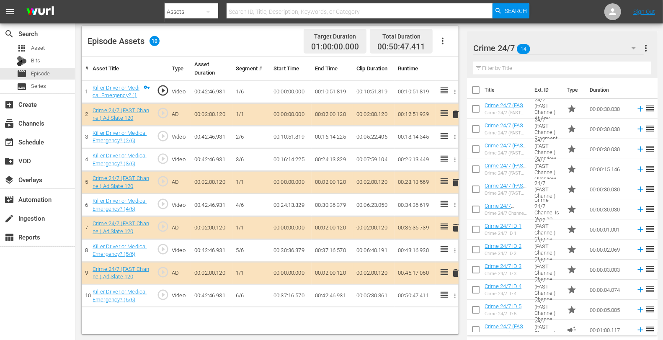
click at [417, 216] on td "00:36:36.739" at bounding box center [414, 227] width 41 height 23
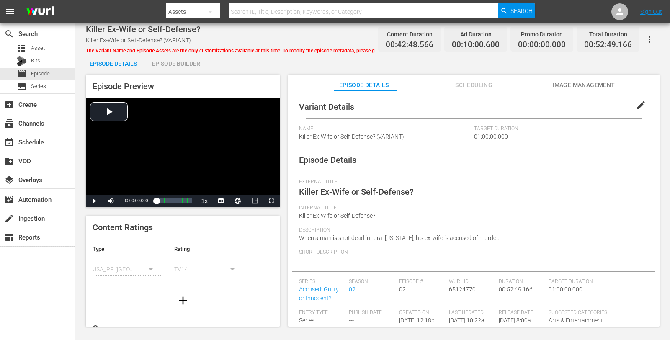
click at [168, 62] on div "Episode Builder" at bounding box center [175, 64] width 63 height 20
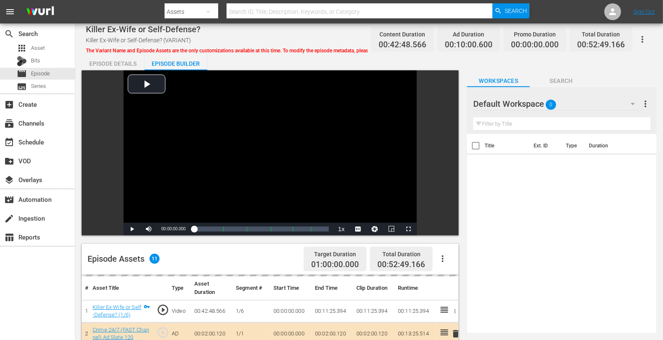
click at [564, 100] on div "Default Workspace 0" at bounding box center [558, 103] width 170 height 23
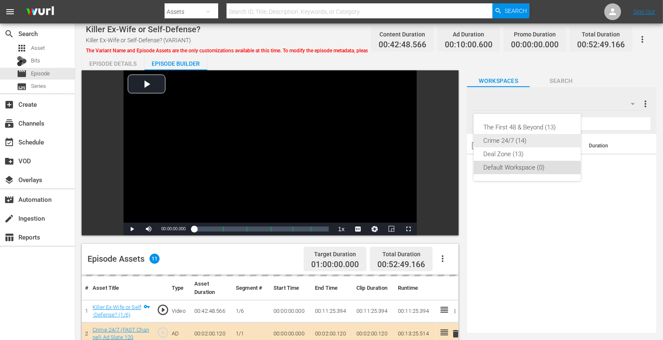
click at [507, 138] on div "Crime 24/7 (14)" at bounding box center [527, 140] width 87 height 13
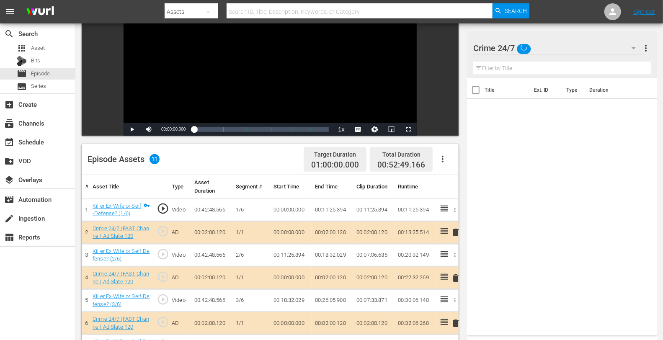
scroll to position [218, 0]
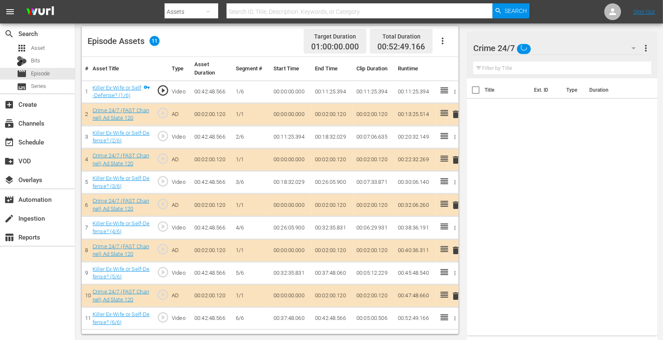
click at [454, 157] on span "delete" at bounding box center [455, 160] width 10 height 10
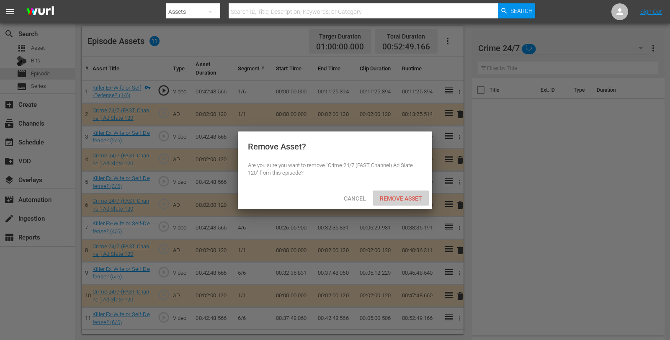
click at [394, 200] on span "Remove Asset" at bounding box center [401, 198] width 56 height 7
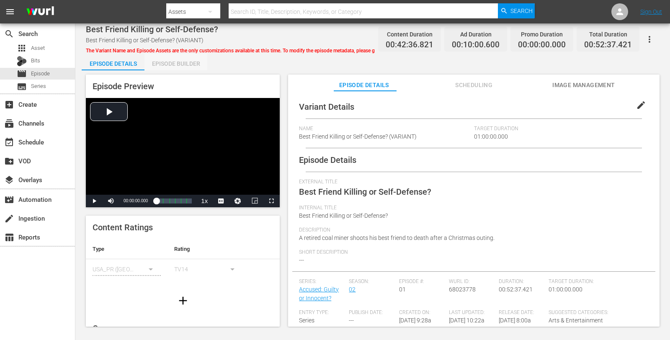
click at [183, 67] on div "Episode Builder" at bounding box center [175, 64] width 63 height 20
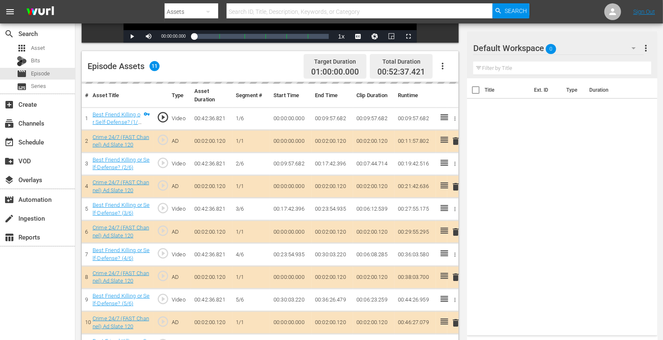
scroll to position [218, 0]
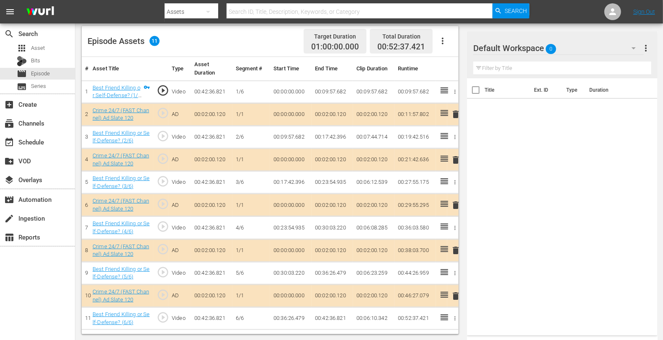
click at [453, 155] on span "delete" at bounding box center [455, 160] width 10 height 10
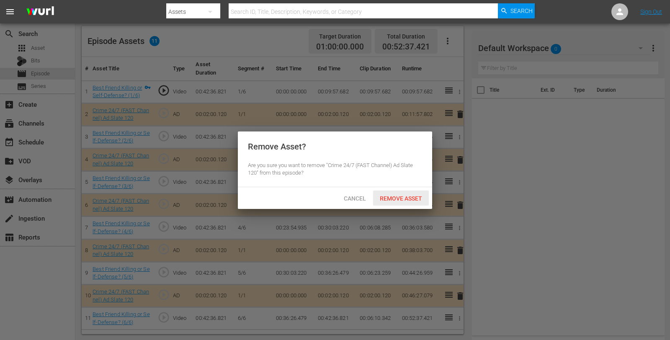
click at [394, 198] on span "Remove Asset" at bounding box center [401, 198] width 56 height 7
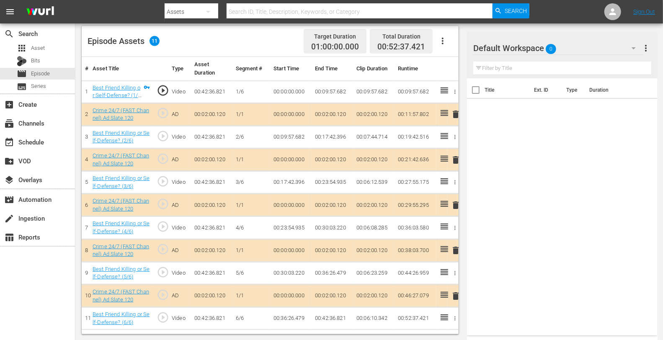
click at [590, 49] on div "Default Workspace 0" at bounding box center [558, 47] width 170 height 23
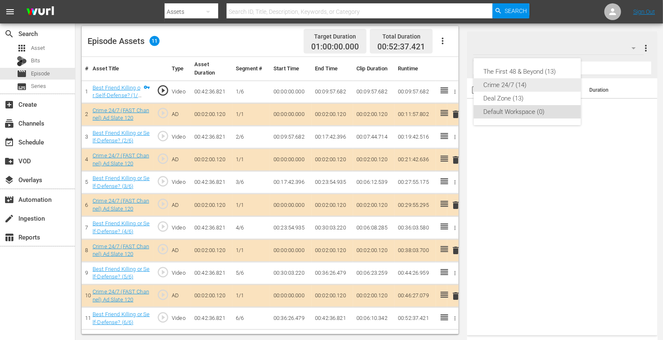
click at [522, 85] on div "Crime 24/7 (14)" at bounding box center [527, 84] width 87 height 13
